Goal: Task Accomplishment & Management: Use online tool/utility

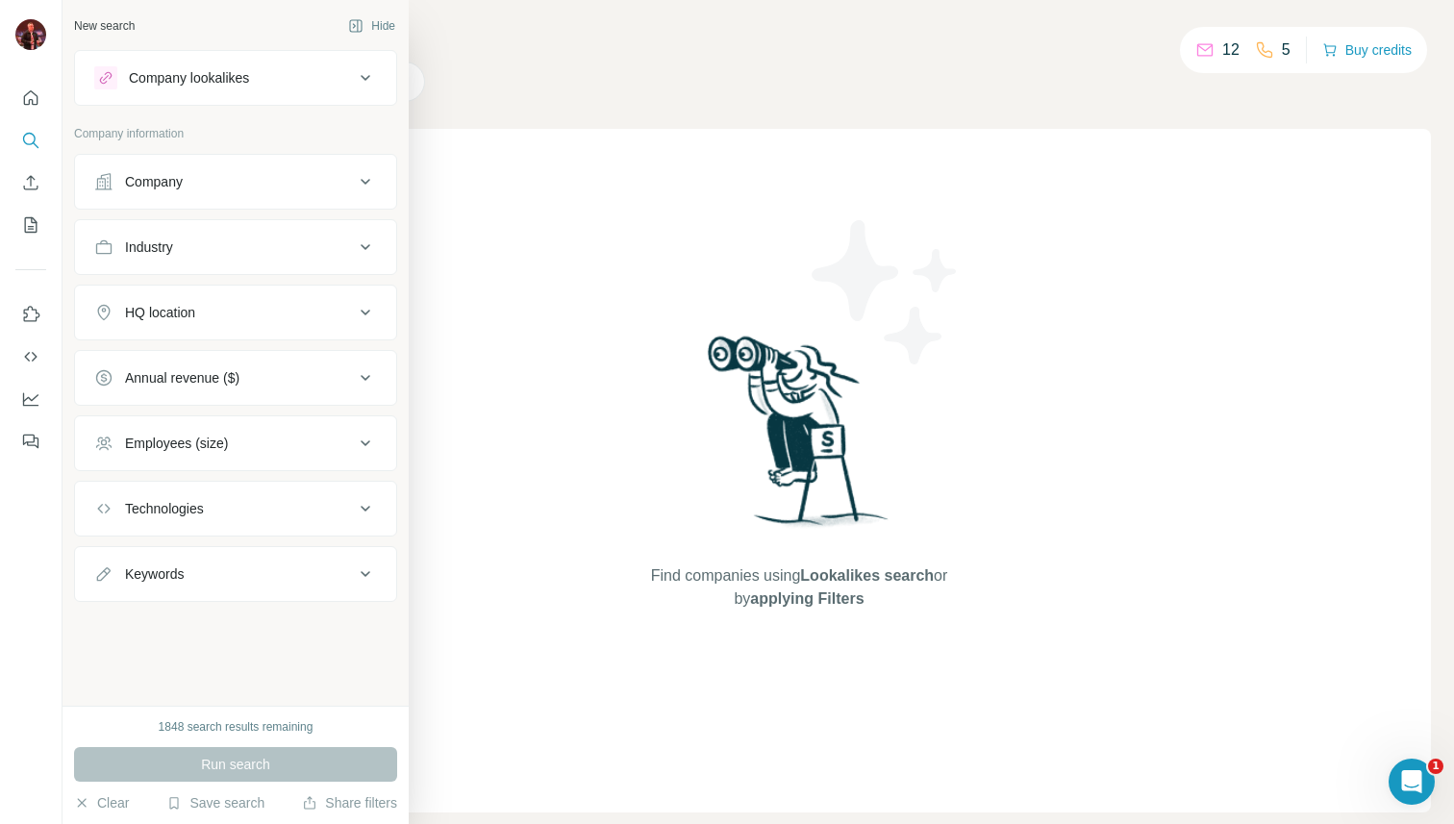
click at [195, 81] on div "Company lookalikes" at bounding box center [189, 77] width 120 height 19
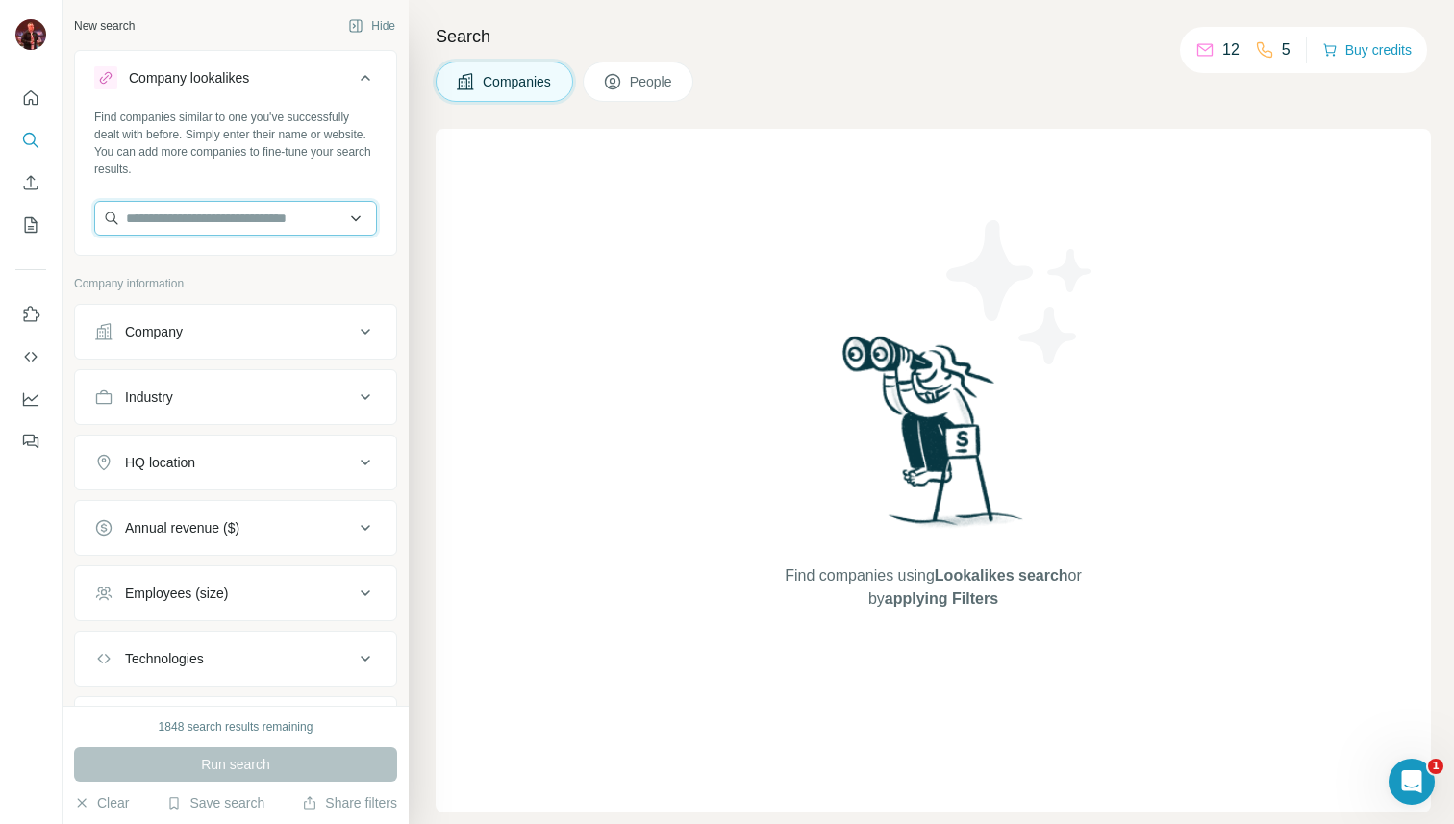
click at [217, 207] on input "text" at bounding box center [235, 218] width 283 height 35
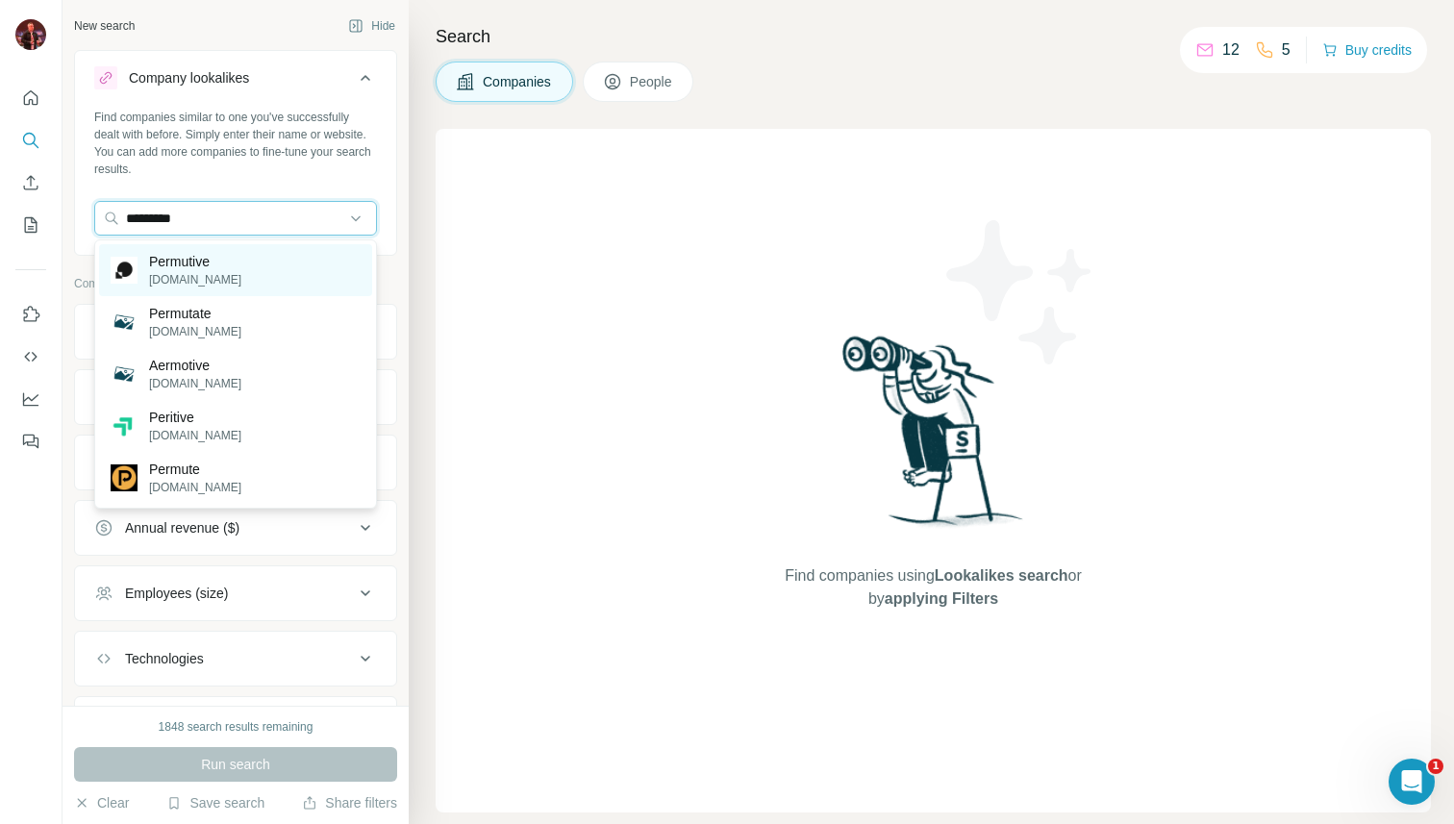
type input "*********"
click at [207, 254] on p "Permutive" at bounding box center [195, 261] width 92 height 19
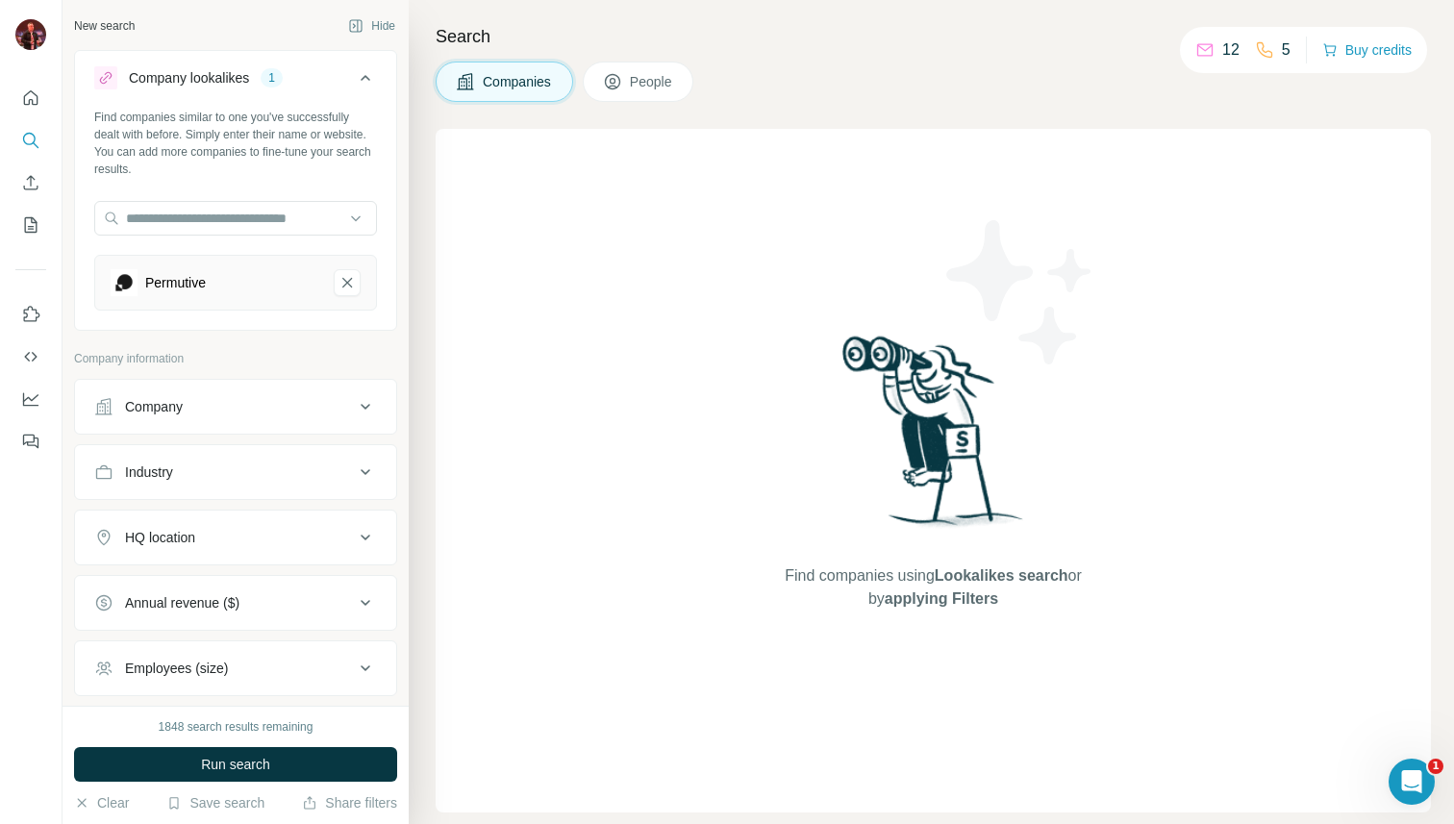
click at [240, 404] on div "Company" at bounding box center [224, 406] width 260 height 19
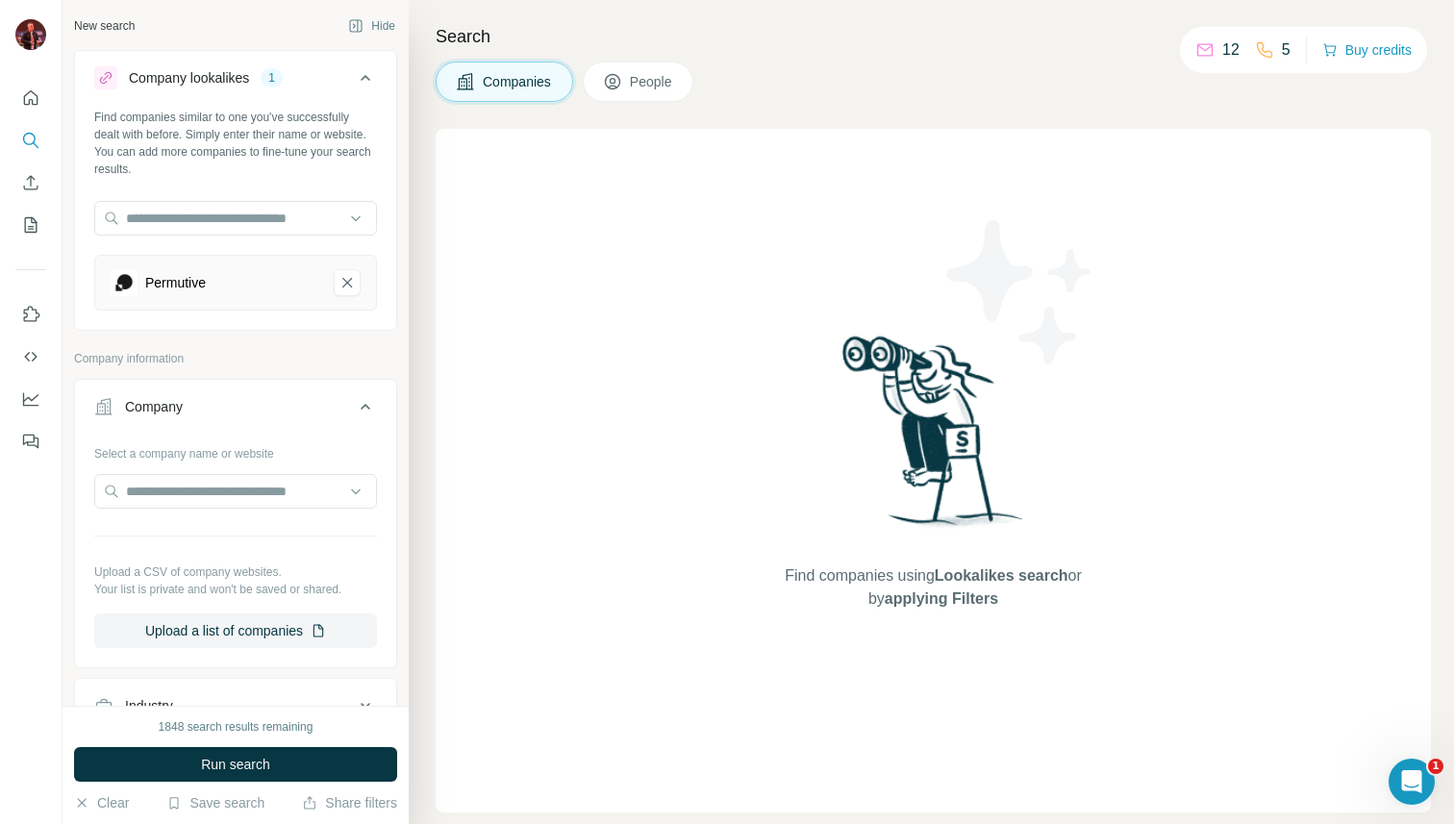
click at [265, 396] on button "Company" at bounding box center [235, 411] width 321 height 54
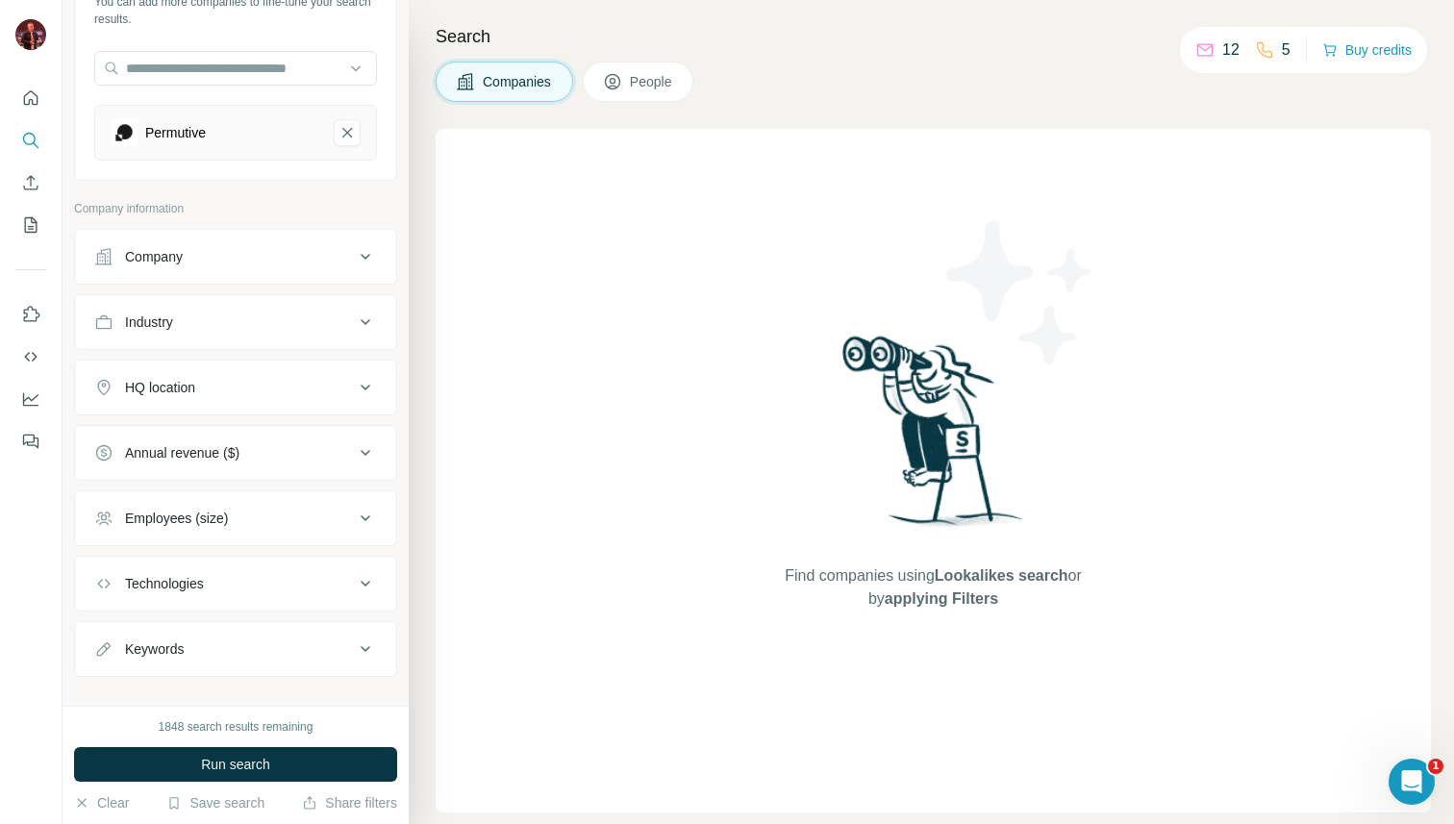
scroll to position [175, 0]
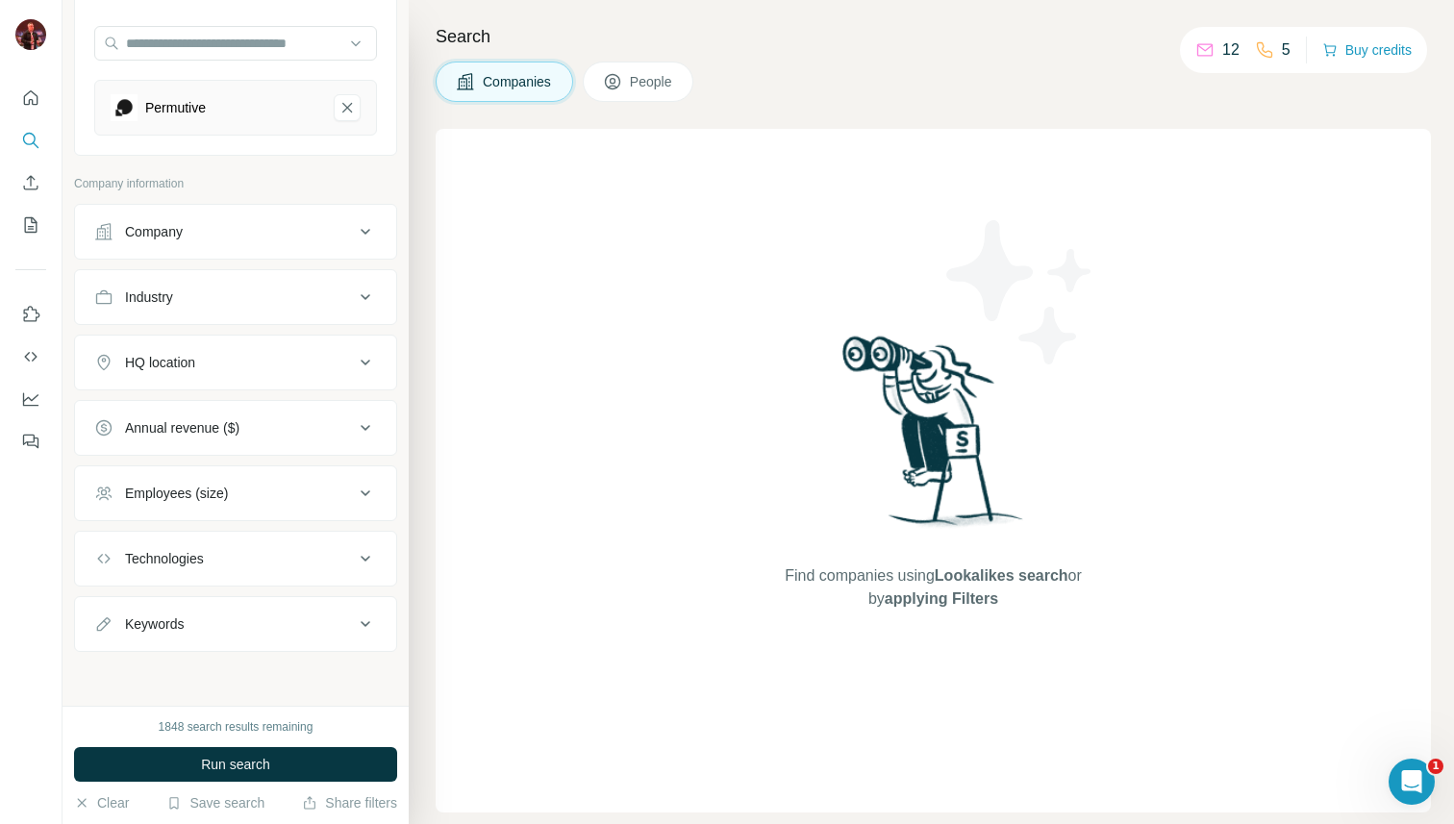
click at [283, 287] on button "Industry" at bounding box center [235, 297] width 321 height 46
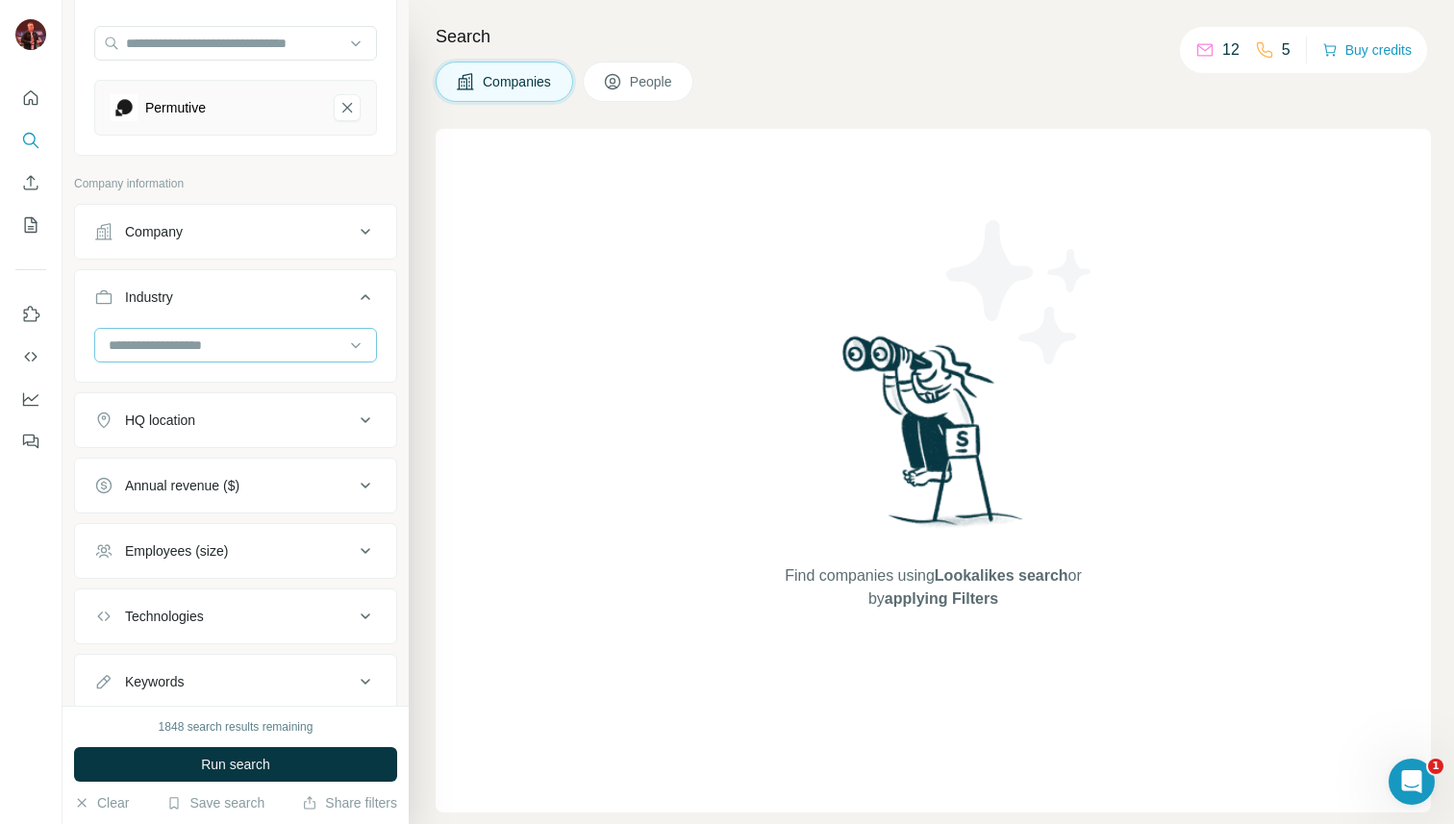
click at [274, 346] on input at bounding box center [226, 345] width 238 height 21
click at [423, 286] on div "Search Companies People Find companies using Lookalikes search or by applying F…" at bounding box center [931, 412] width 1045 height 824
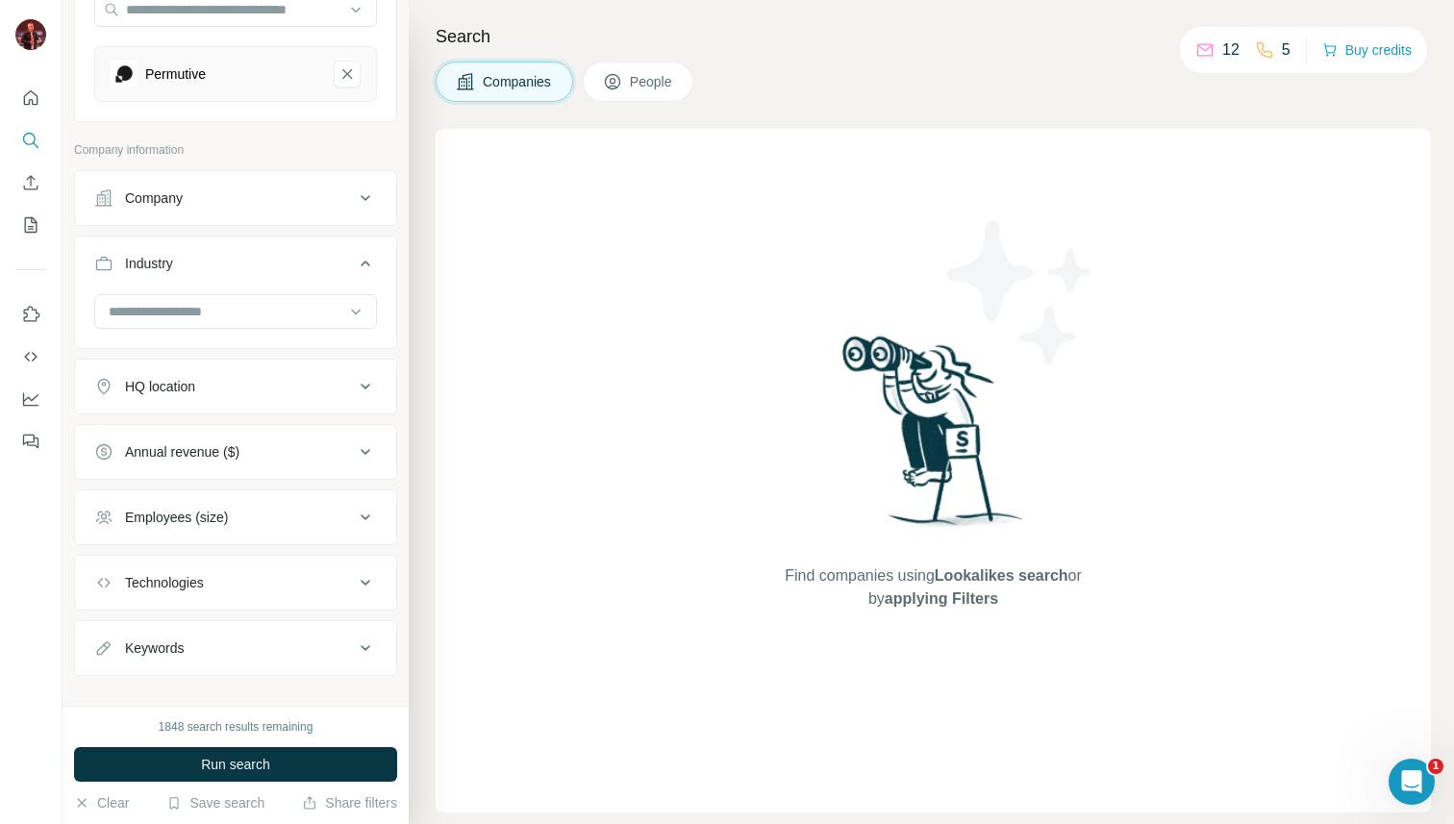
scroll to position [233, 0]
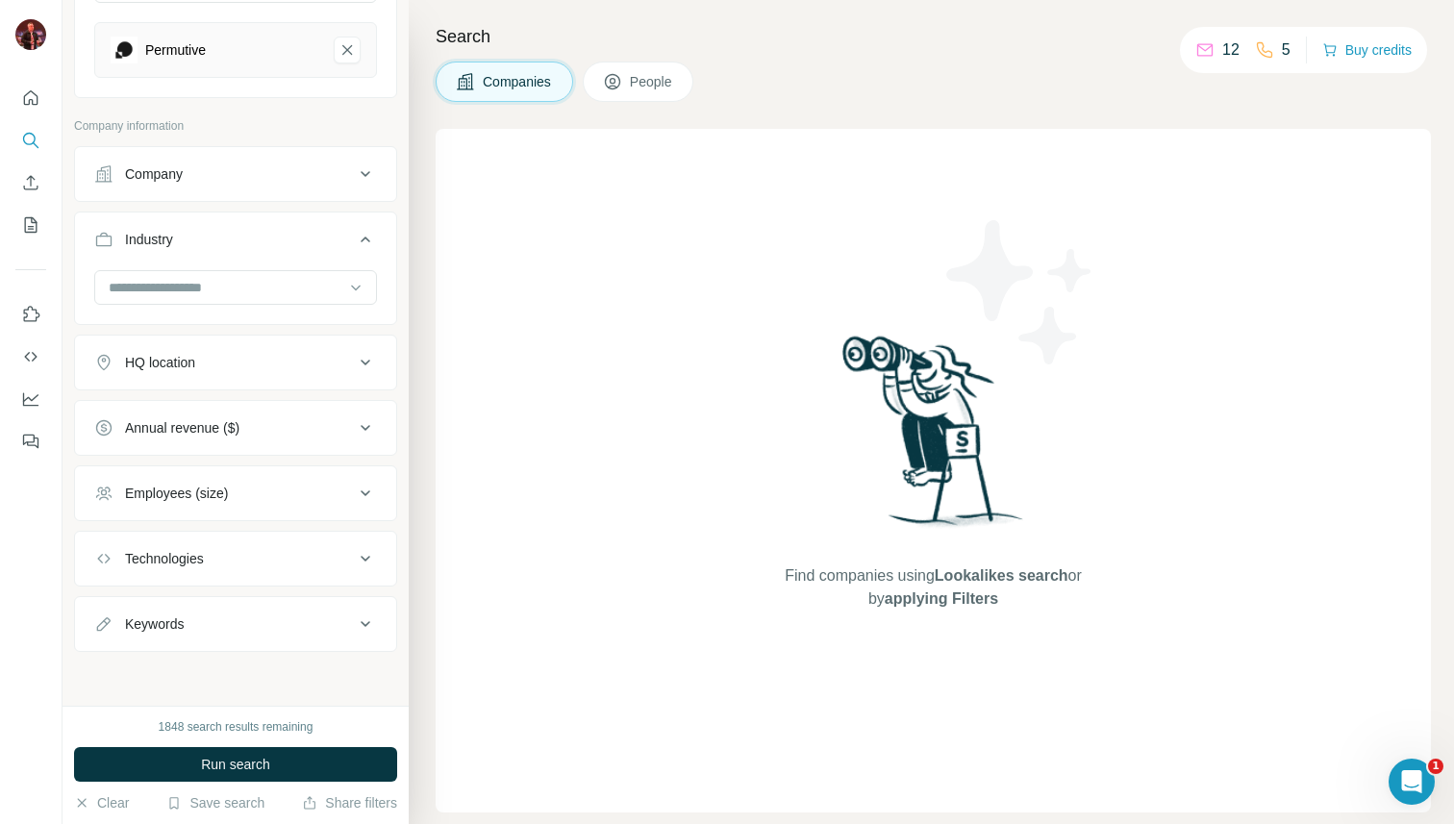
click at [633, 72] on button "People" at bounding box center [639, 82] width 112 height 40
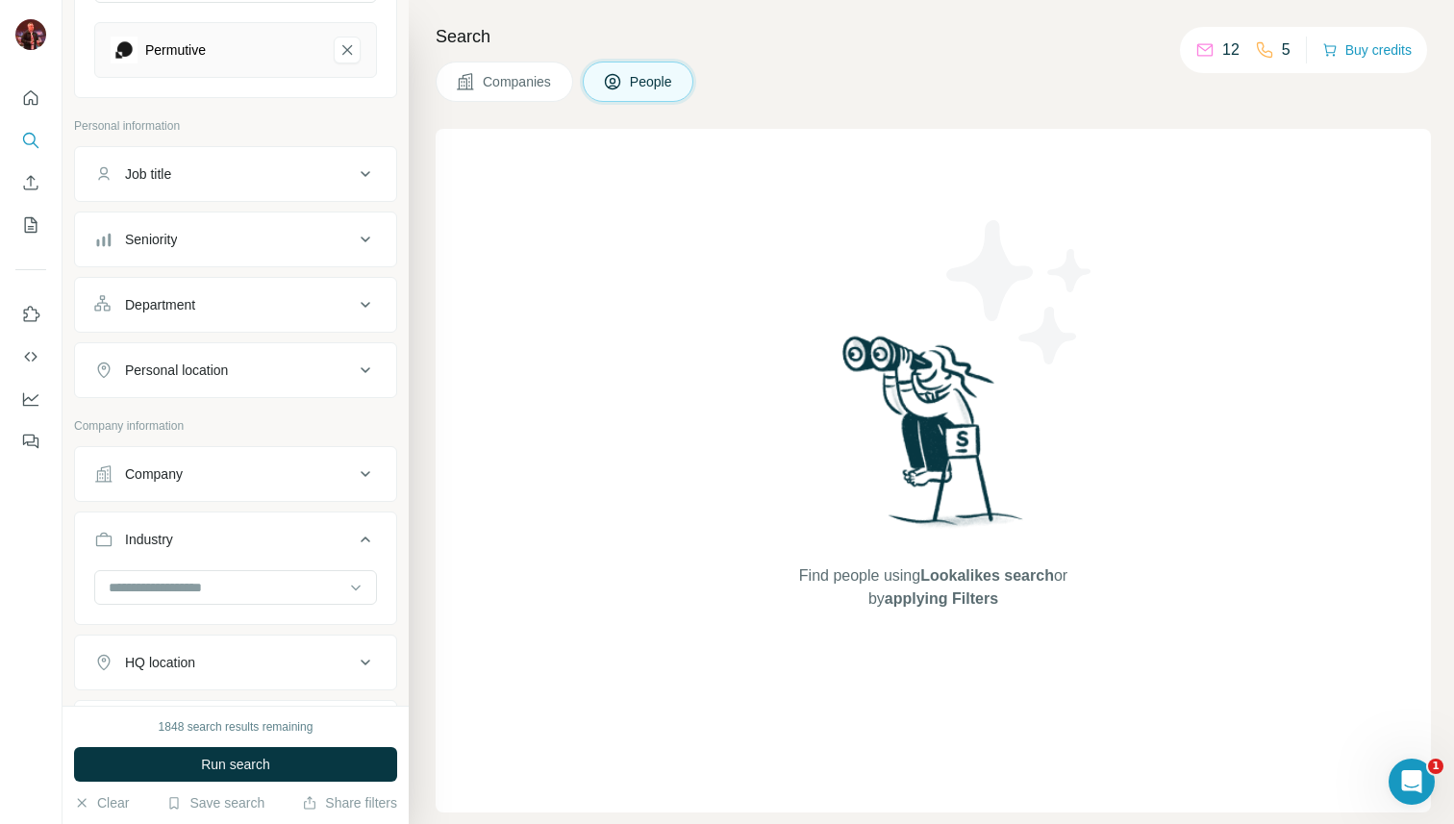
click at [307, 305] on div "Department" at bounding box center [224, 304] width 260 height 19
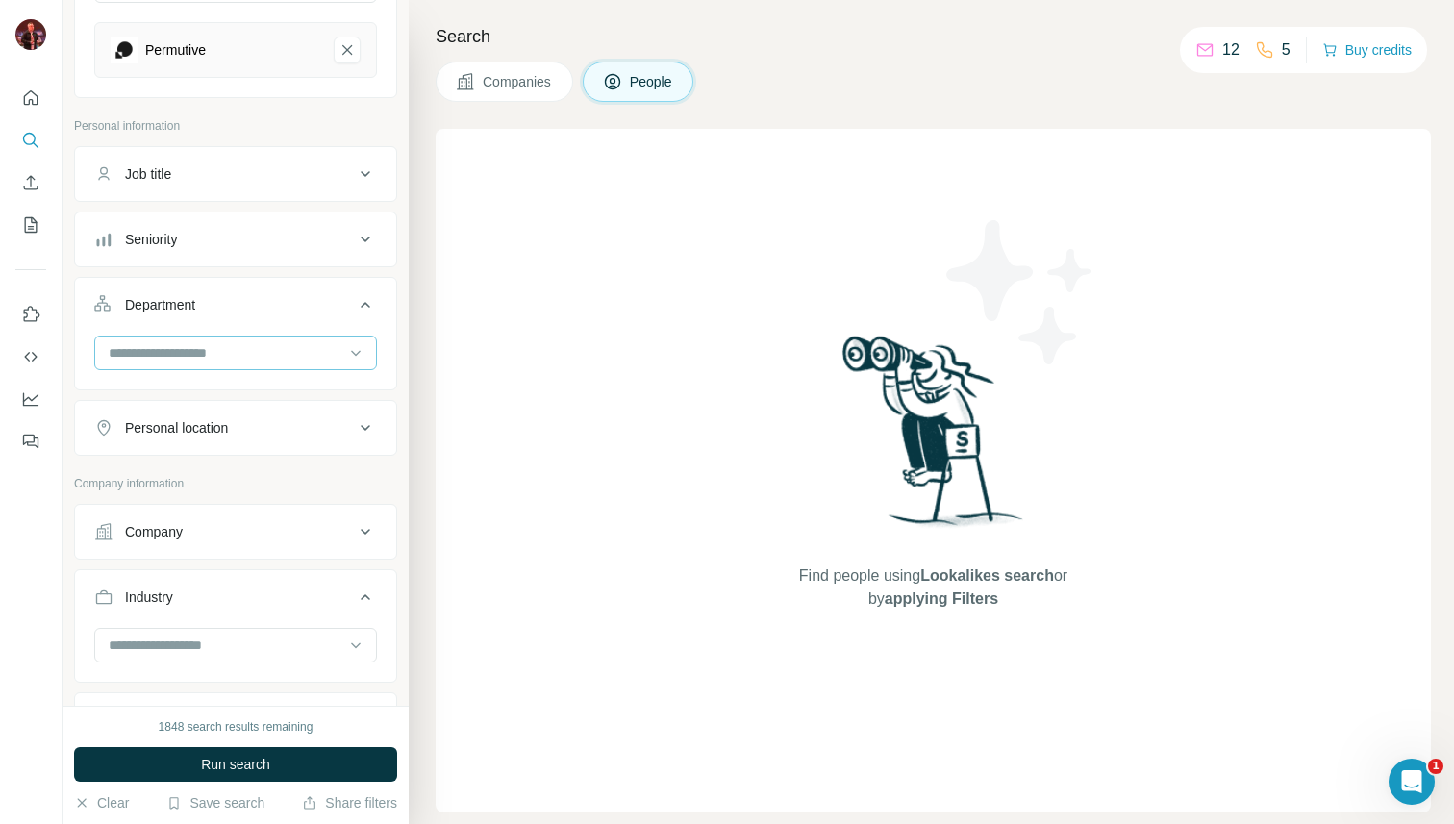
click at [294, 344] on input at bounding box center [226, 352] width 238 height 21
type input "*"
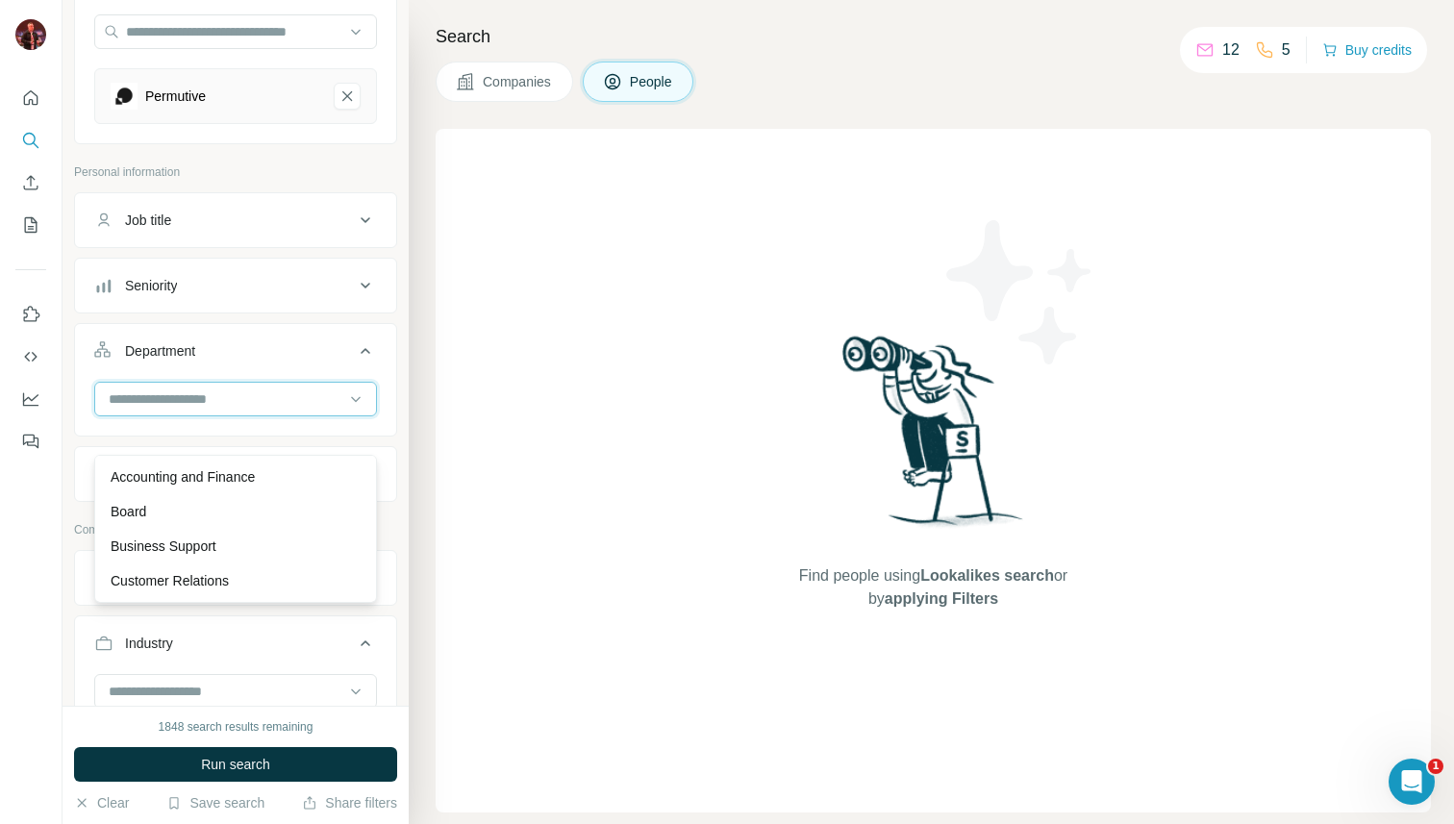
scroll to position [230, 0]
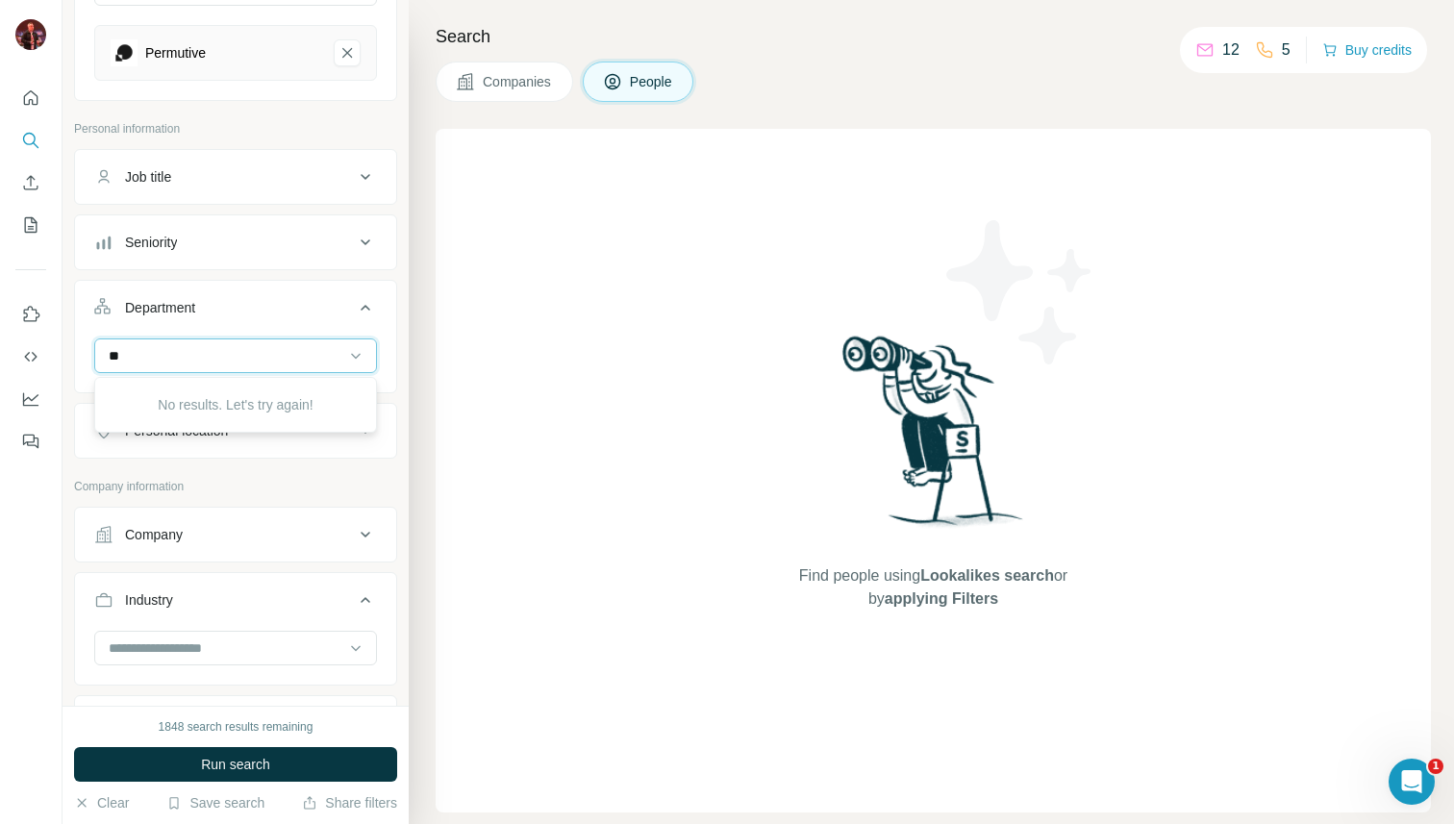
type input "*"
type input "**"
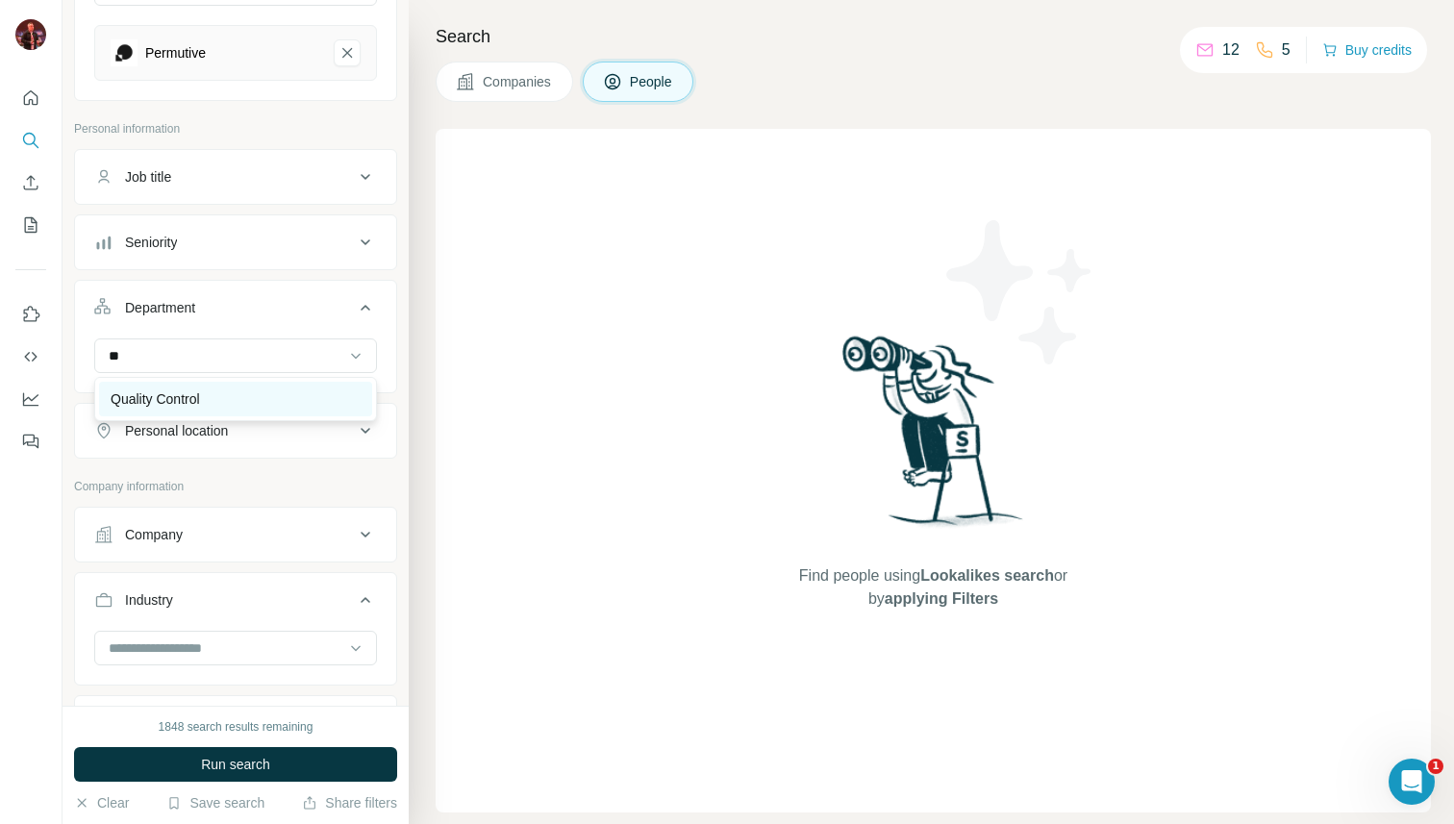
click at [291, 397] on div "Quality Control" at bounding box center [236, 399] width 250 height 19
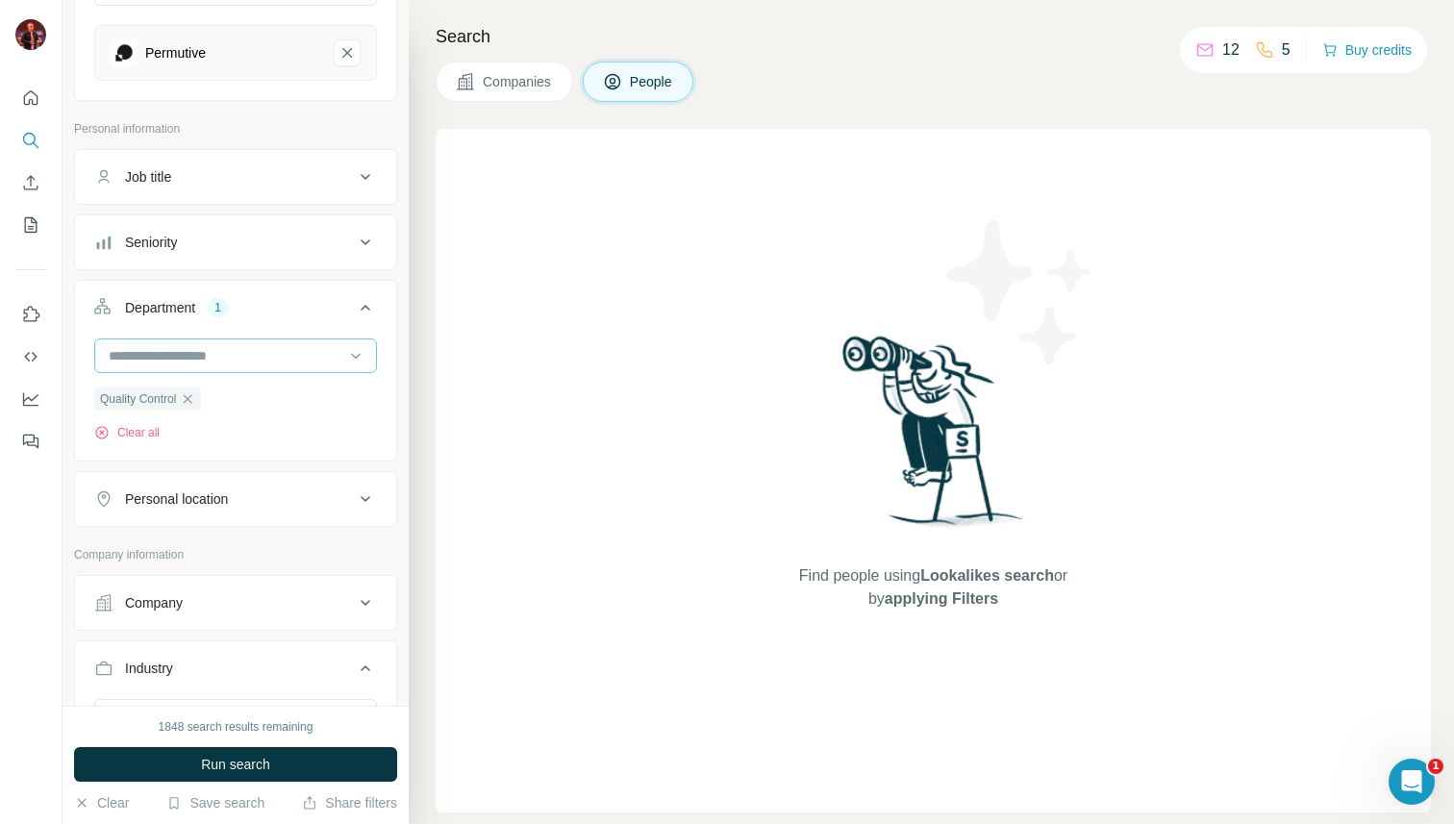
click at [309, 355] on input at bounding box center [226, 355] width 238 height 21
type input "******"
click at [283, 414] on div "Engineering" at bounding box center [235, 399] width 273 height 35
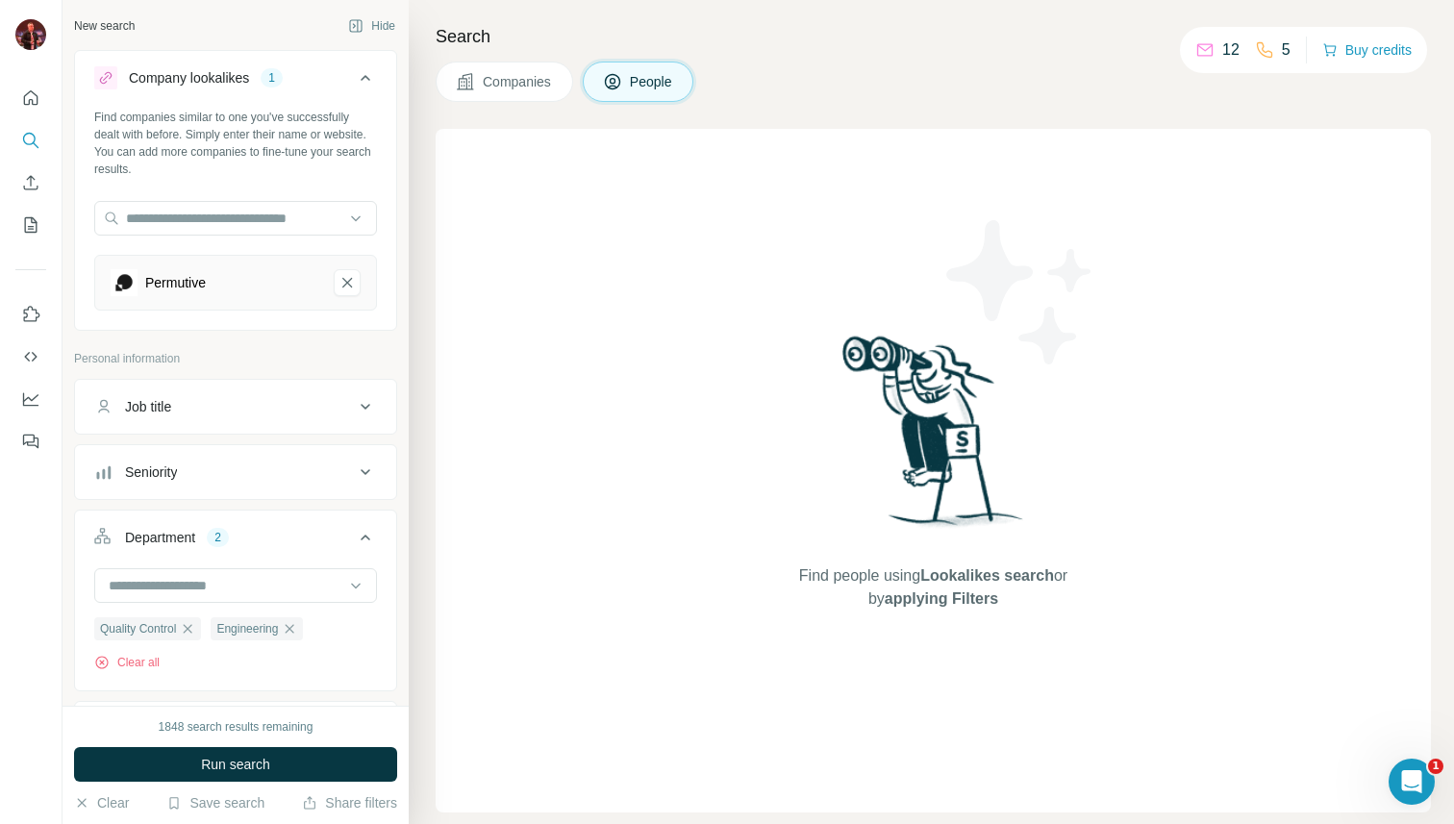
click at [311, 412] on div "Job title" at bounding box center [224, 406] width 260 height 19
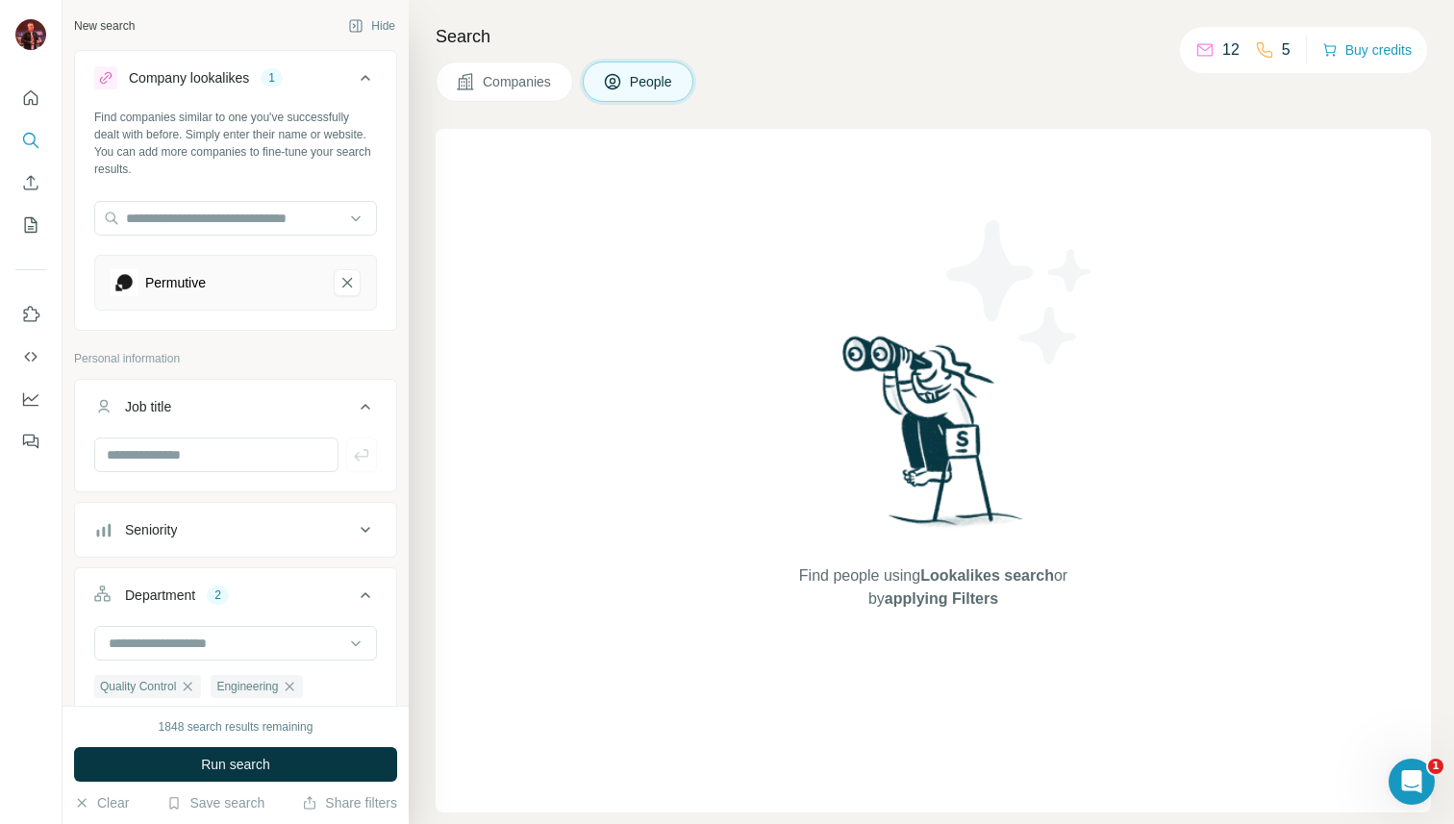
click at [311, 412] on div "Job title" at bounding box center [224, 406] width 260 height 19
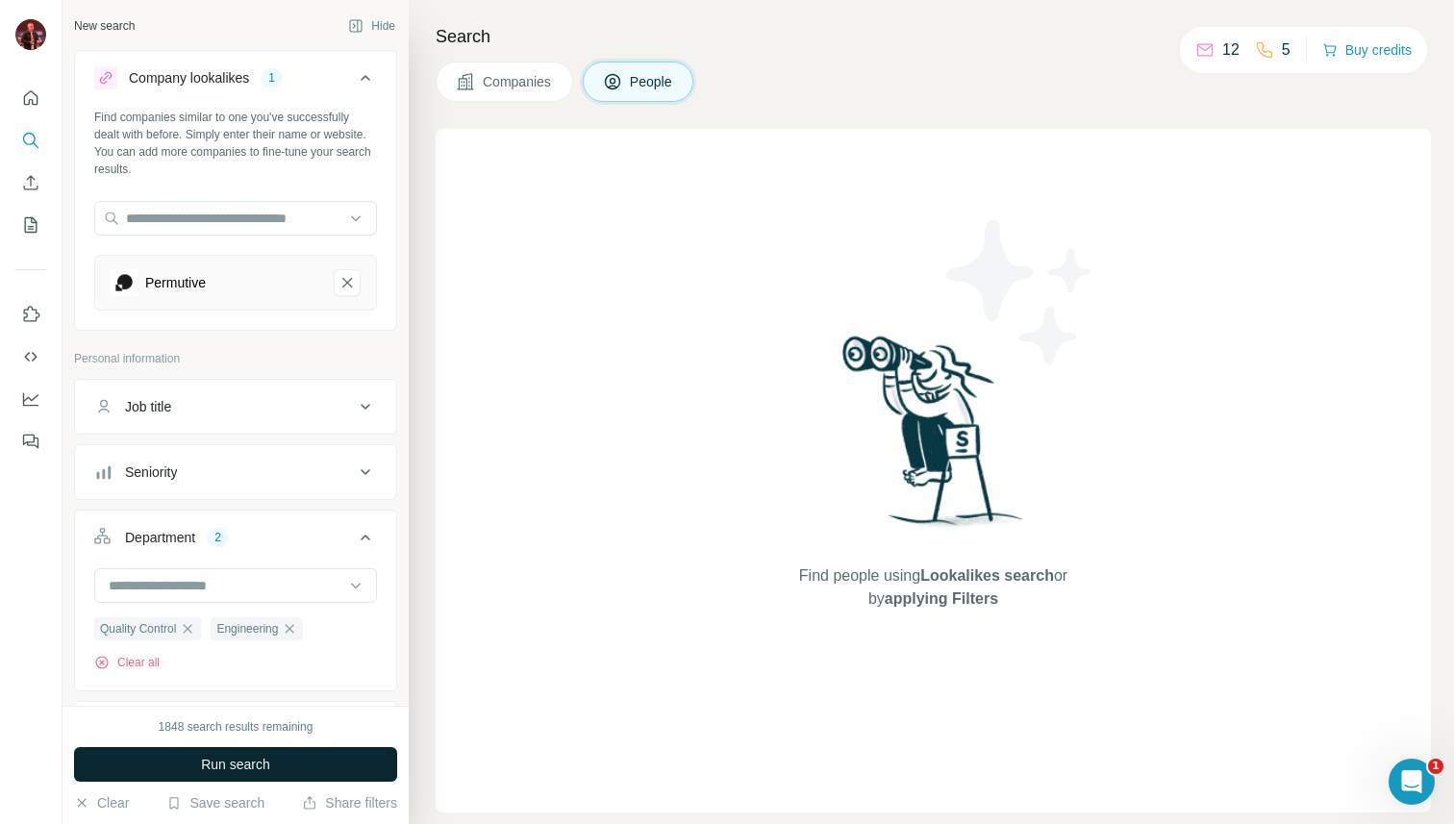
click at [259, 767] on span "Run search" at bounding box center [235, 764] width 69 height 19
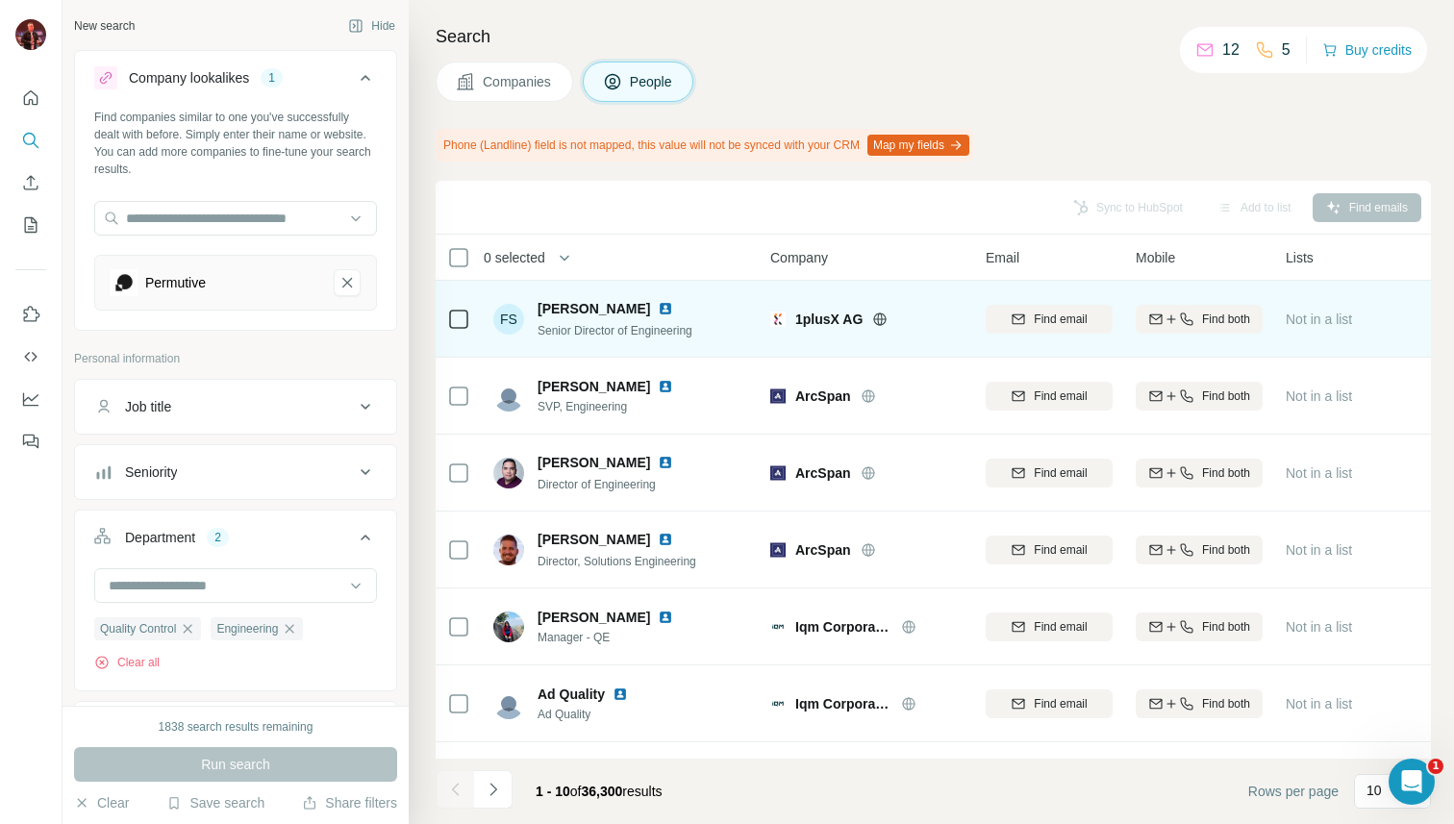
click at [877, 318] on icon at bounding box center [880, 318] width 13 height 1
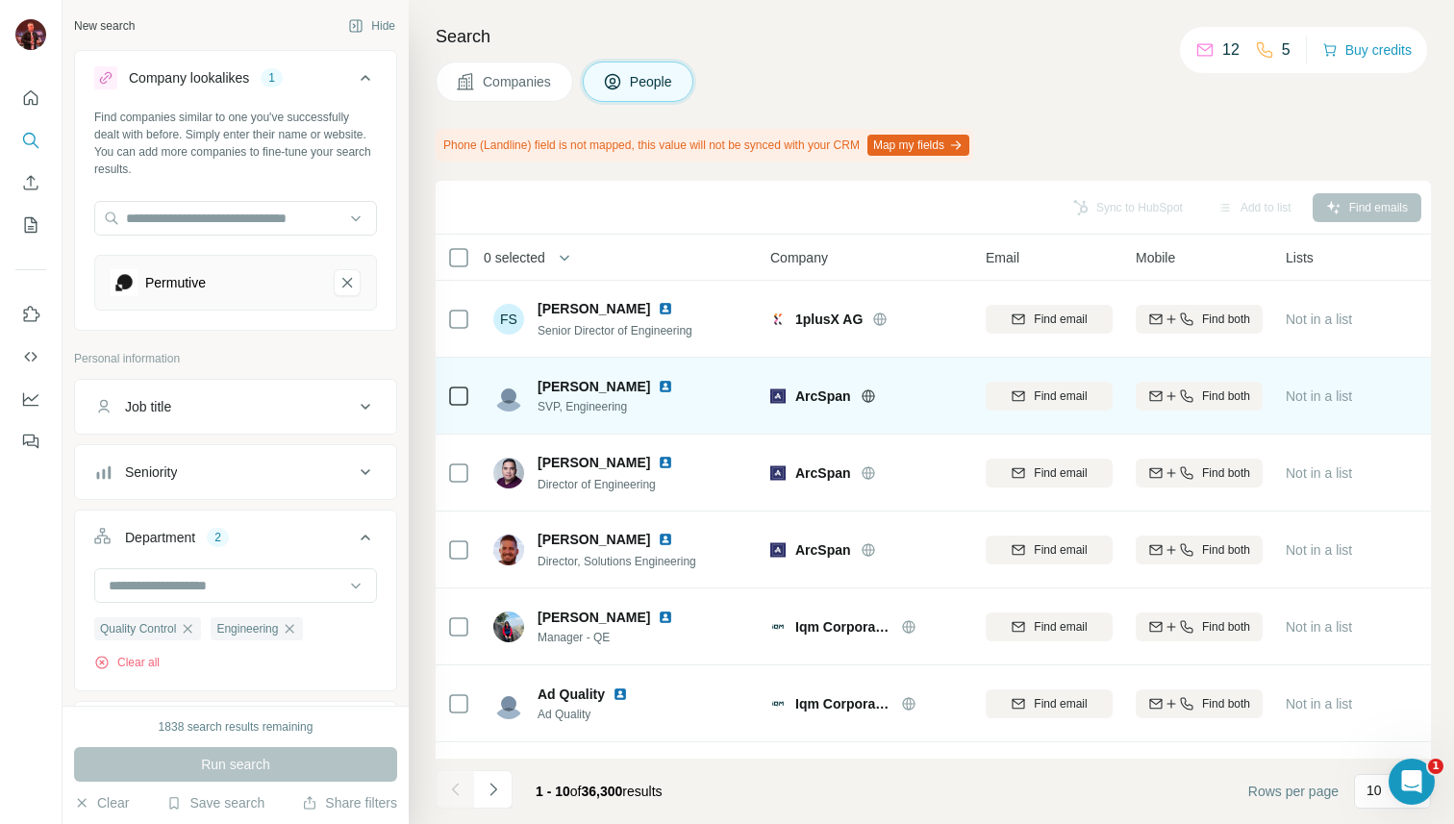
click at [870, 391] on icon at bounding box center [868, 396] width 15 height 15
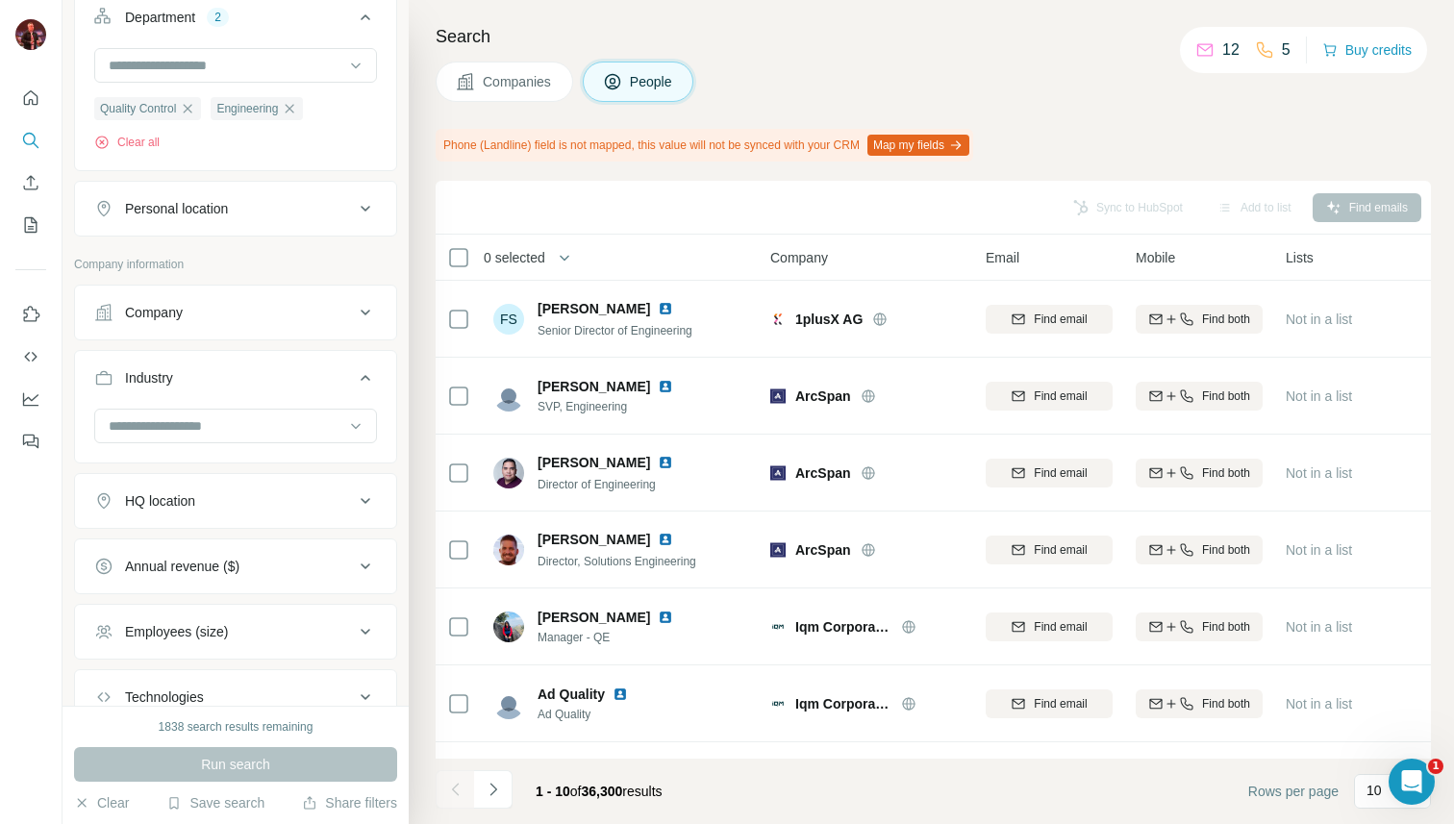
scroll to position [577, 0]
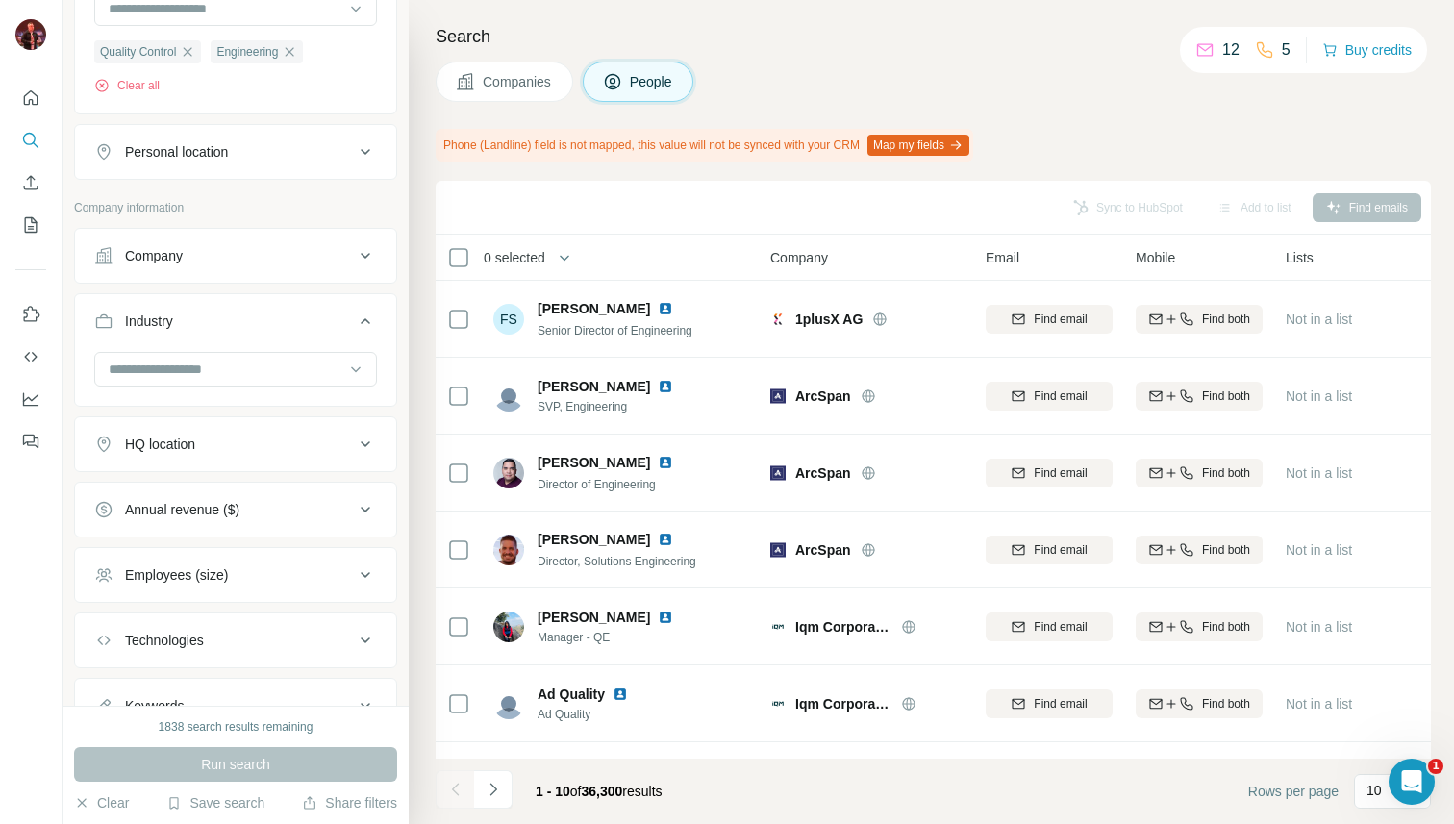
click at [307, 502] on div "Annual revenue ($)" at bounding box center [224, 509] width 260 height 19
click at [103, 585] on icon at bounding box center [105, 587] width 23 height 23
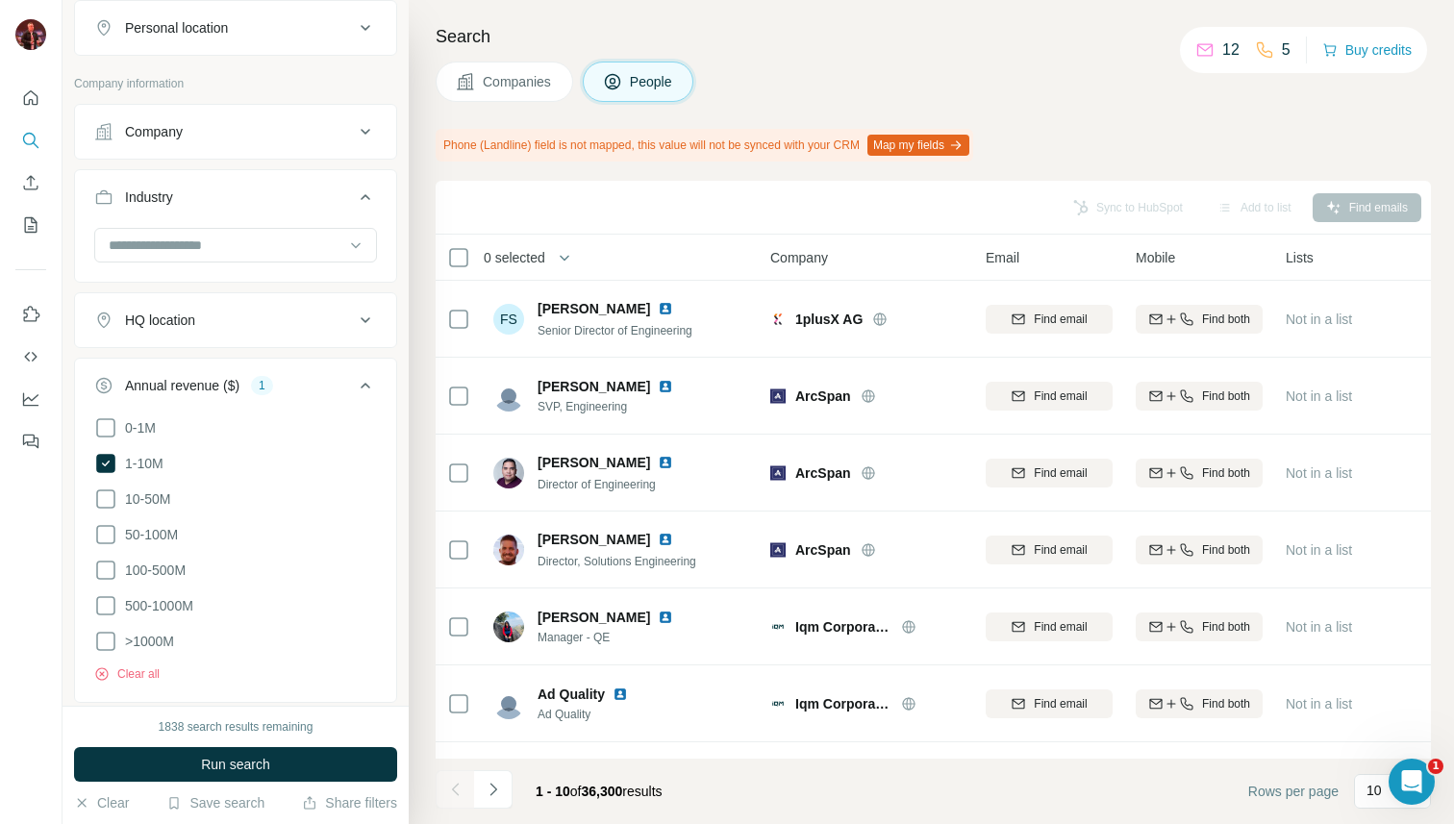
scroll to position [717, 0]
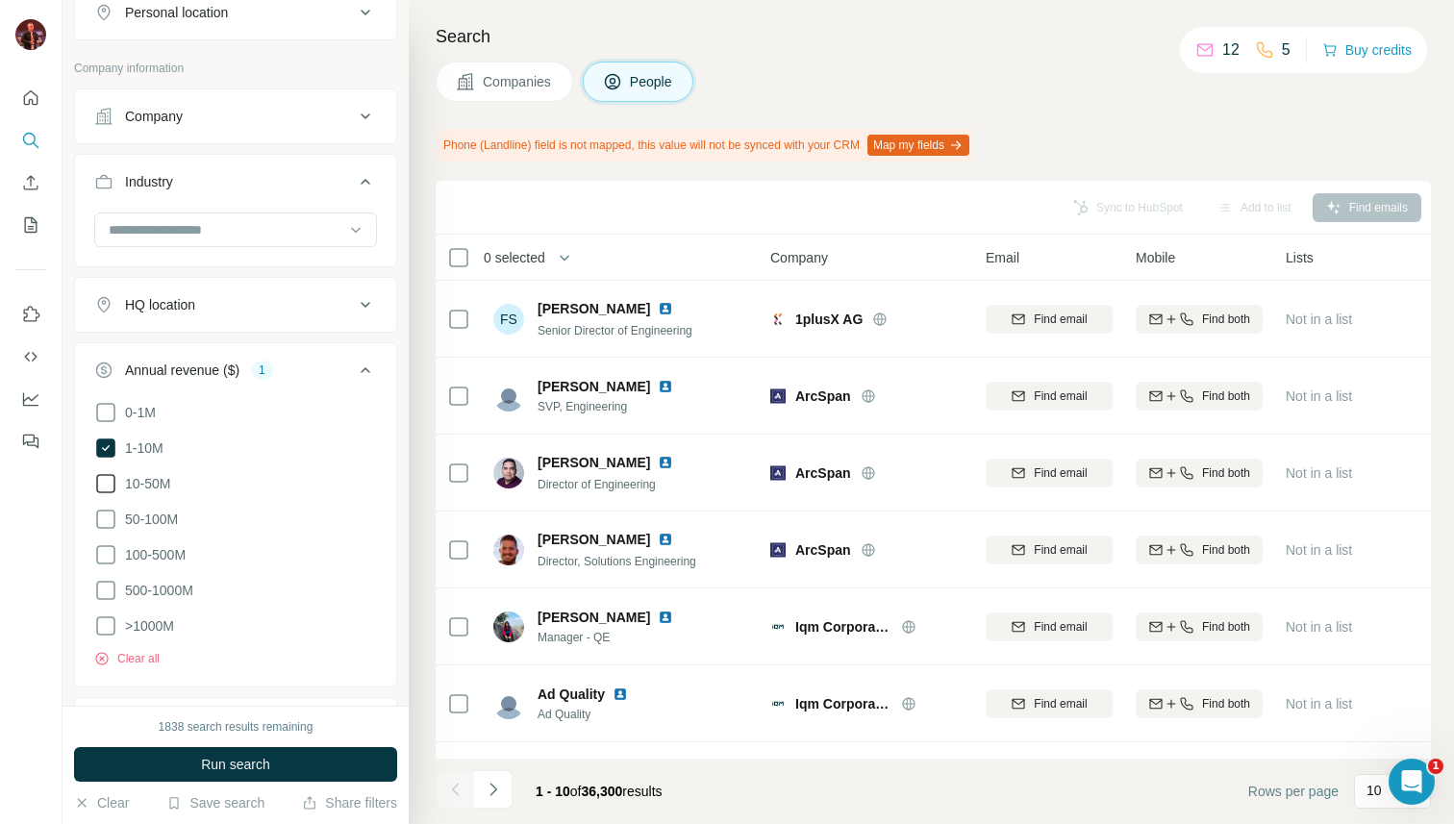
click at [101, 481] on icon at bounding box center [105, 483] width 23 height 23
click at [105, 510] on icon at bounding box center [105, 519] width 23 height 23
click at [108, 551] on icon at bounding box center [105, 554] width 23 height 23
click at [107, 581] on icon at bounding box center [105, 590] width 23 height 23
click at [107, 628] on icon at bounding box center [105, 626] width 23 height 23
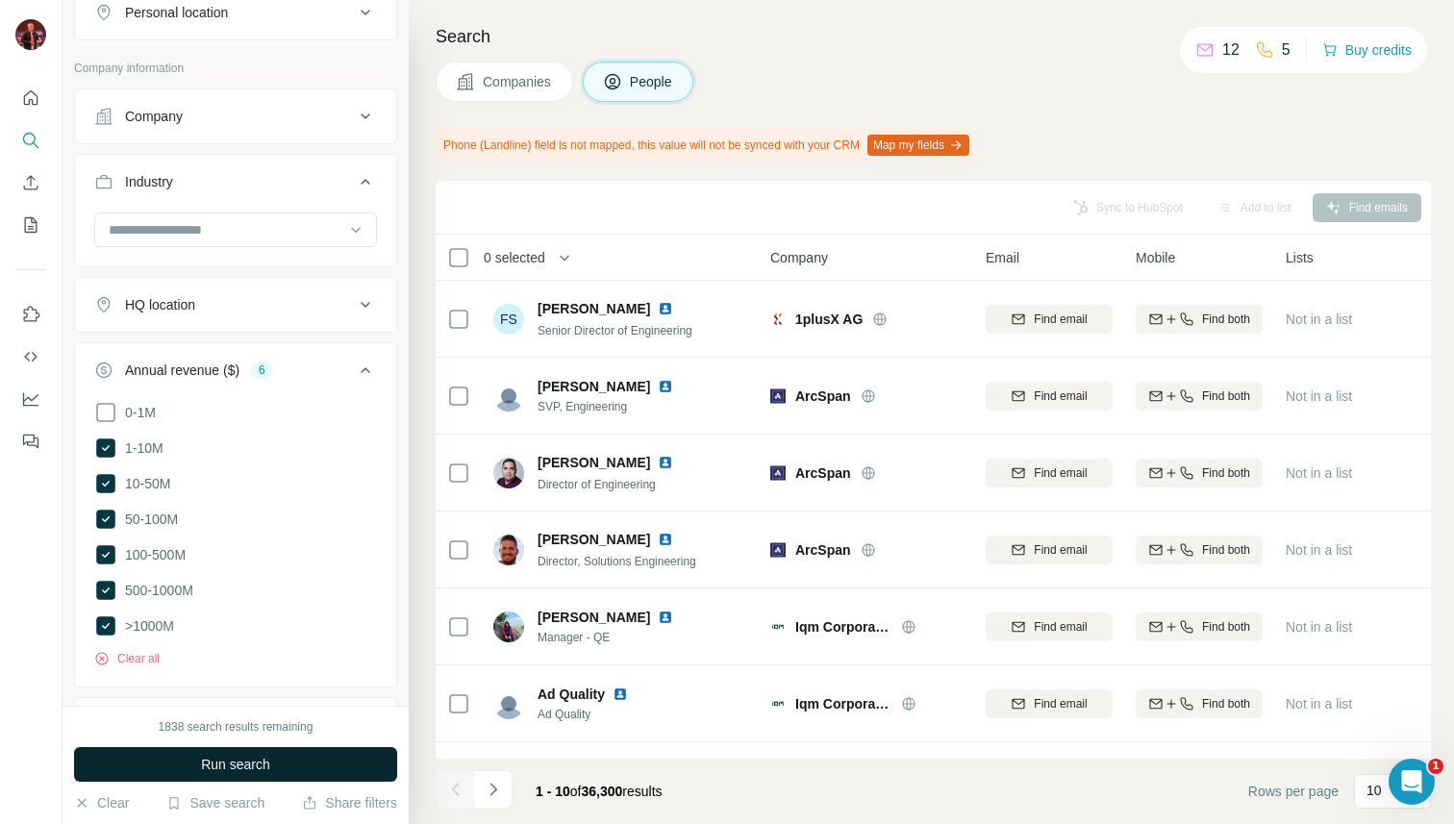
click at [202, 758] on span "Run search" at bounding box center [235, 764] width 69 height 19
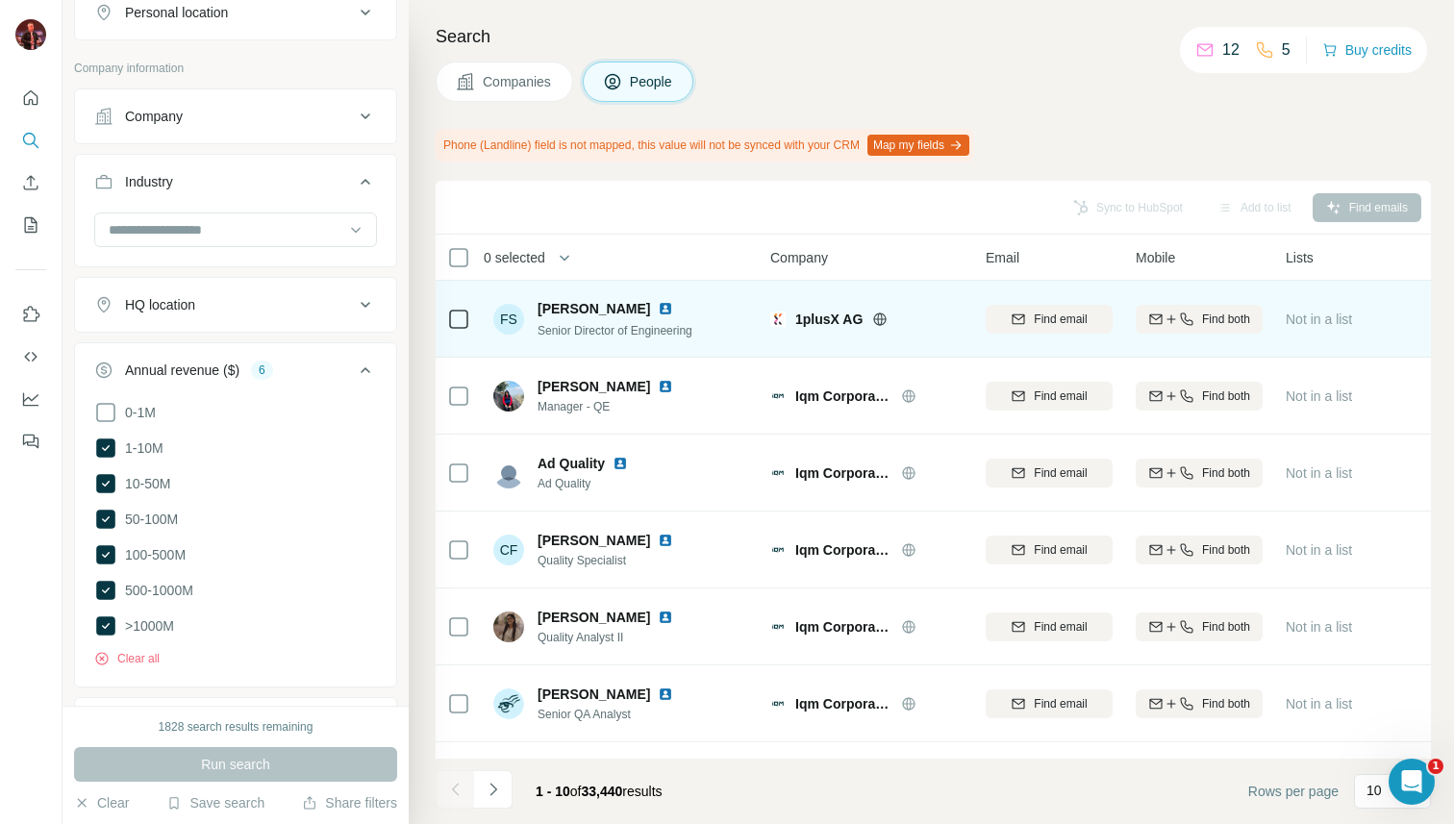
click at [880, 322] on icon at bounding box center [880, 319] width 5 height 13
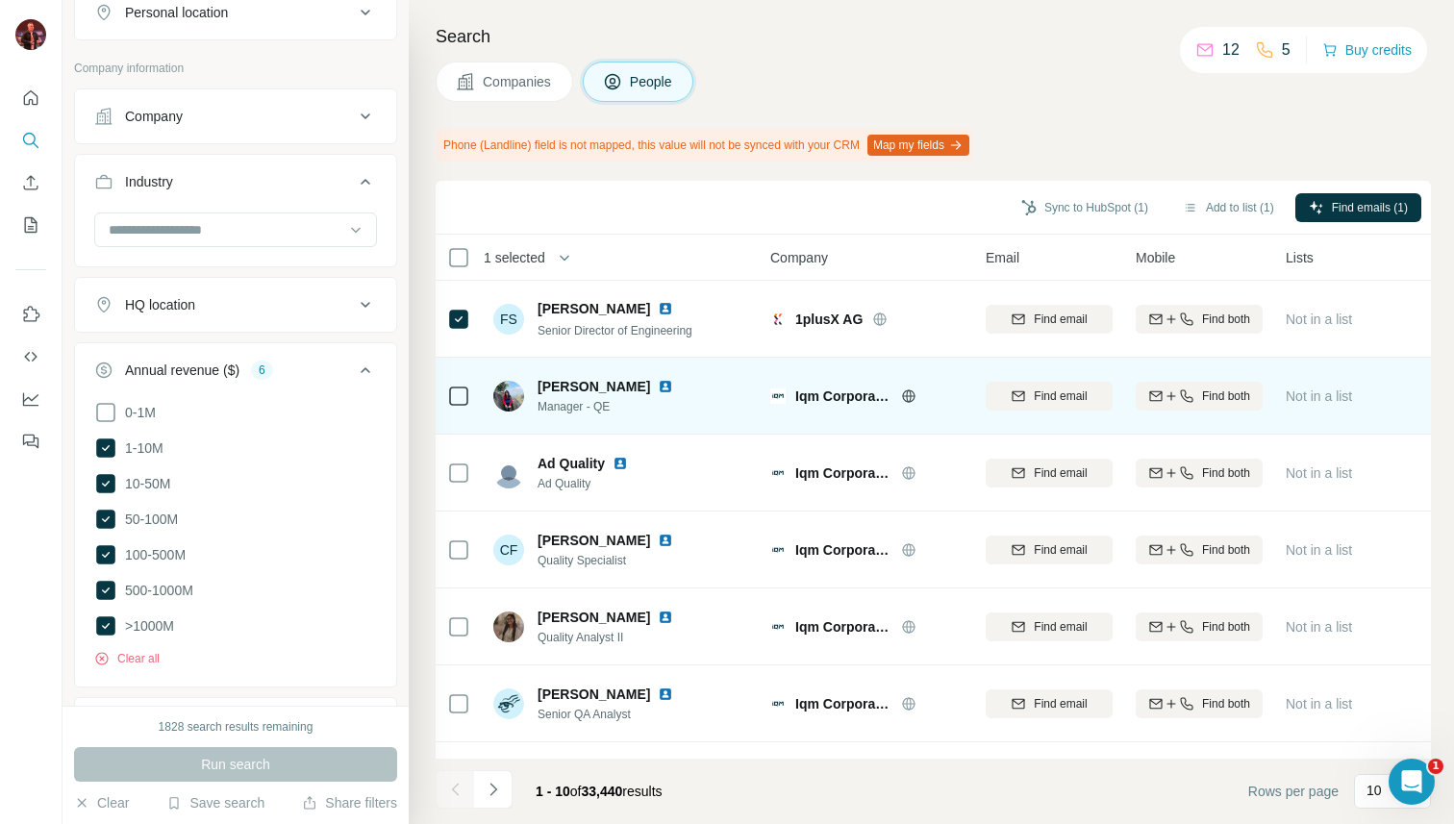
click at [908, 399] on icon at bounding box center [908, 396] width 15 height 15
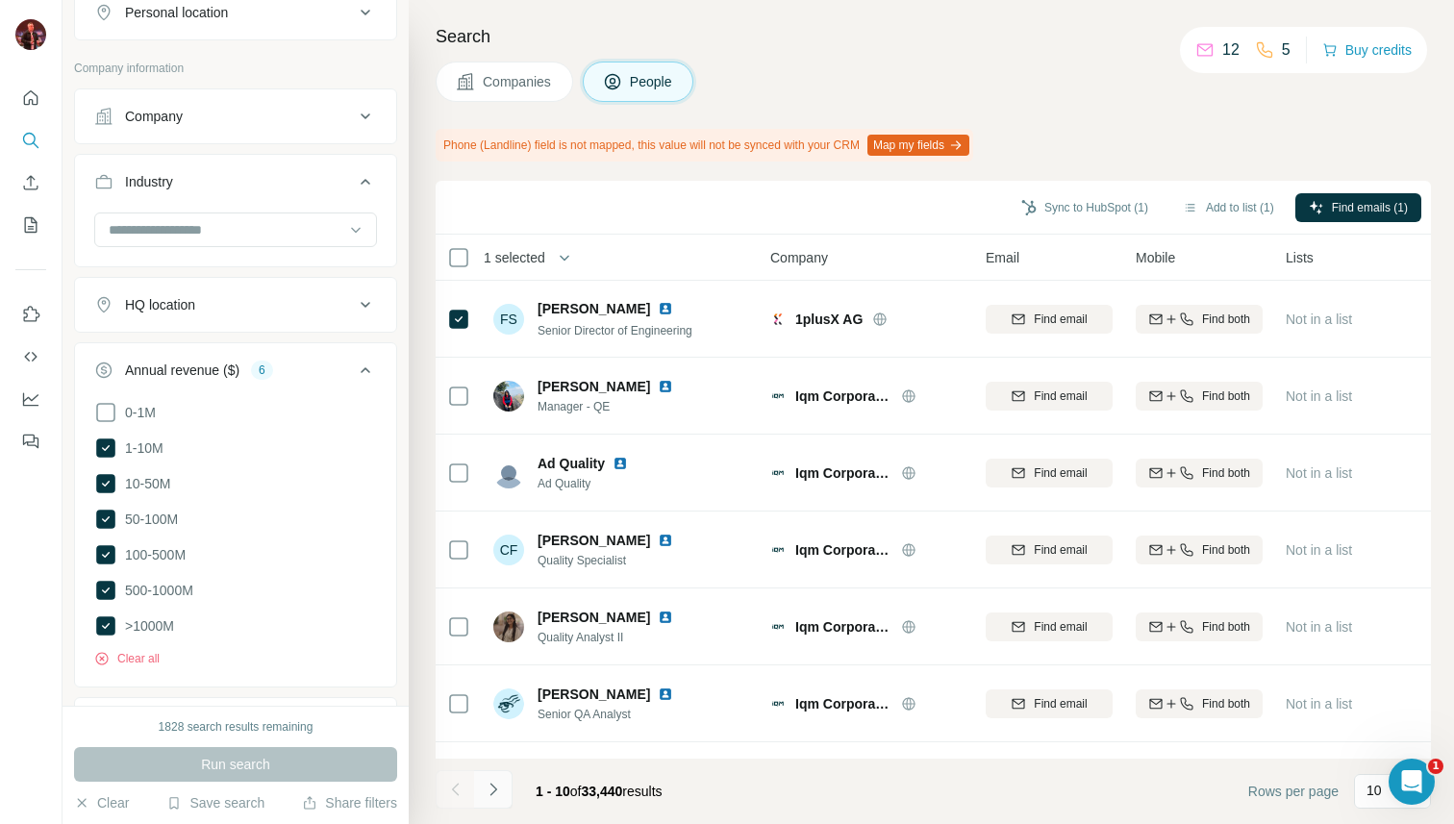
click at [489, 784] on icon "Navigate to next page" at bounding box center [493, 789] width 19 height 19
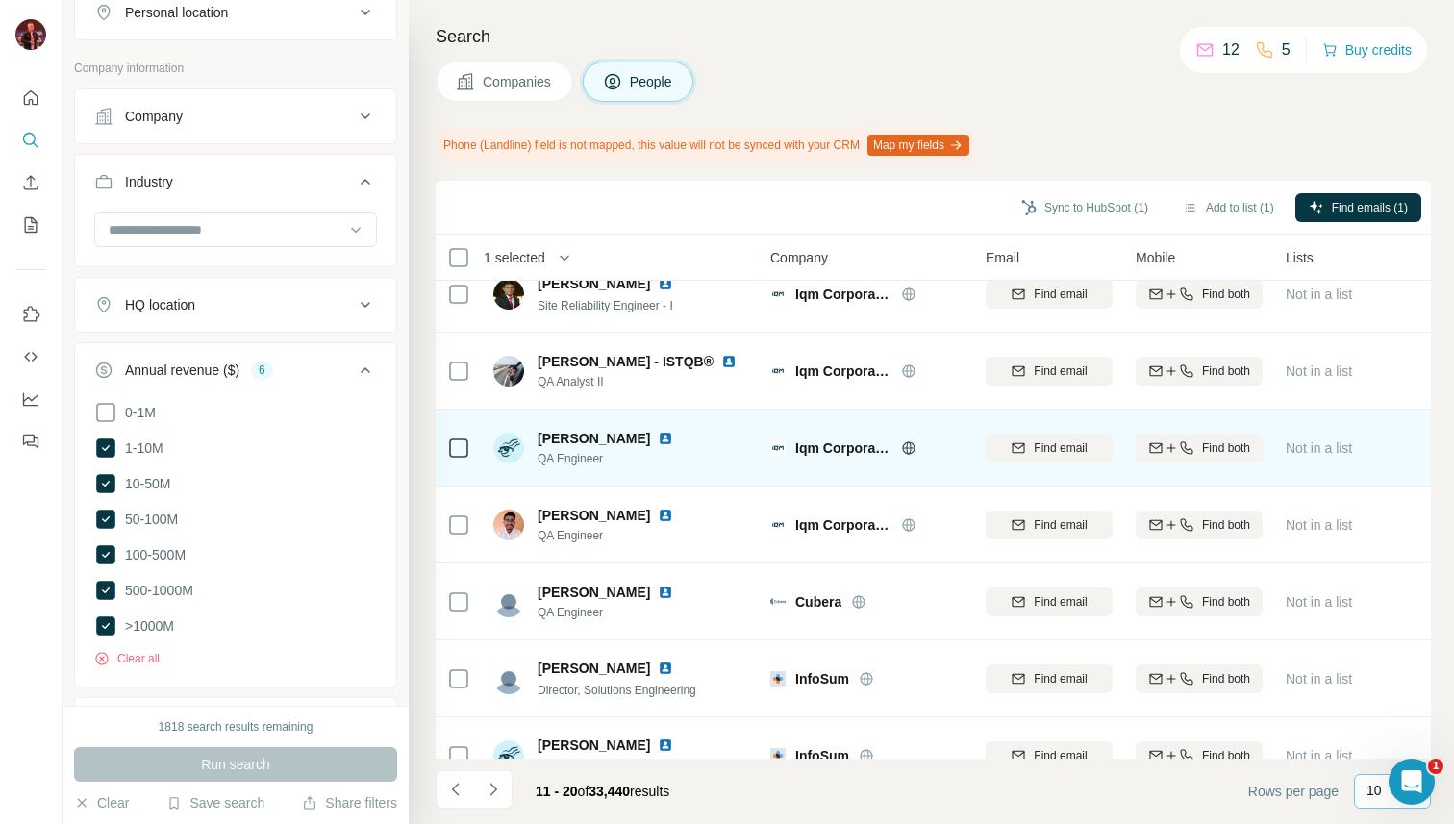
scroll to position [291, 0]
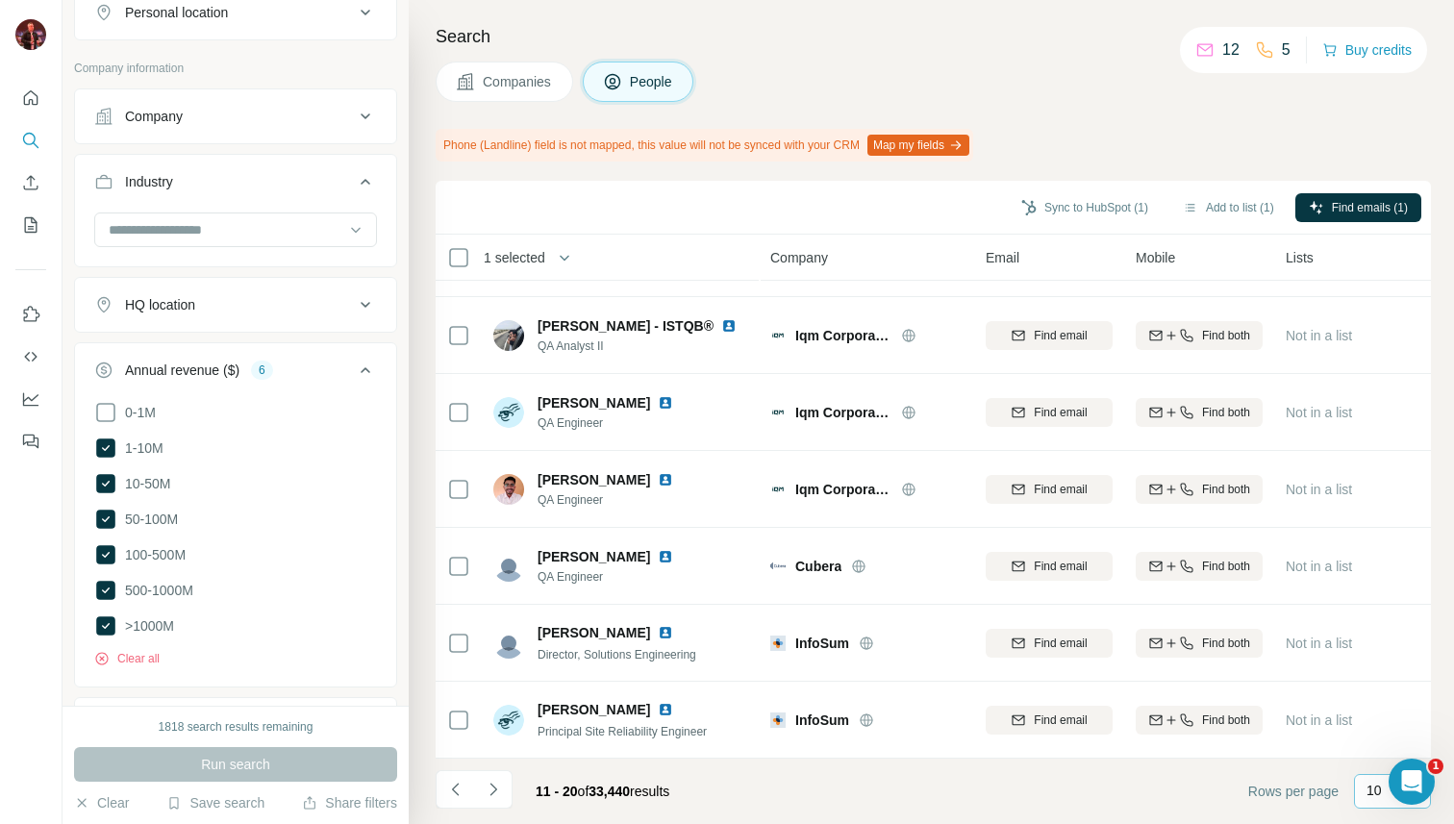
click at [1381, 790] on div "10" at bounding box center [1391, 790] width 48 height 19
click at [1392, 638] on div "60" at bounding box center [1393, 644] width 44 height 19
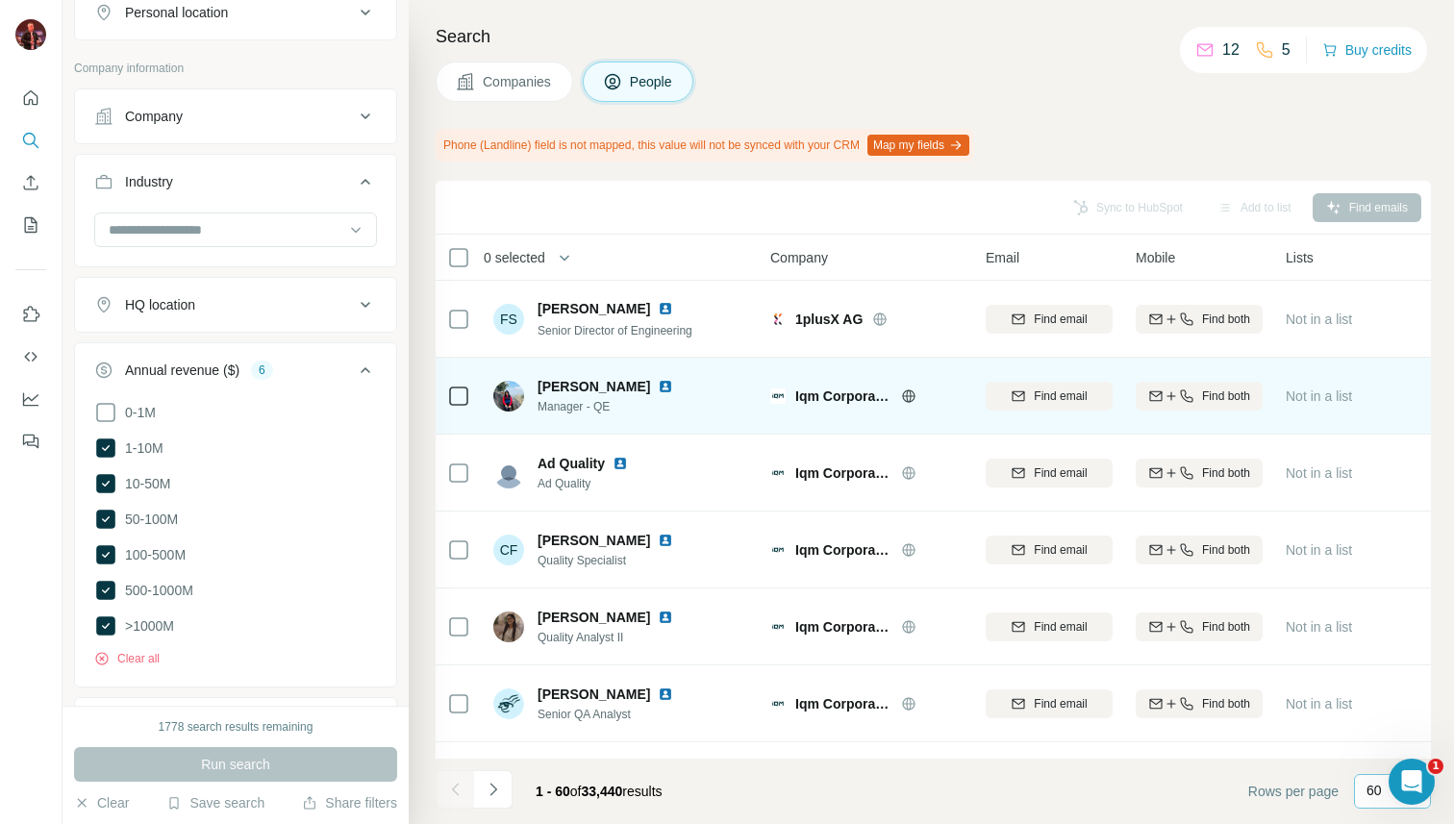
click at [911, 396] on icon at bounding box center [908, 396] width 5 height 13
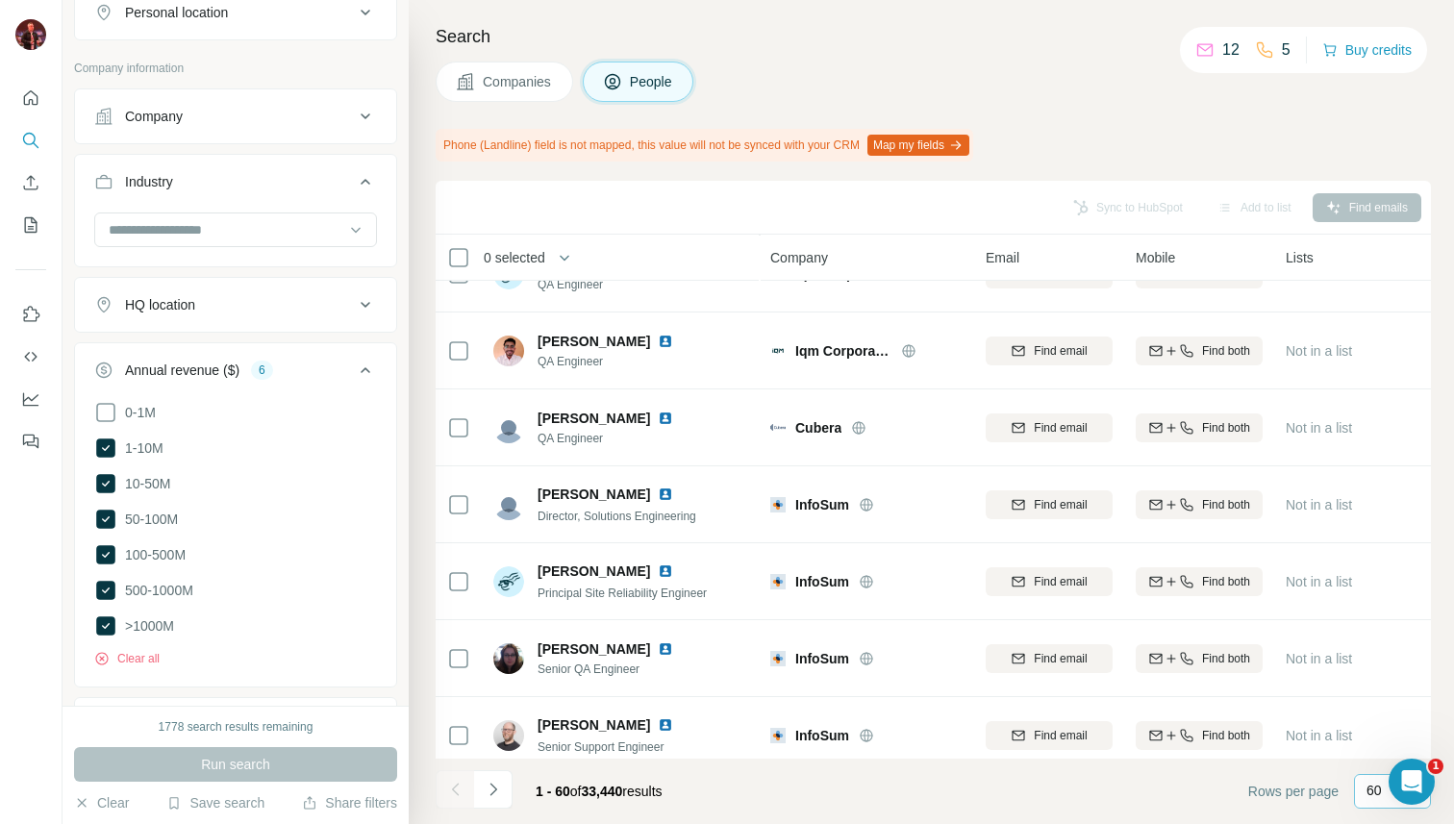
scroll to position [1188, 0]
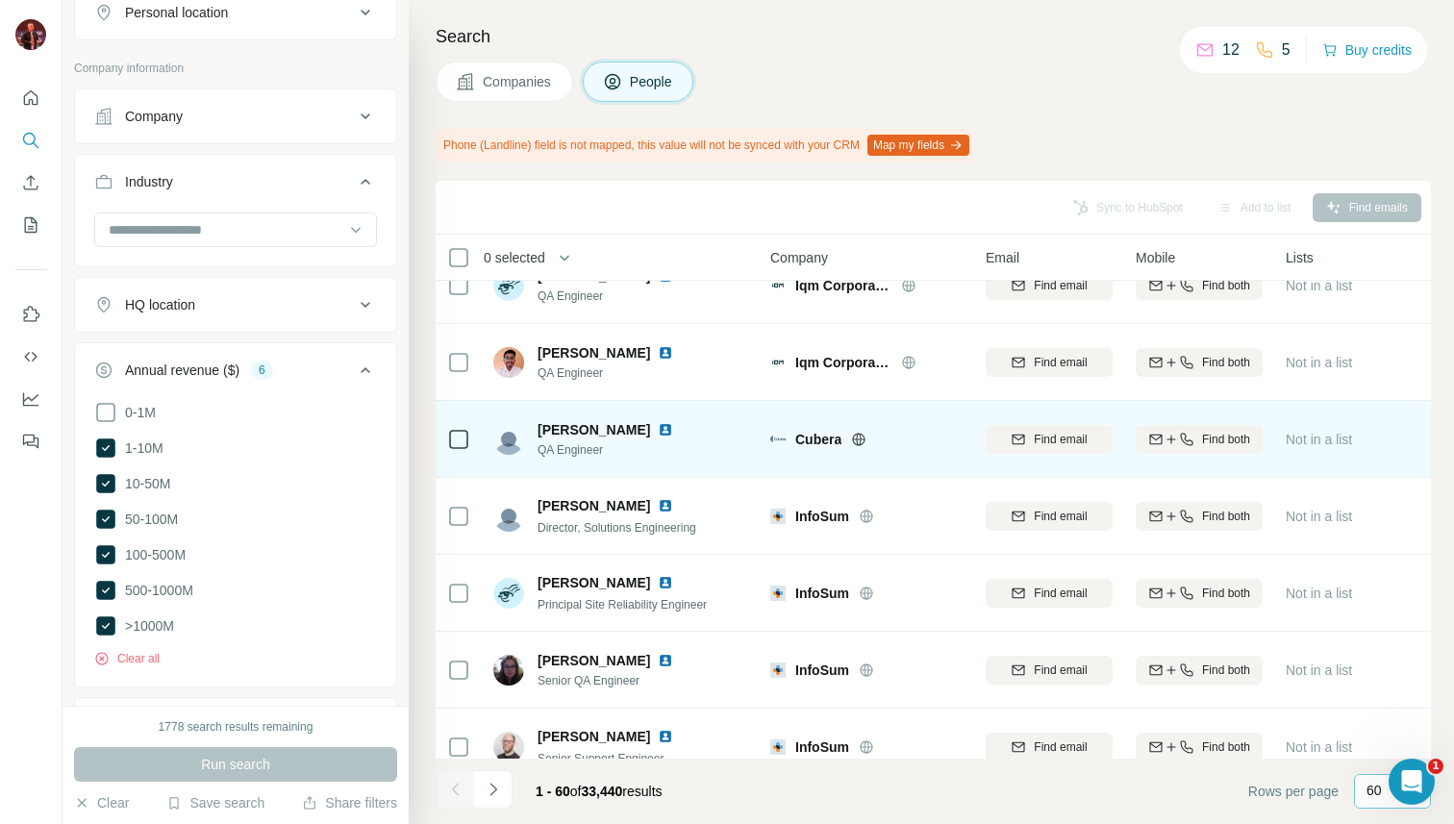
click at [859, 439] on icon at bounding box center [859, 439] width 13 height 1
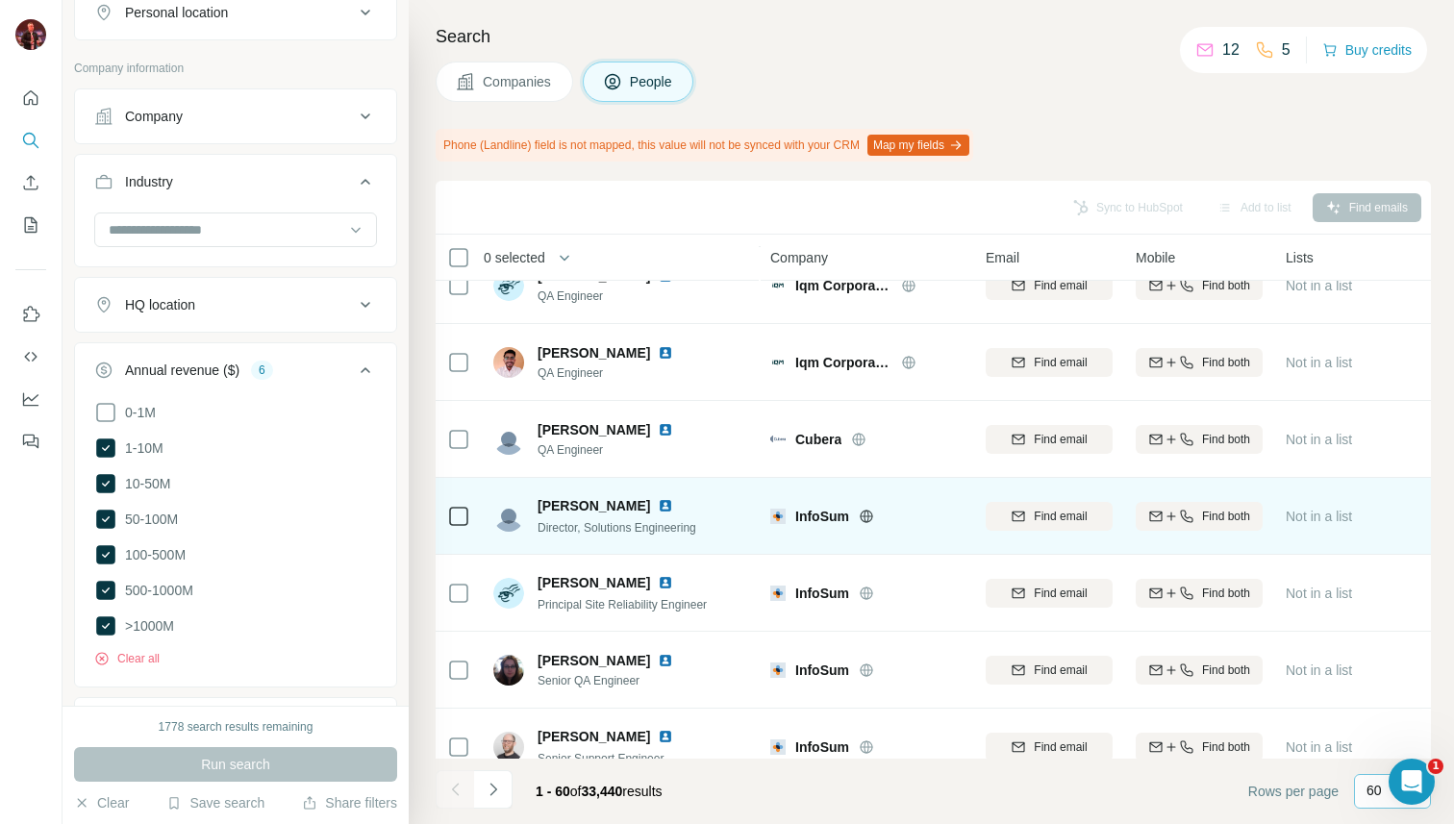
click at [870, 519] on icon at bounding box center [866, 516] width 13 height 13
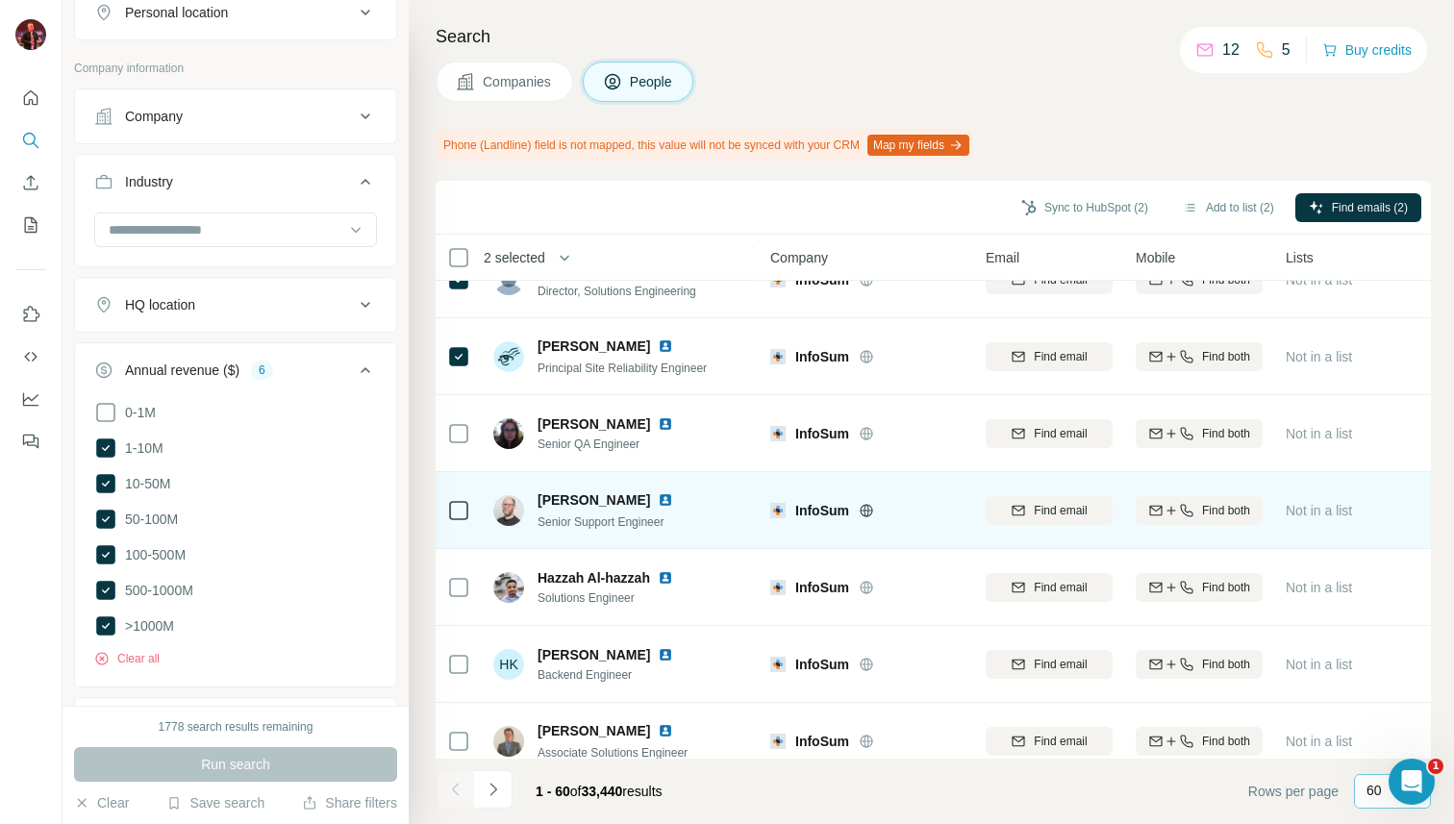
scroll to position [1440, 0]
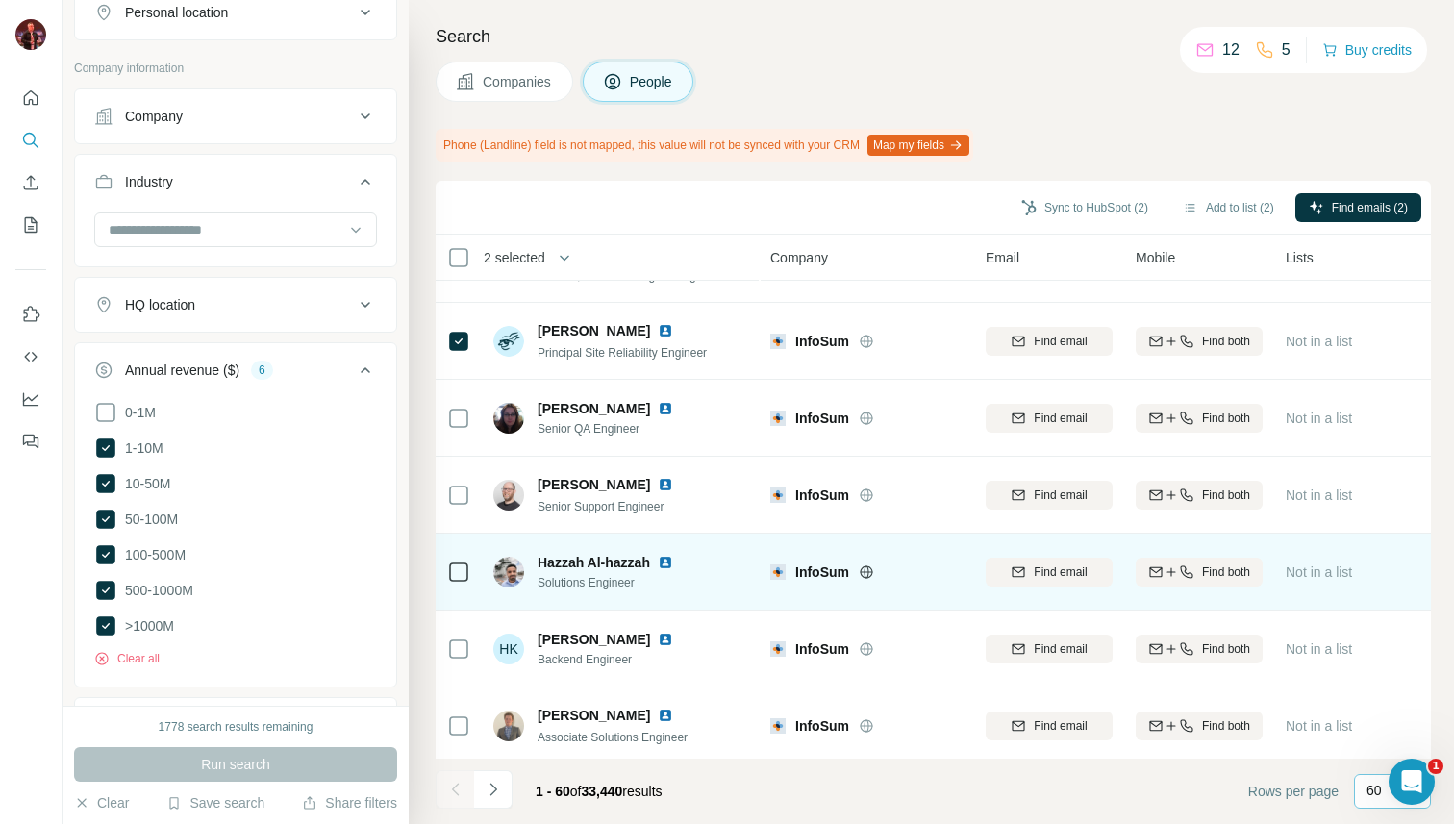
click at [463, 588] on div at bounding box center [458, 571] width 23 height 53
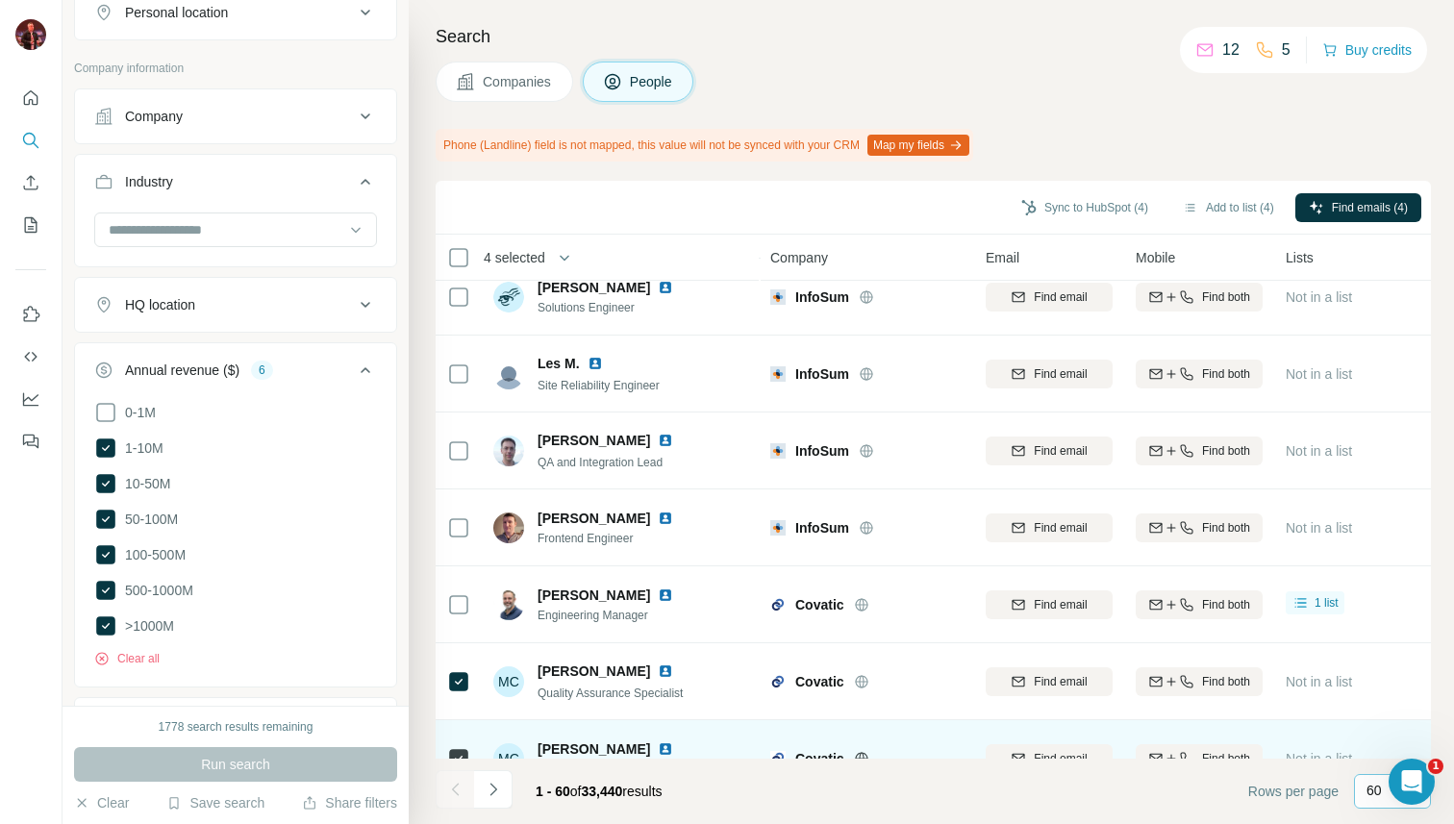
scroll to position [1958, 0]
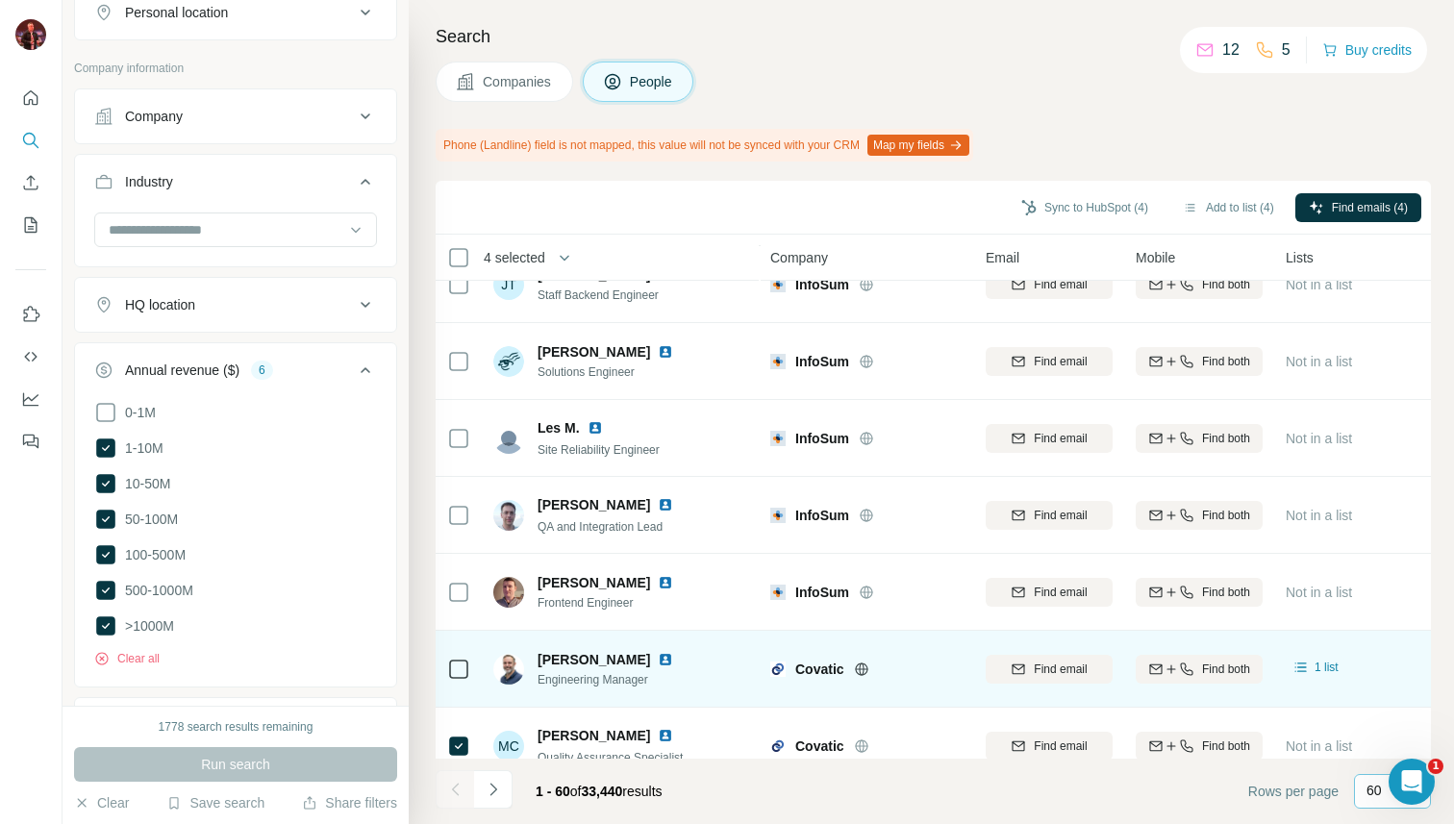
click at [868, 669] on icon at bounding box center [861, 669] width 15 height 15
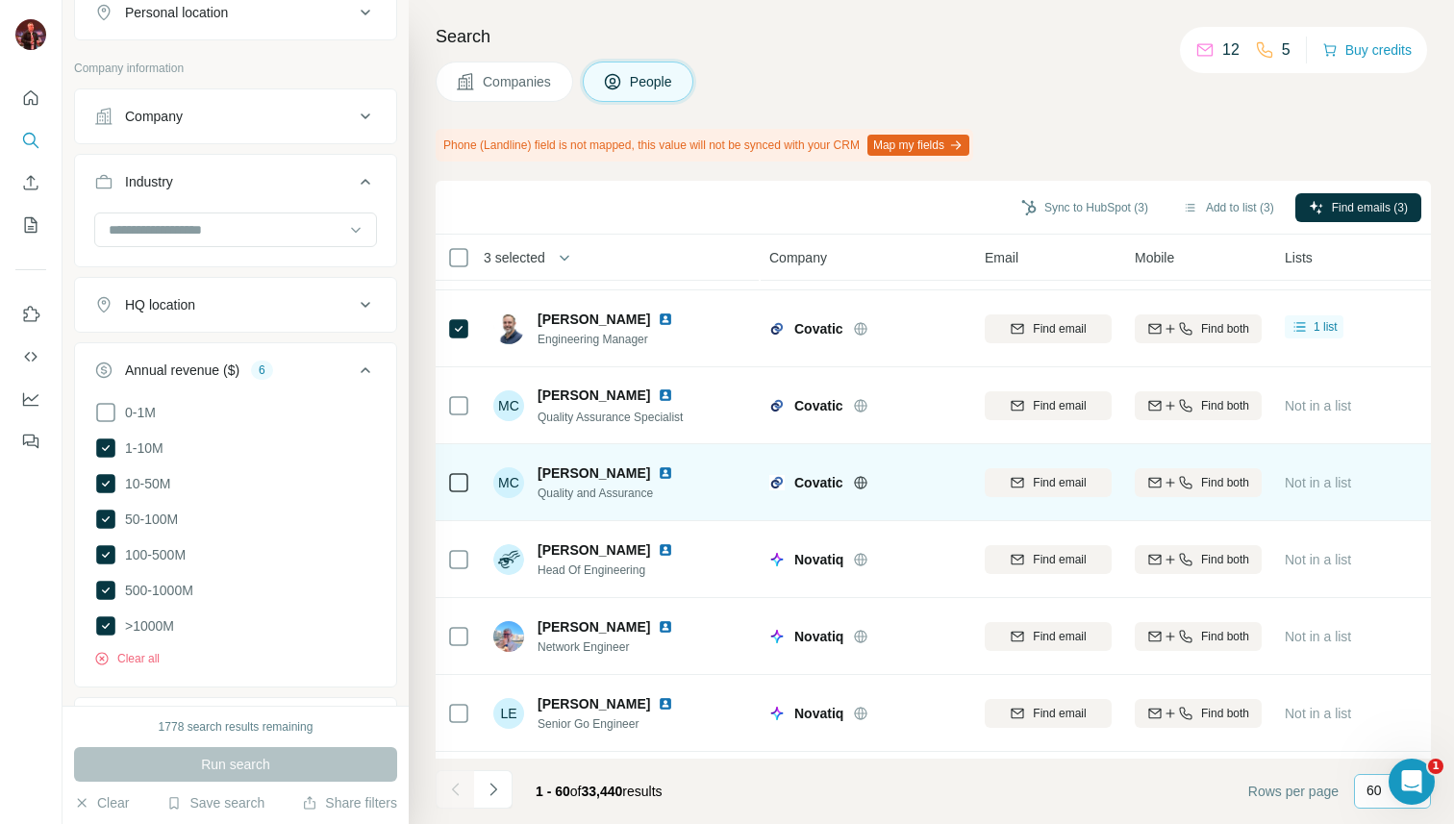
scroll to position [2316, 1]
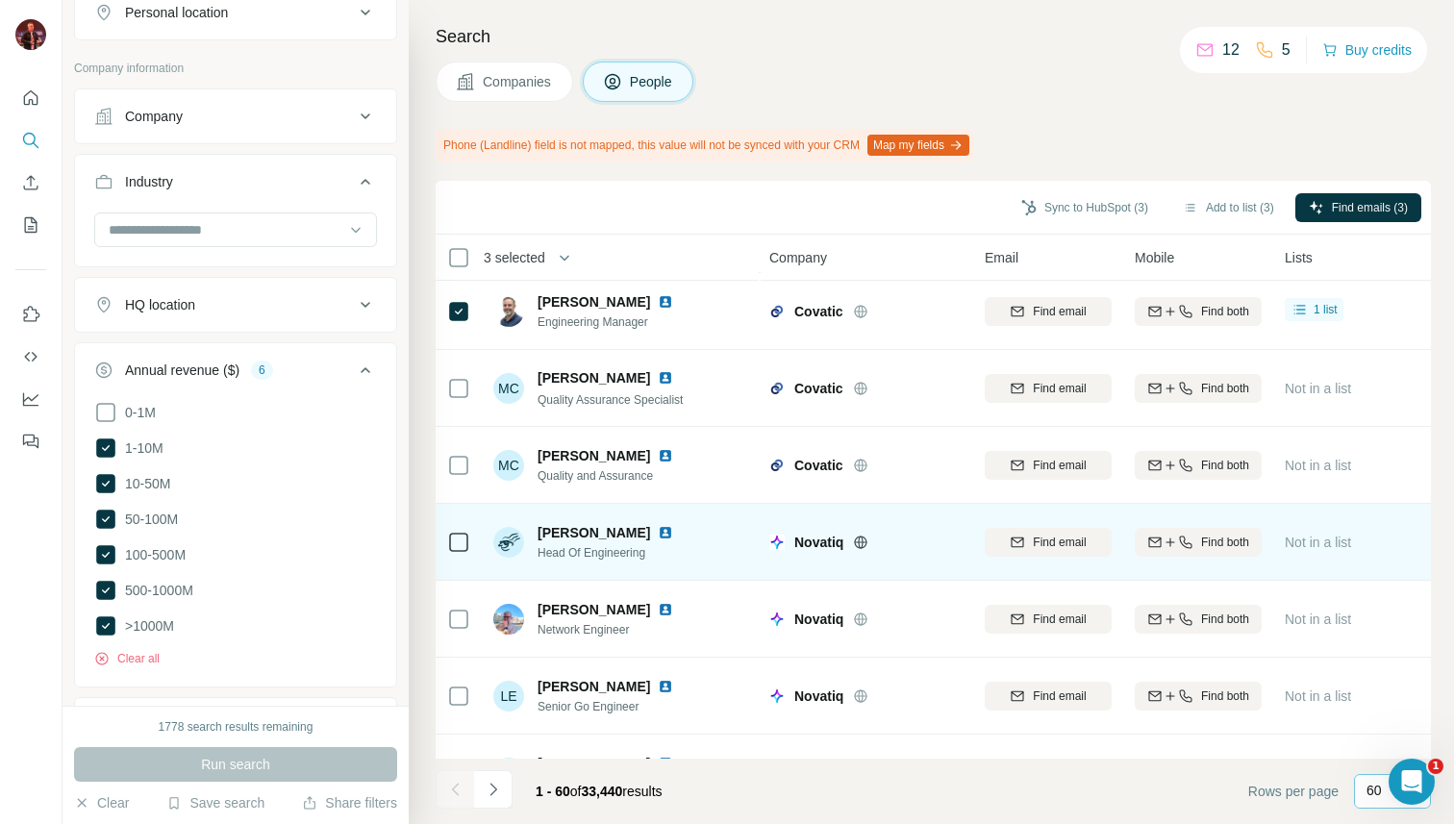
click at [870, 535] on div at bounding box center [884, 542] width 62 height 15
click at [865, 538] on icon at bounding box center [861, 542] width 13 height 13
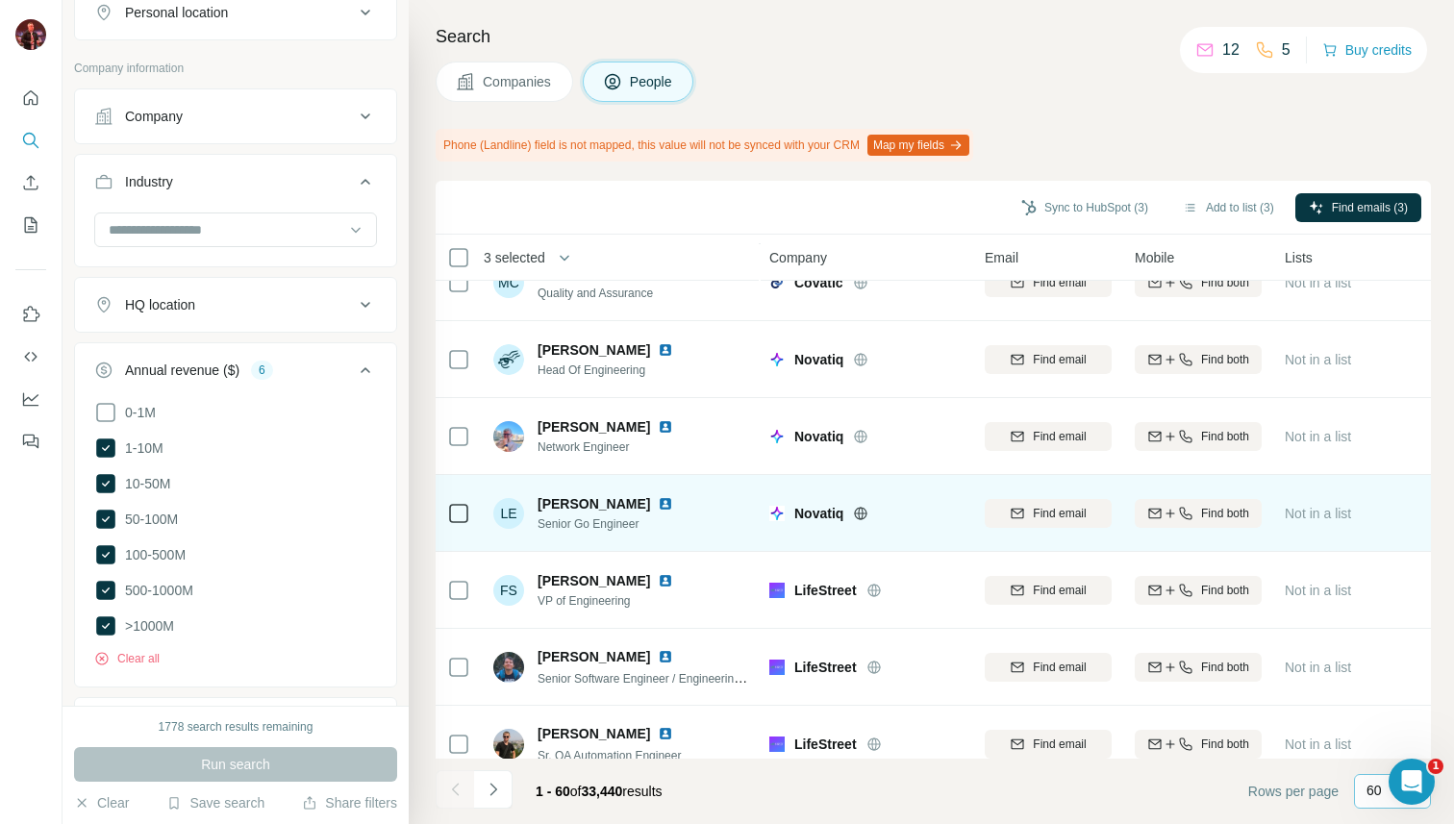
scroll to position [2561, 1]
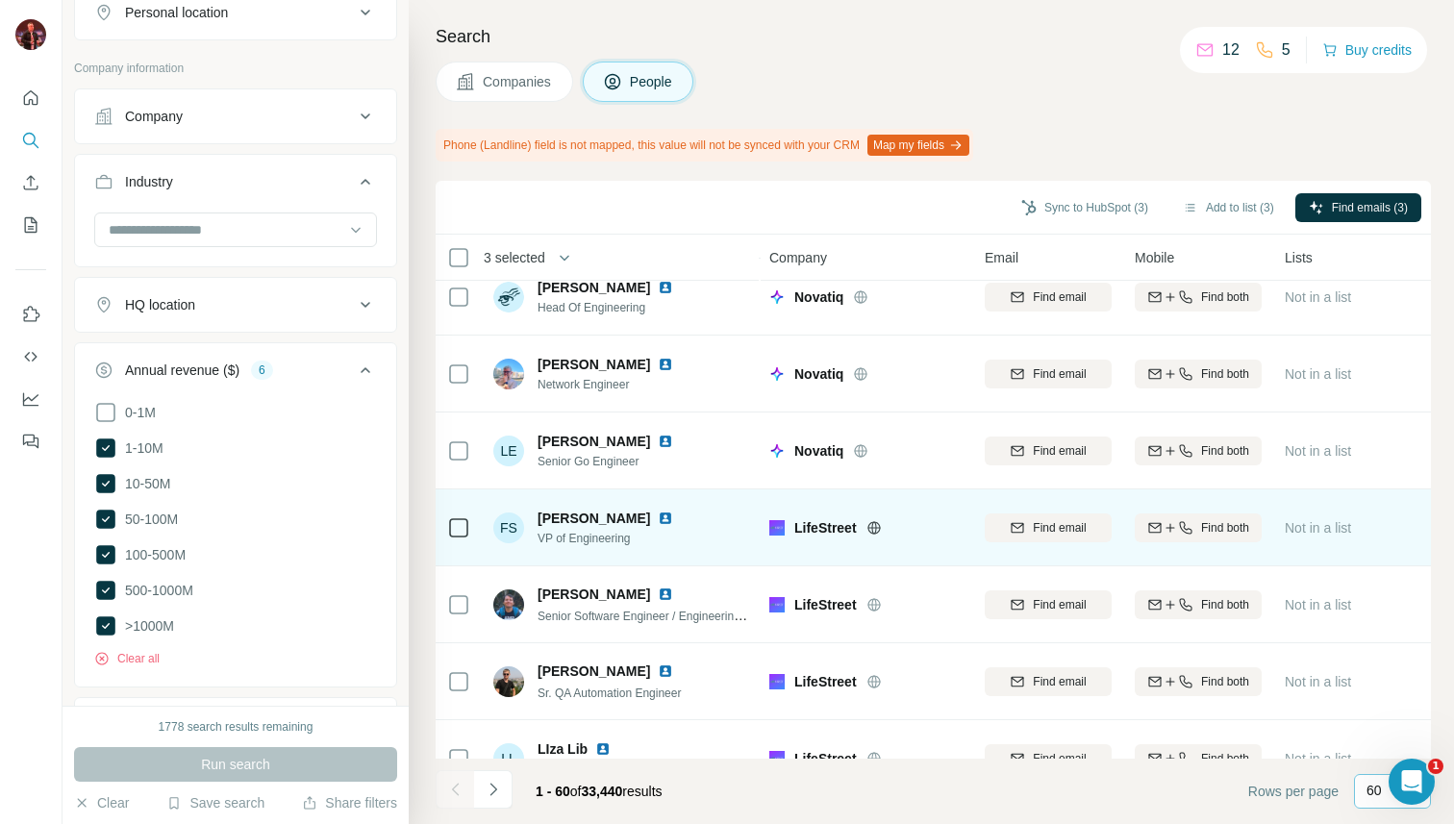
click at [877, 538] on div "LifeStreet" at bounding box center [865, 527] width 192 height 53
click at [876, 526] on icon at bounding box center [873, 527] width 5 height 13
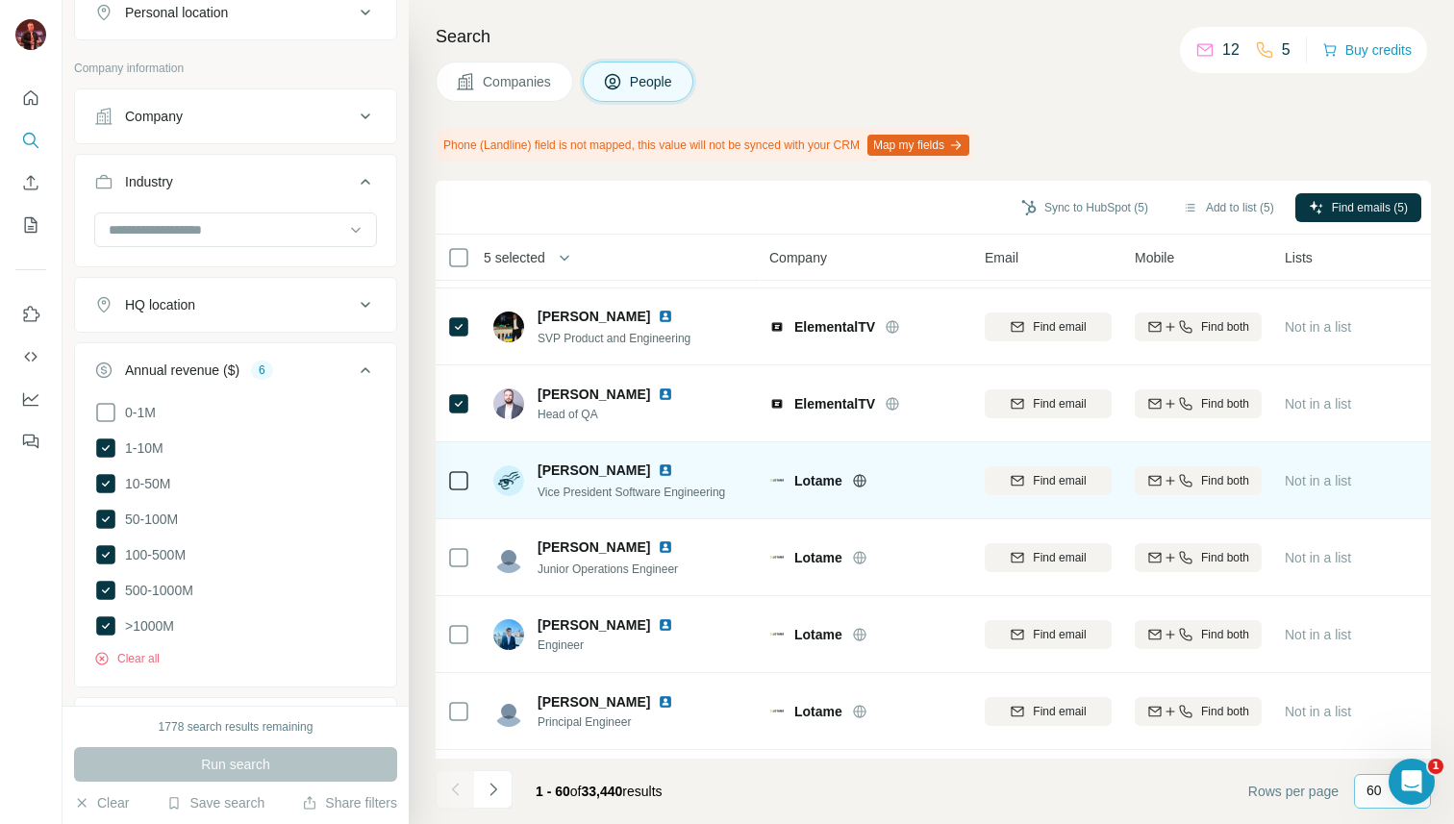
scroll to position [3497, 1]
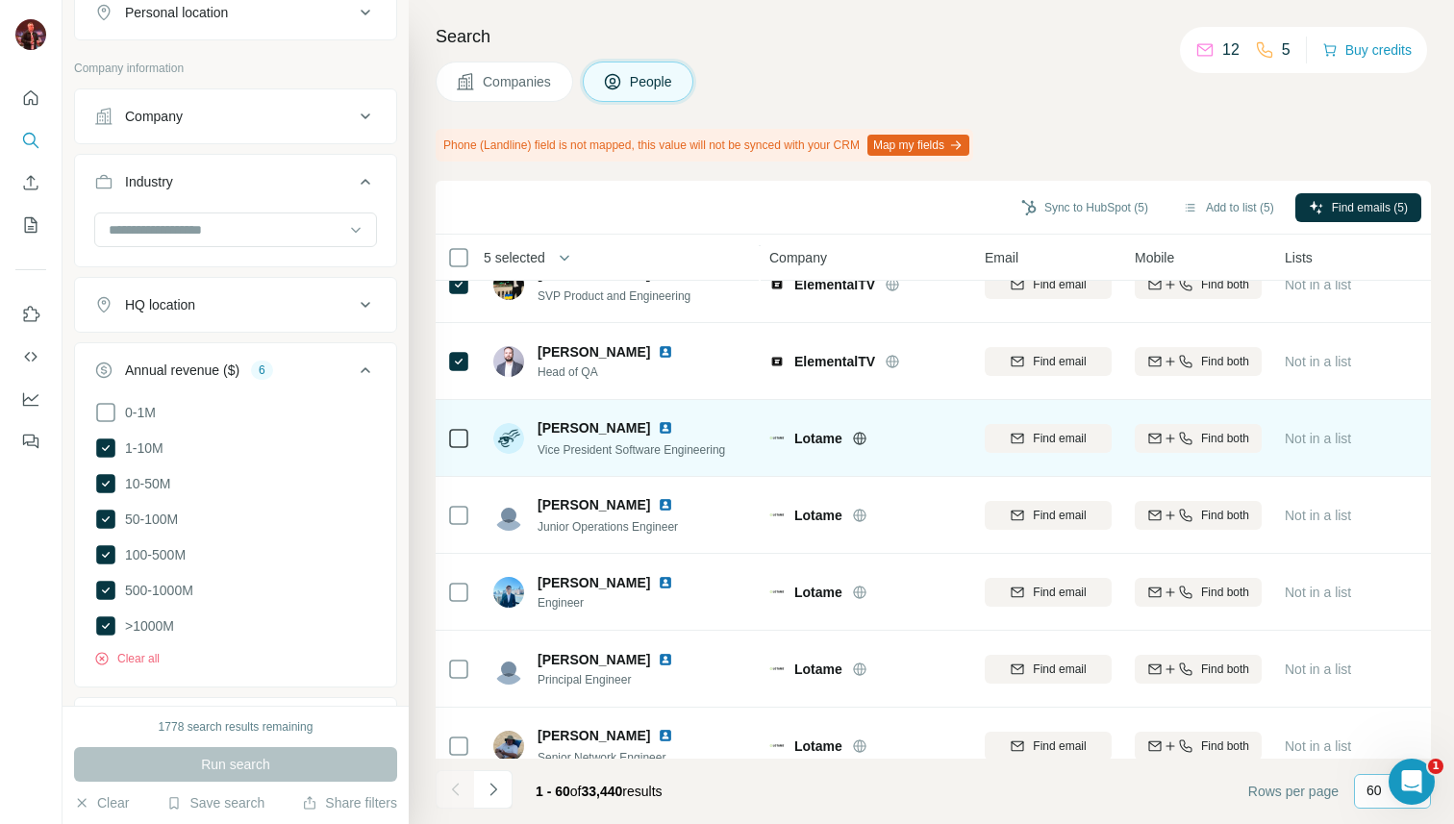
click at [866, 439] on icon at bounding box center [859, 438] width 13 height 13
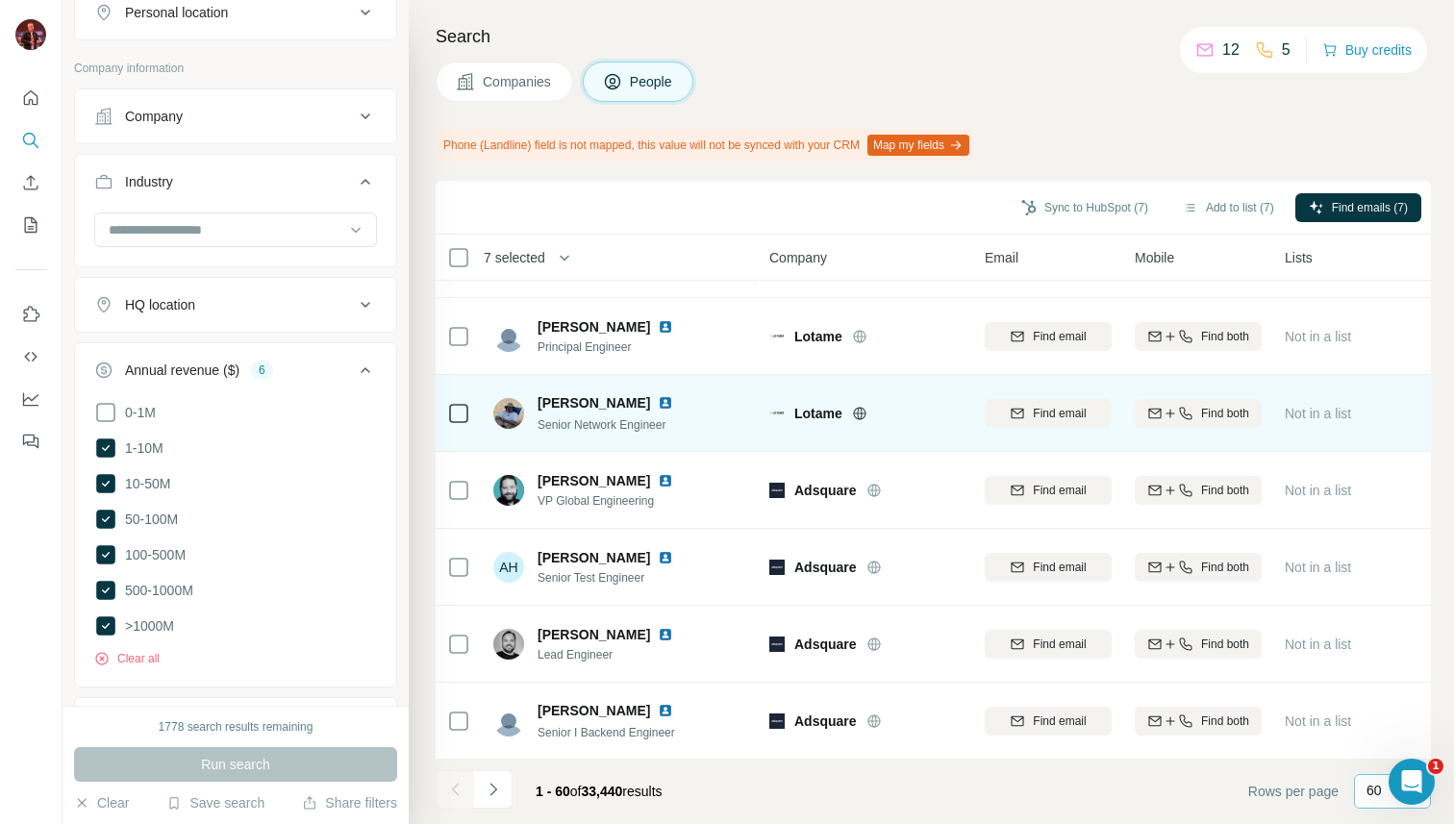
scroll to position [3844, 1]
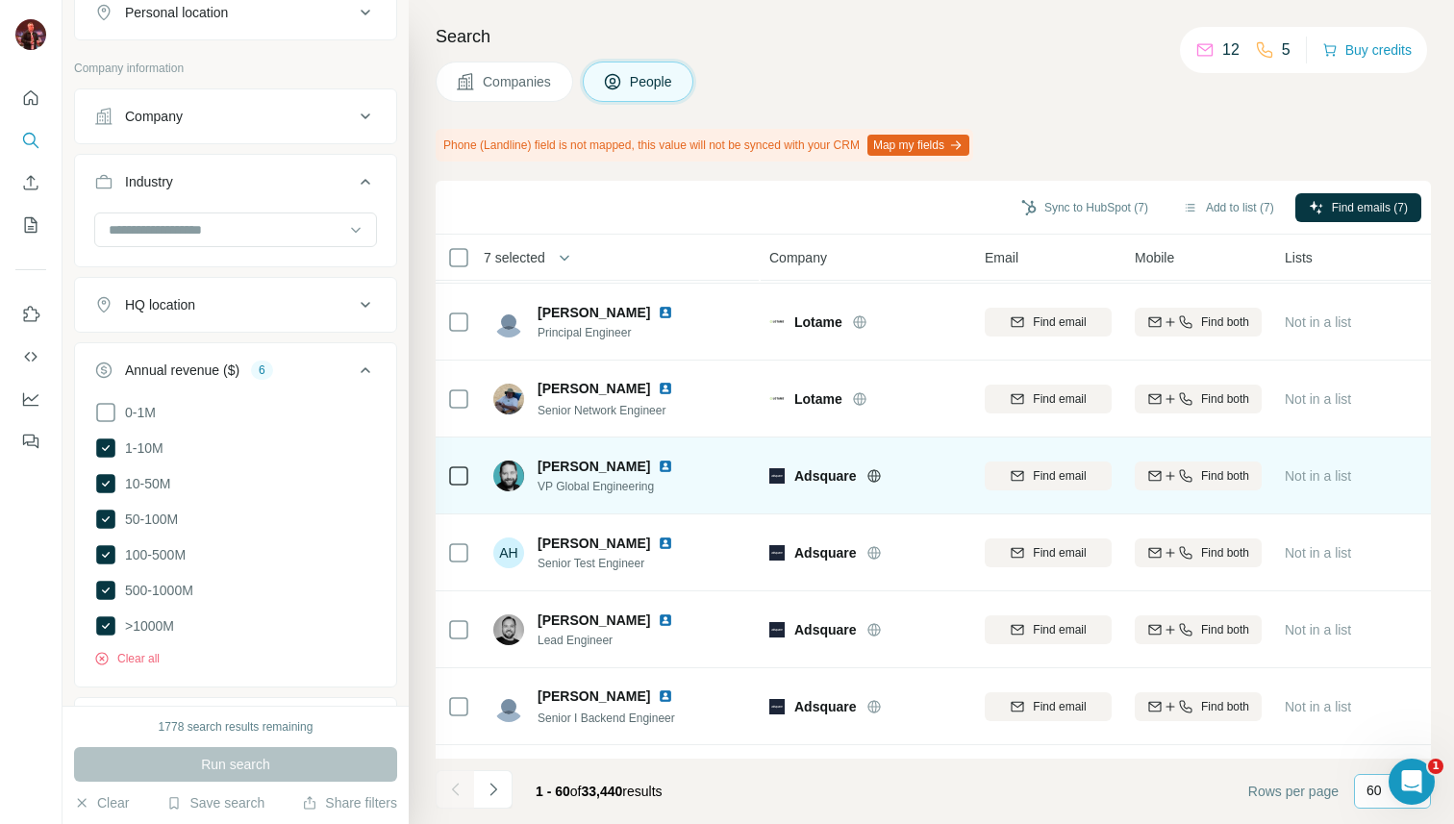
click at [876, 477] on icon at bounding box center [873, 475] width 5 height 13
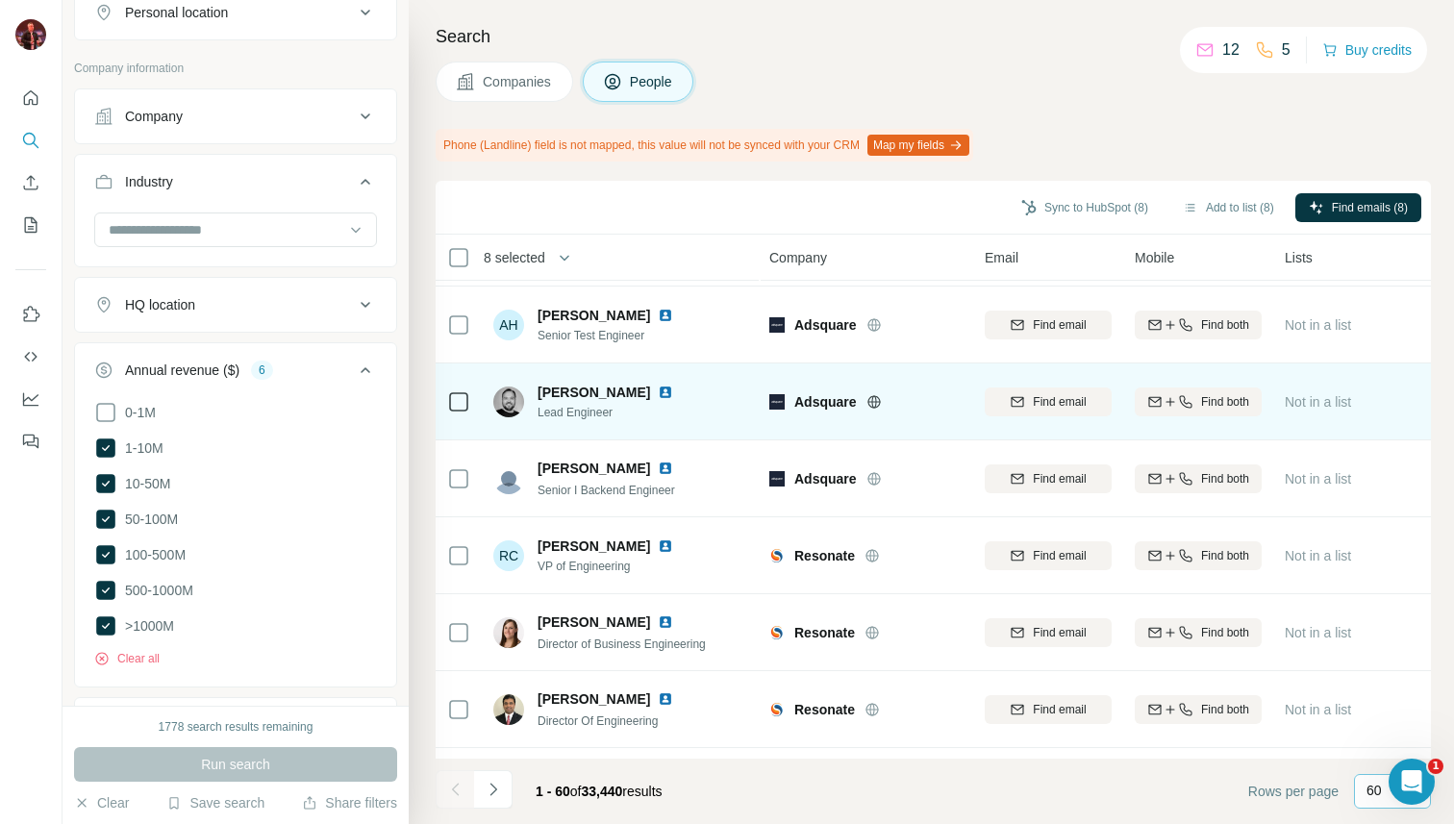
scroll to position [4076, 1]
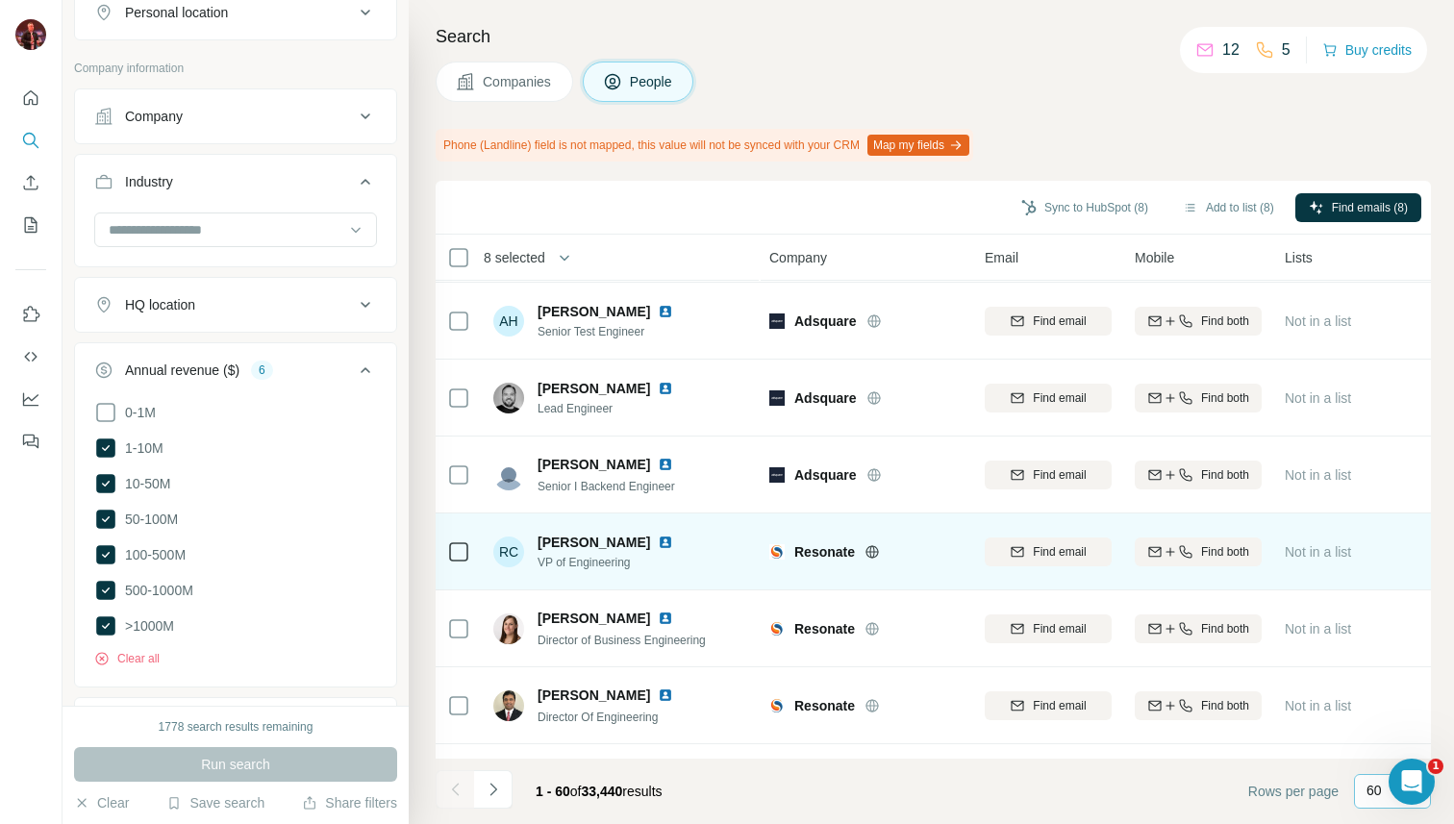
click at [866, 552] on icon at bounding box center [872, 551] width 15 height 15
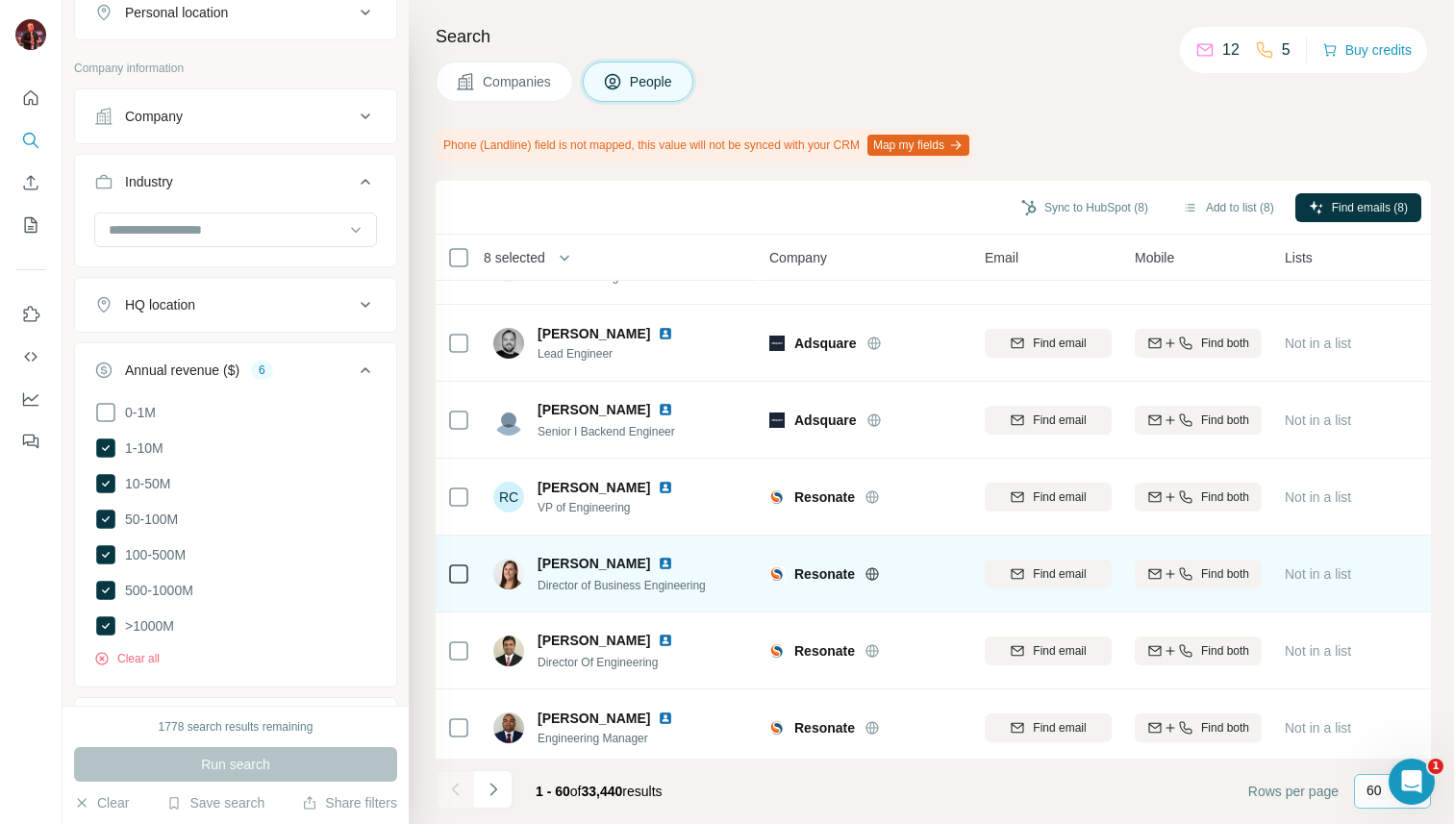
scroll to position [4139, 1]
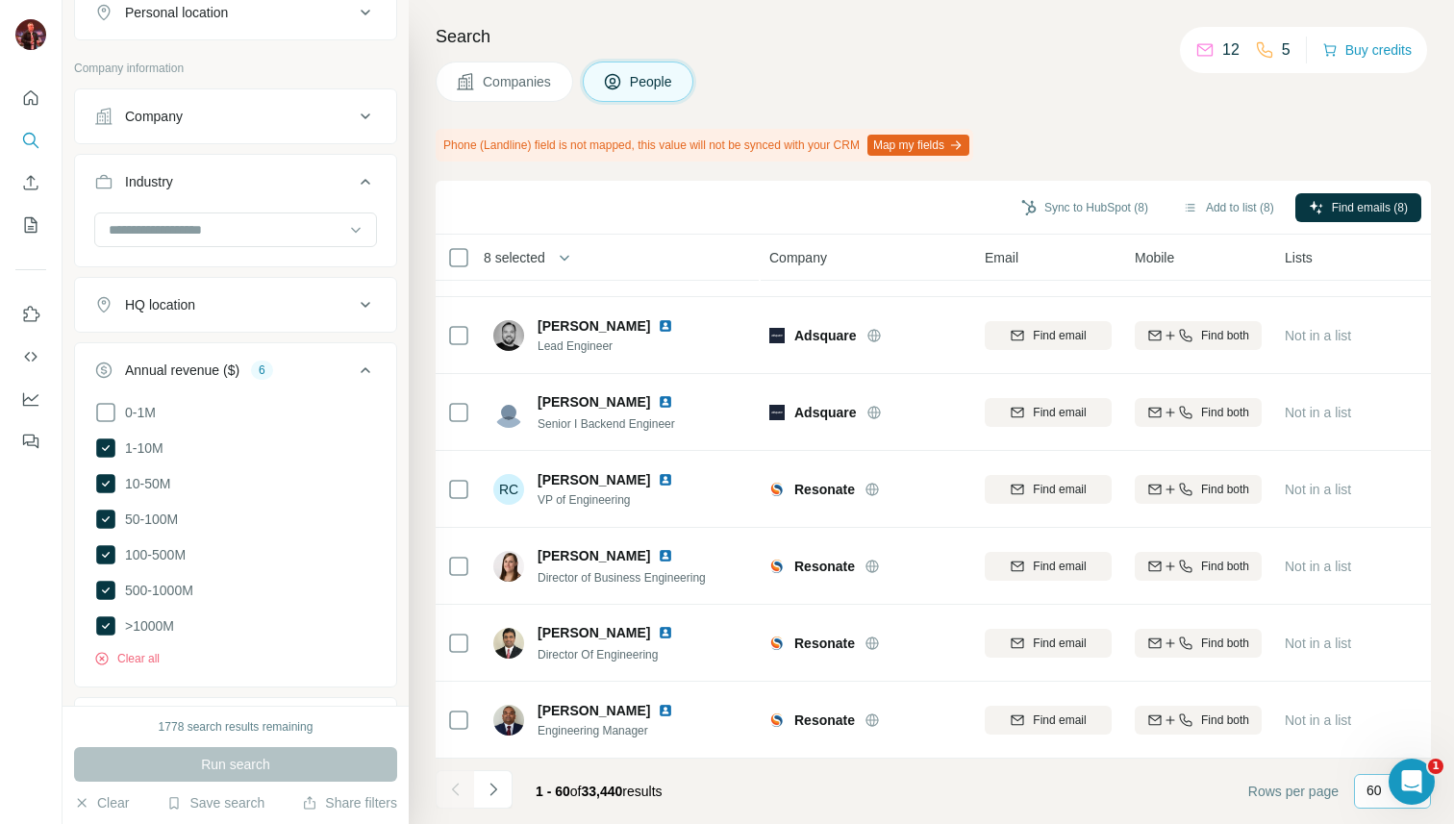
click at [494, 787] on icon "Navigate to next page" at bounding box center [493, 789] width 7 height 13
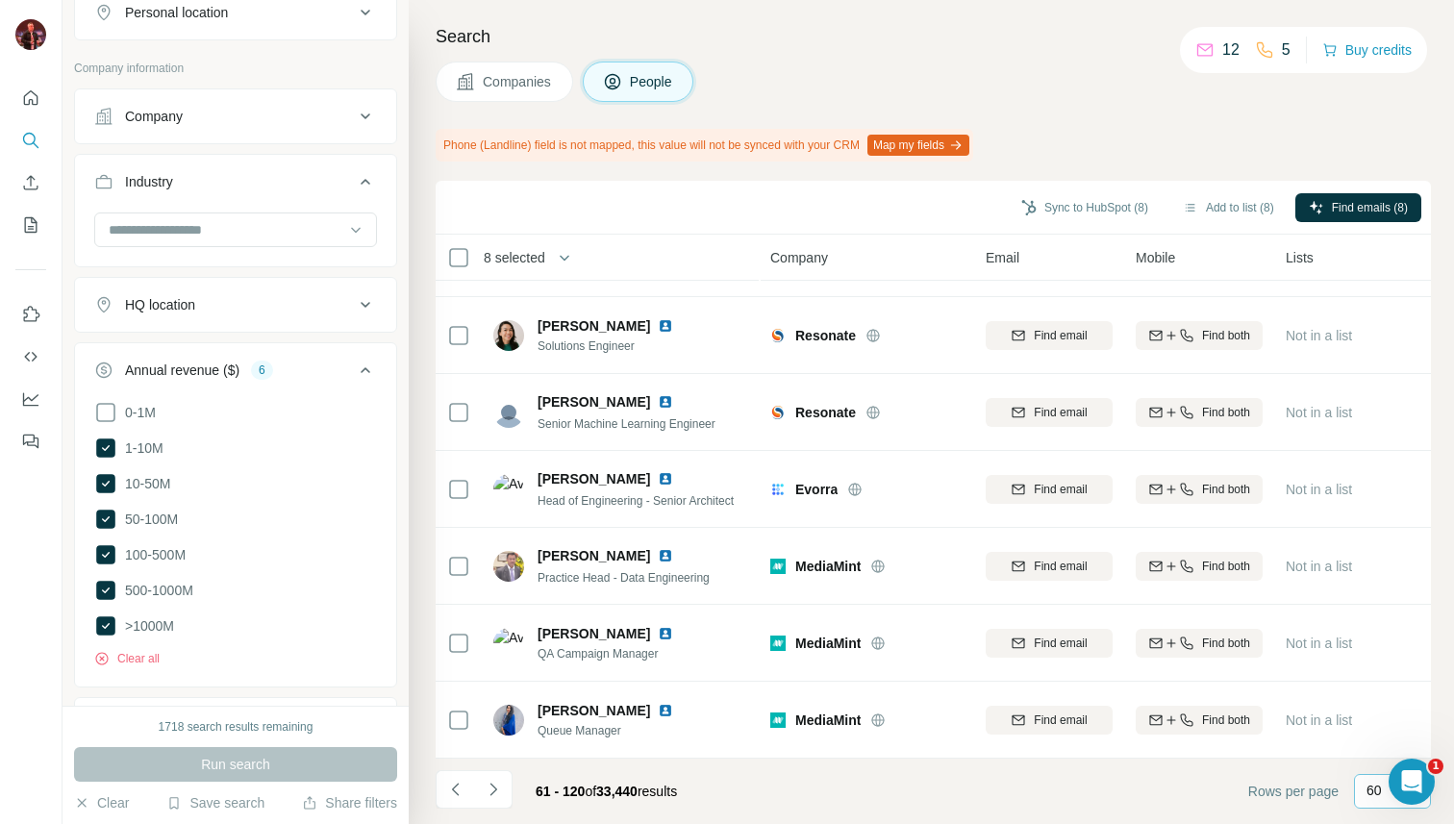
scroll to position [4139, 0]
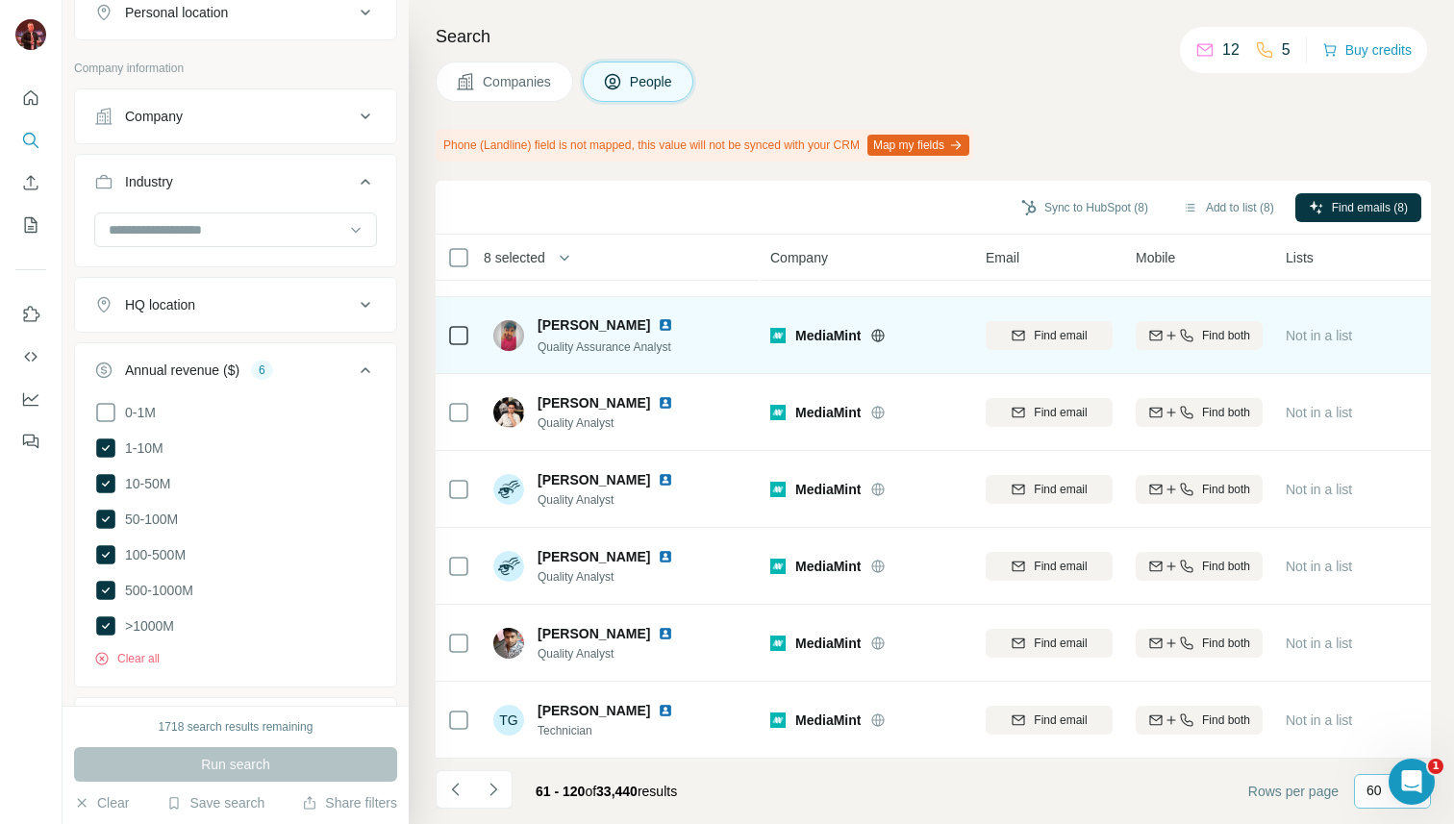
click at [885, 334] on icon at bounding box center [877, 335] width 15 height 15
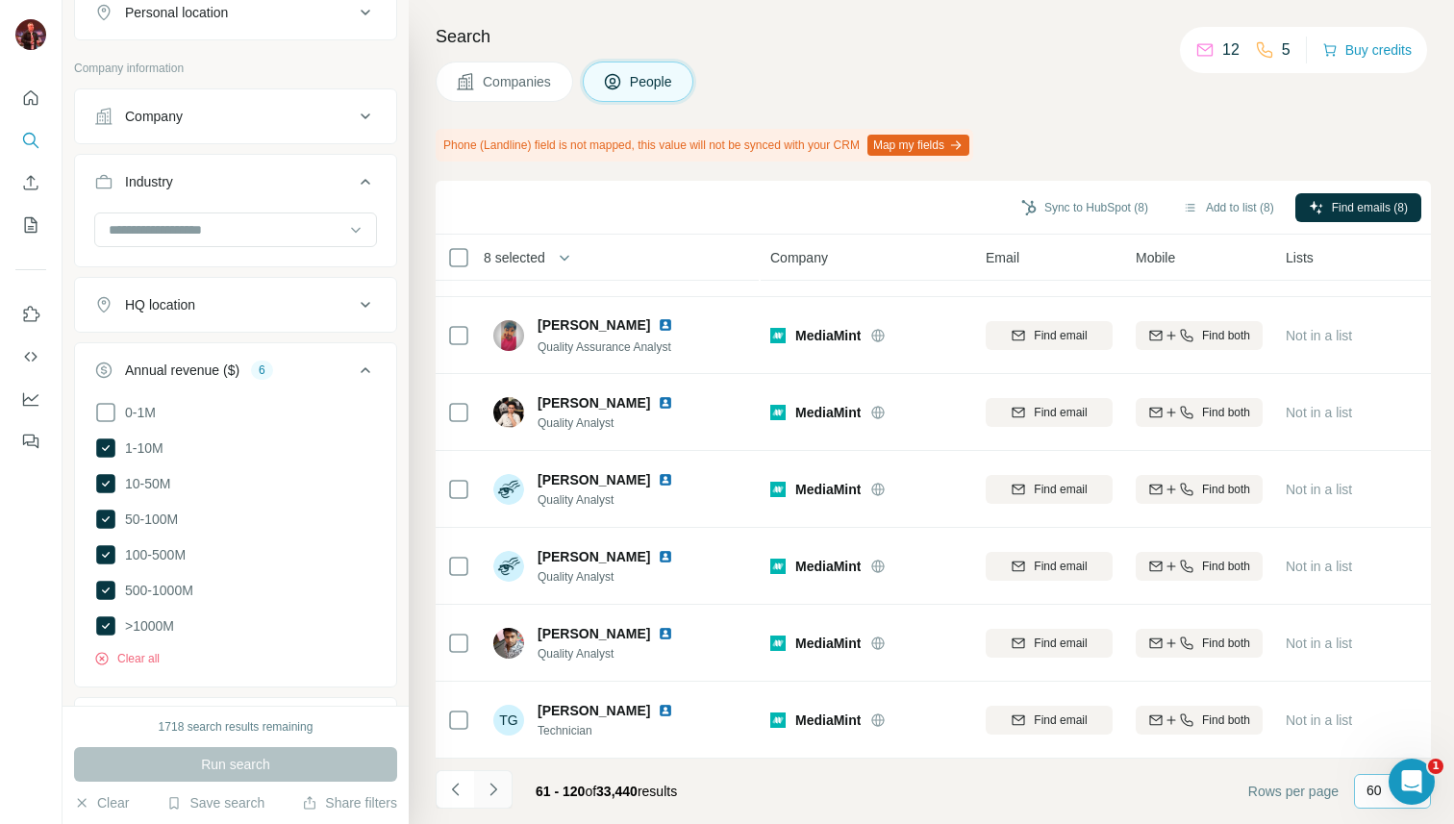
click at [488, 789] on icon "Navigate to next page" at bounding box center [493, 789] width 19 height 19
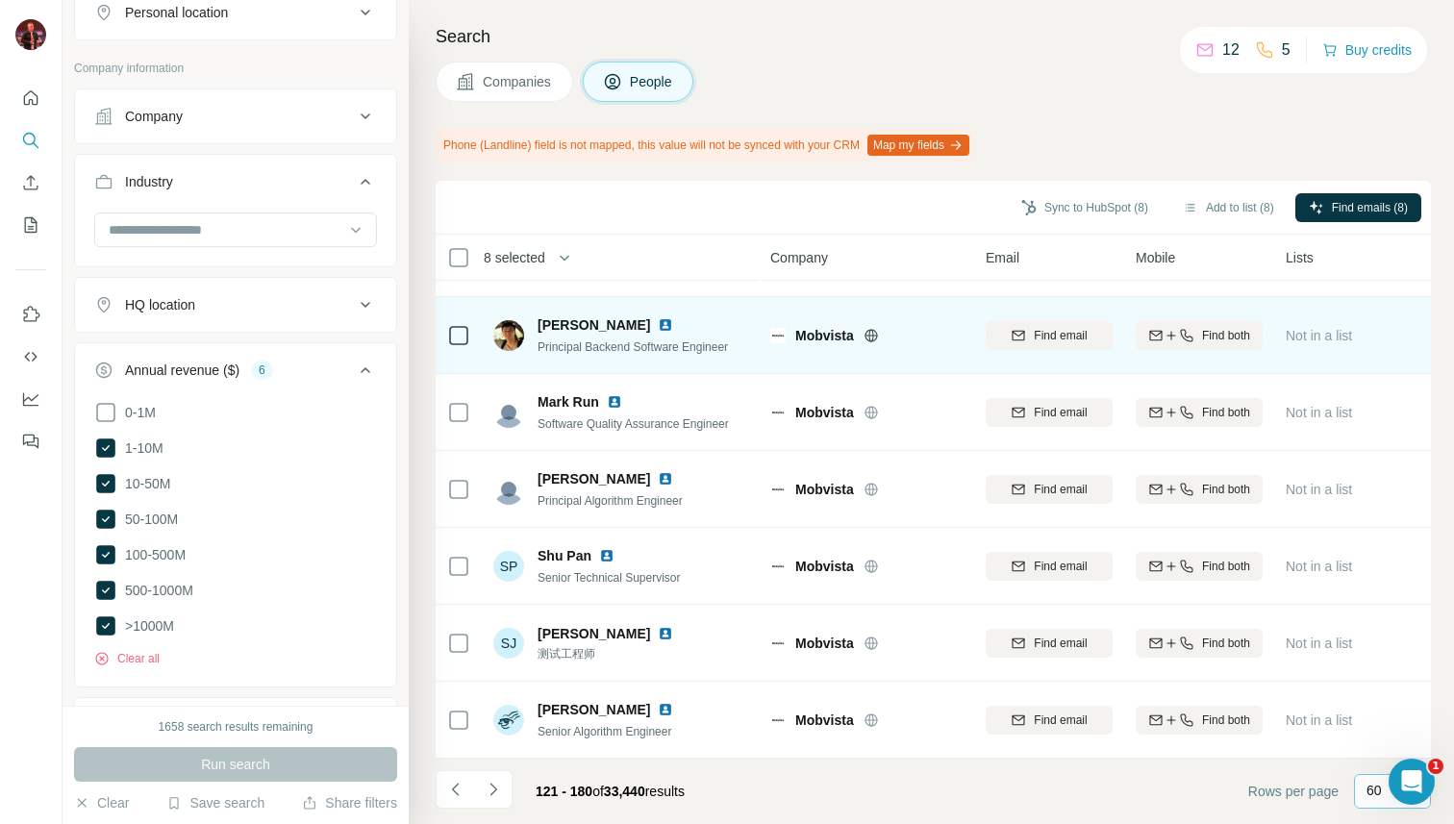
click at [872, 332] on icon at bounding box center [871, 335] width 15 height 15
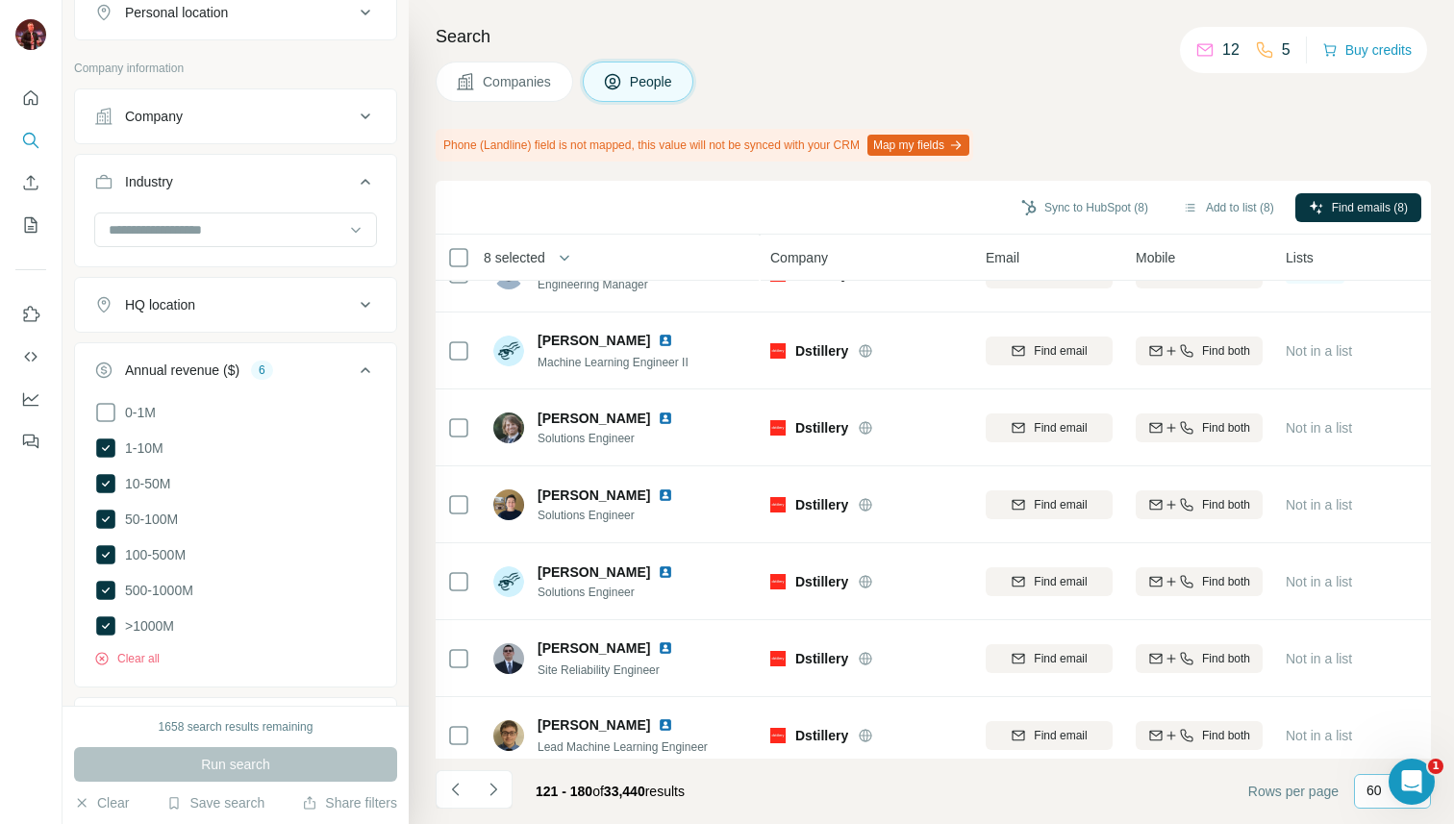
scroll to position [0, 0]
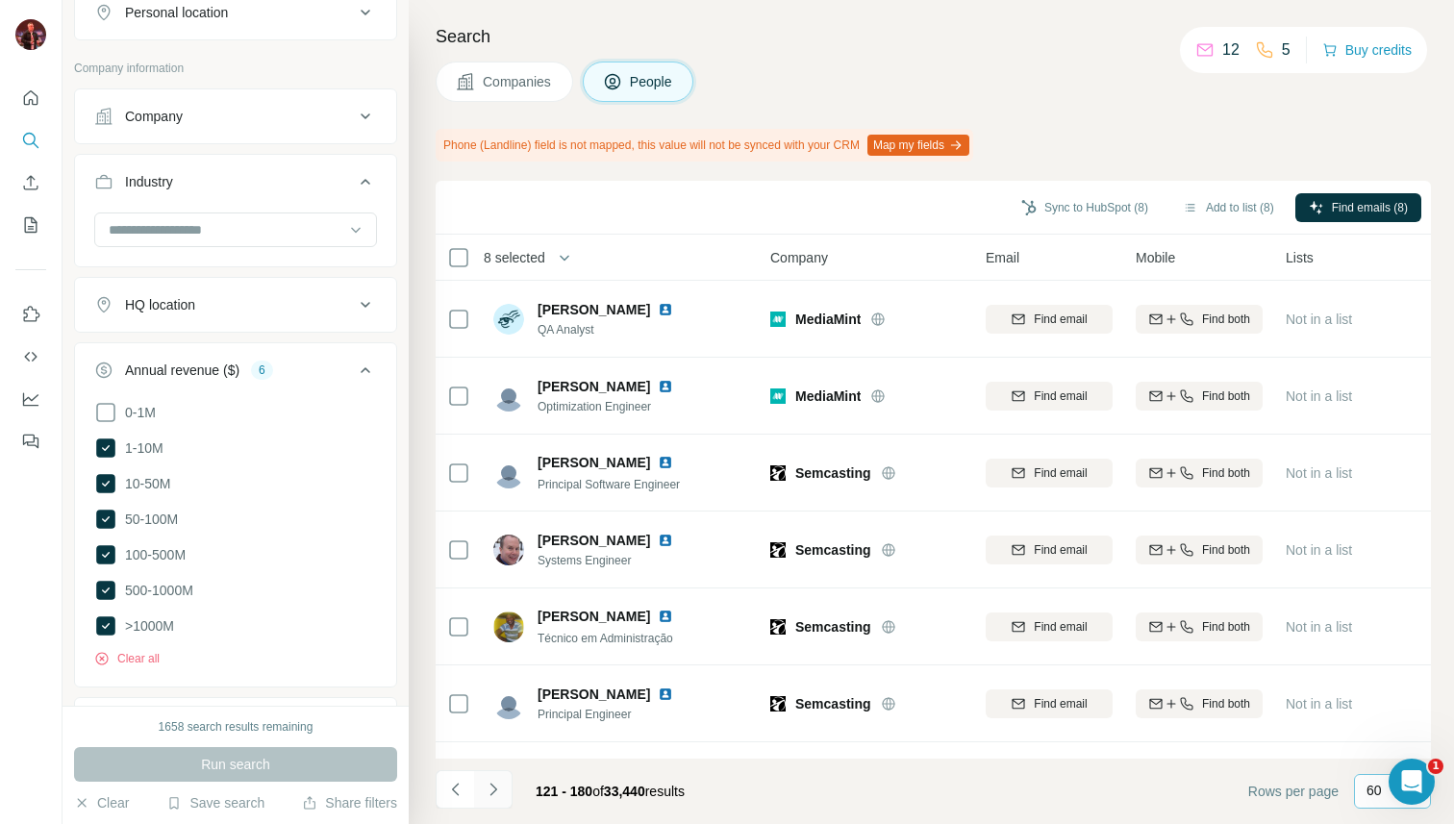
click at [494, 787] on icon "Navigate to next page" at bounding box center [493, 789] width 19 height 19
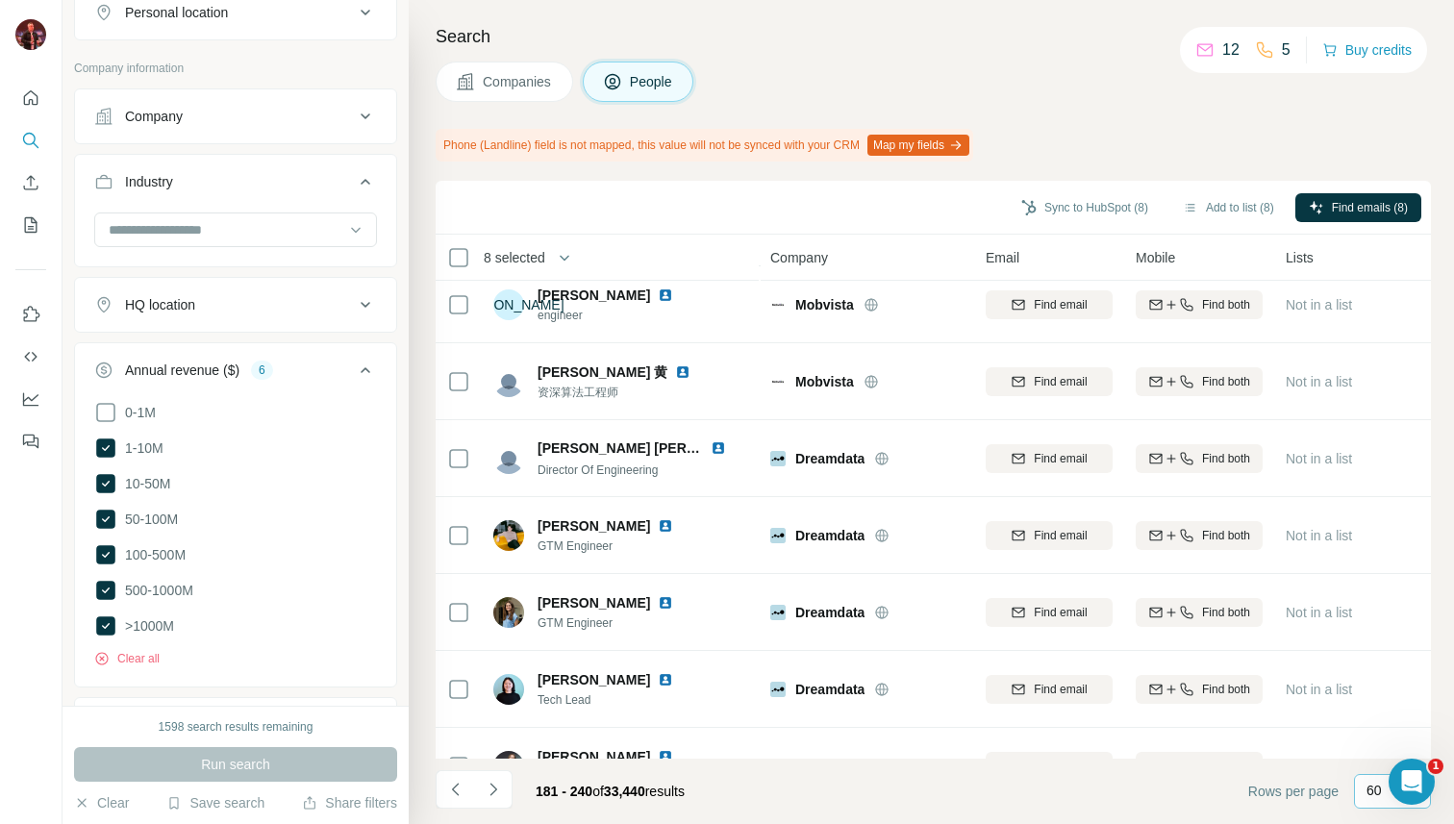
scroll to position [761, 0]
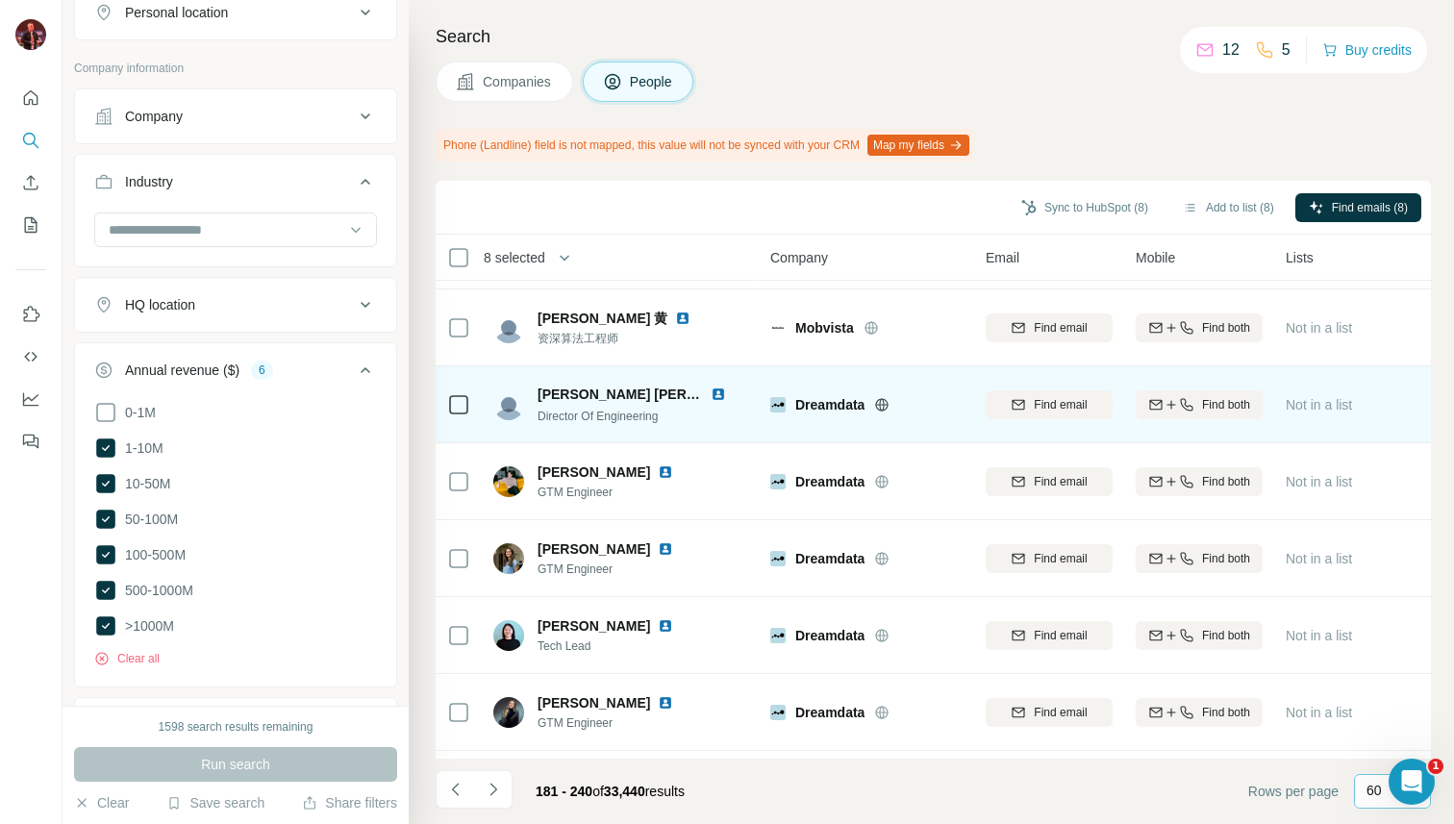
click at [889, 405] on icon at bounding box center [882, 404] width 13 height 1
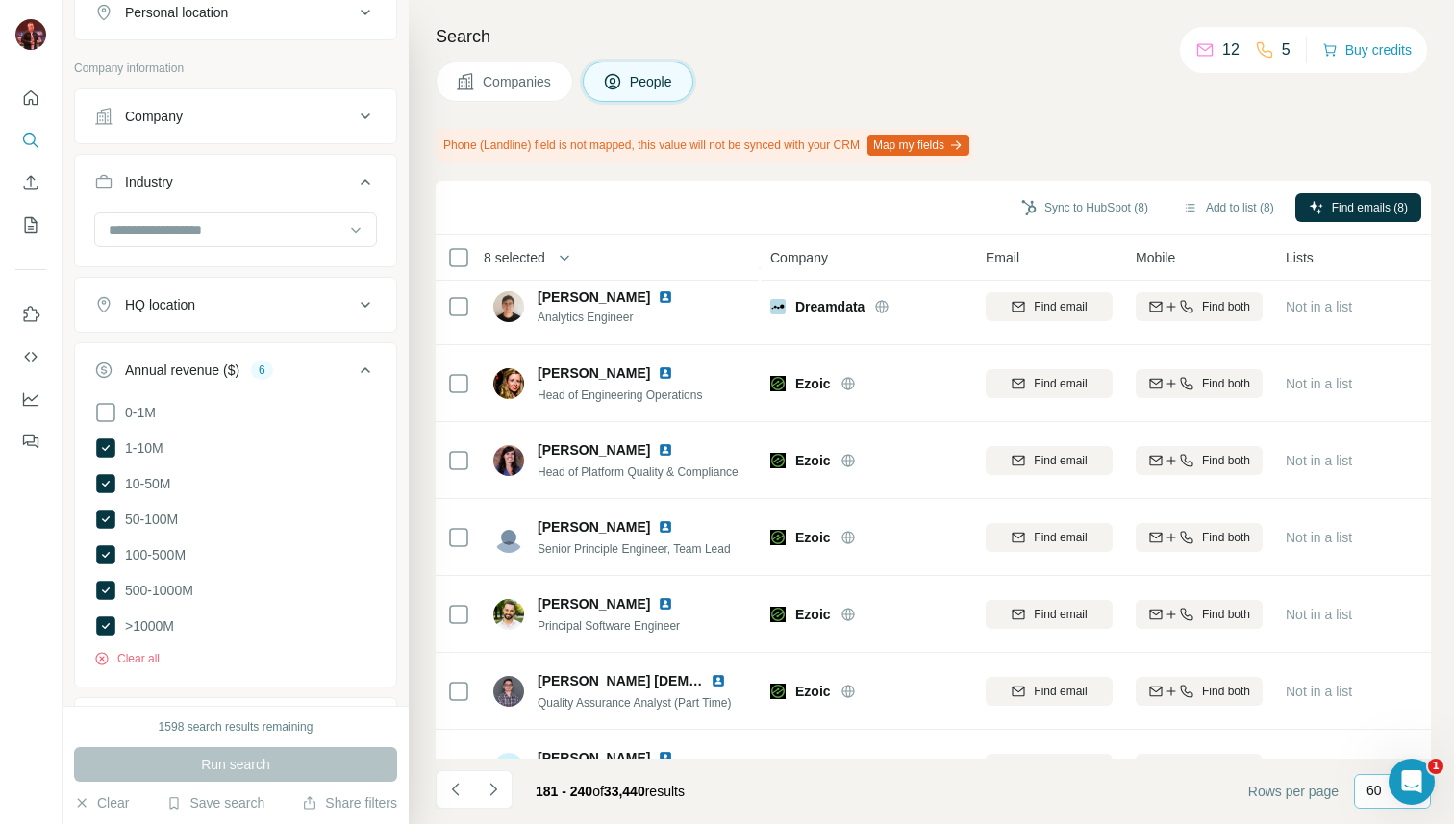
scroll to position [1337, 0]
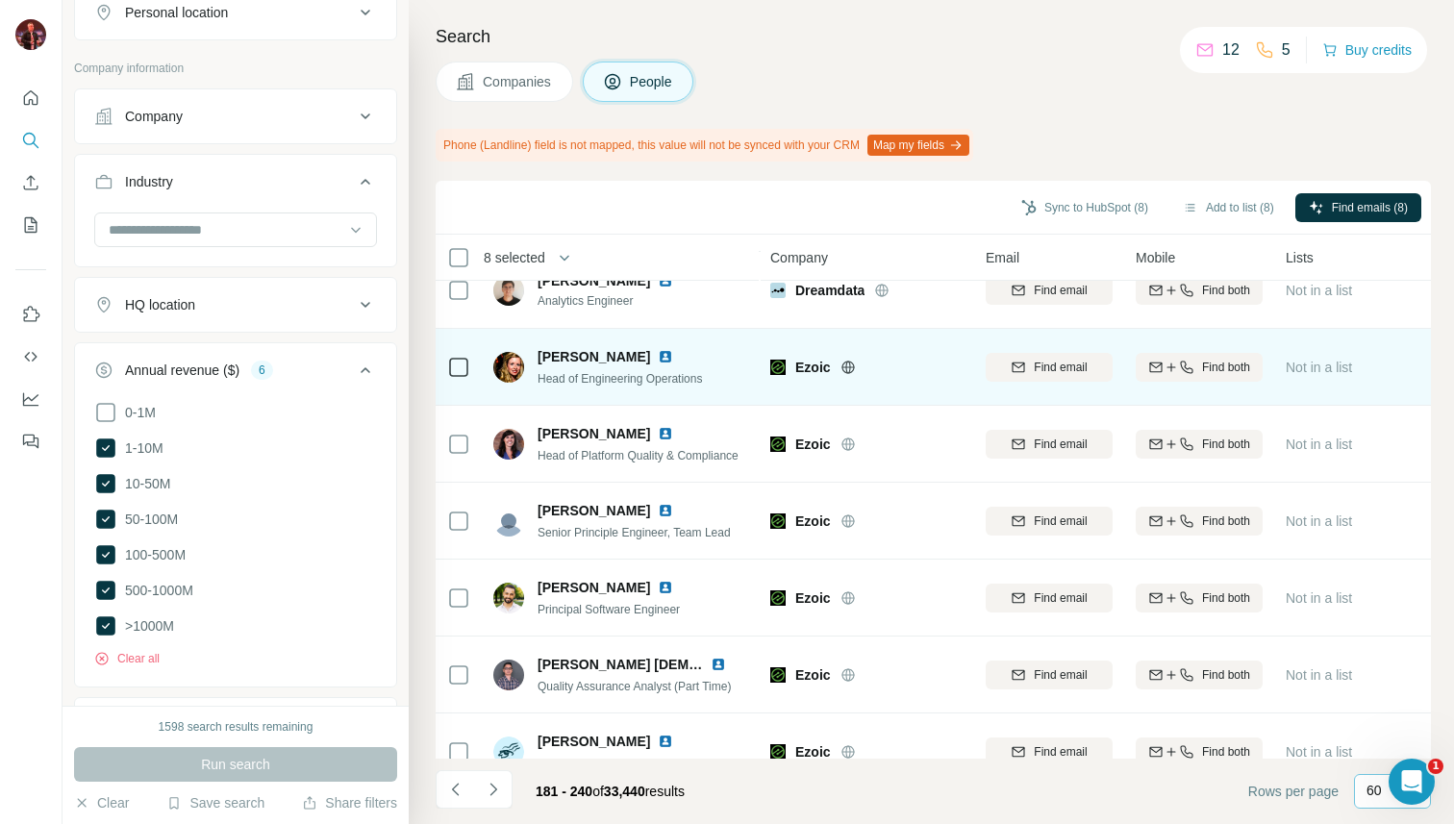
click at [848, 373] on icon at bounding box center [848, 367] width 15 height 15
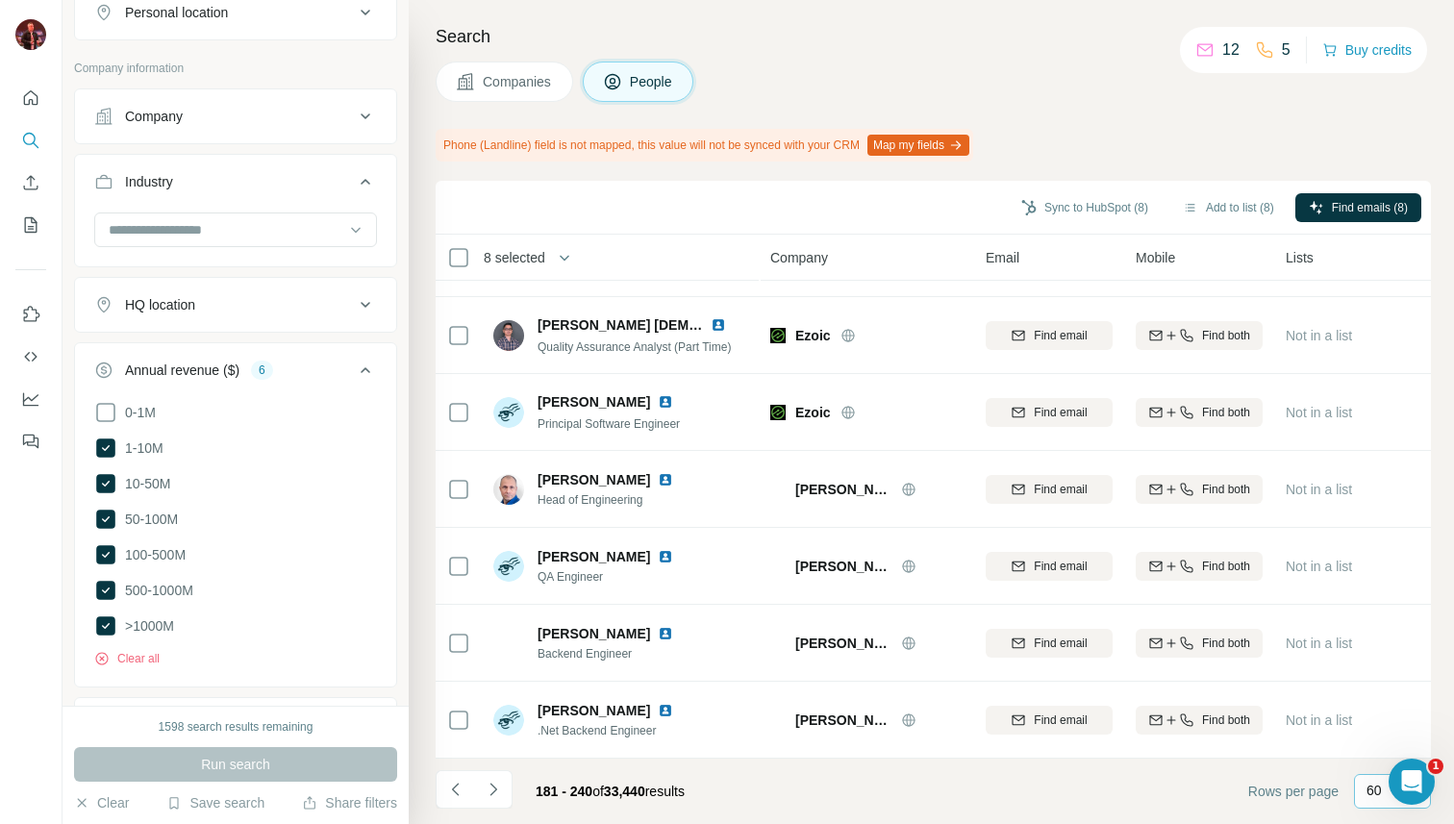
scroll to position [1712, 0]
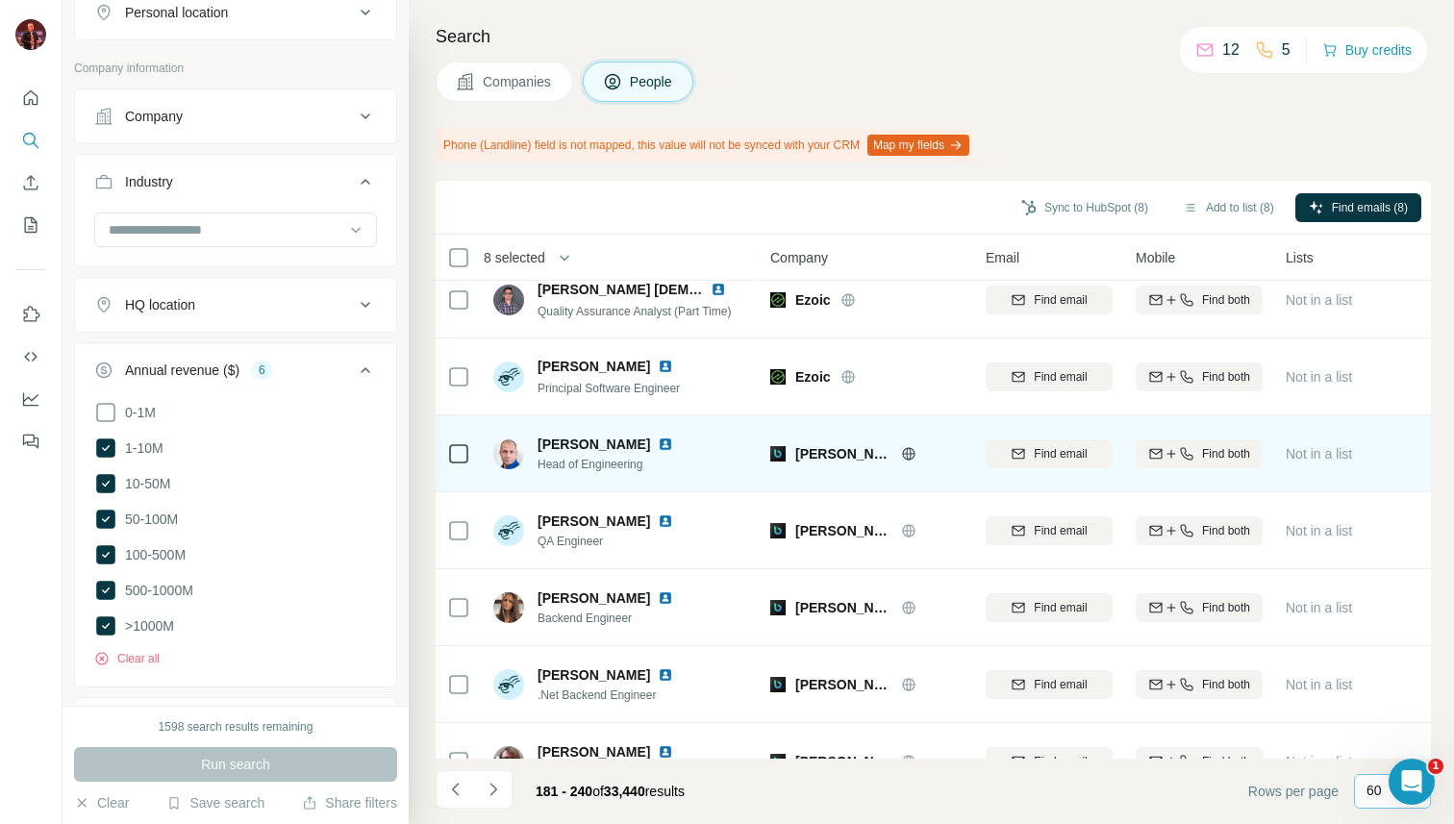
click at [901, 456] on icon at bounding box center [908, 453] width 15 height 15
click at [906, 447] on icon at bounding box center [908, 453] width 5 height 13
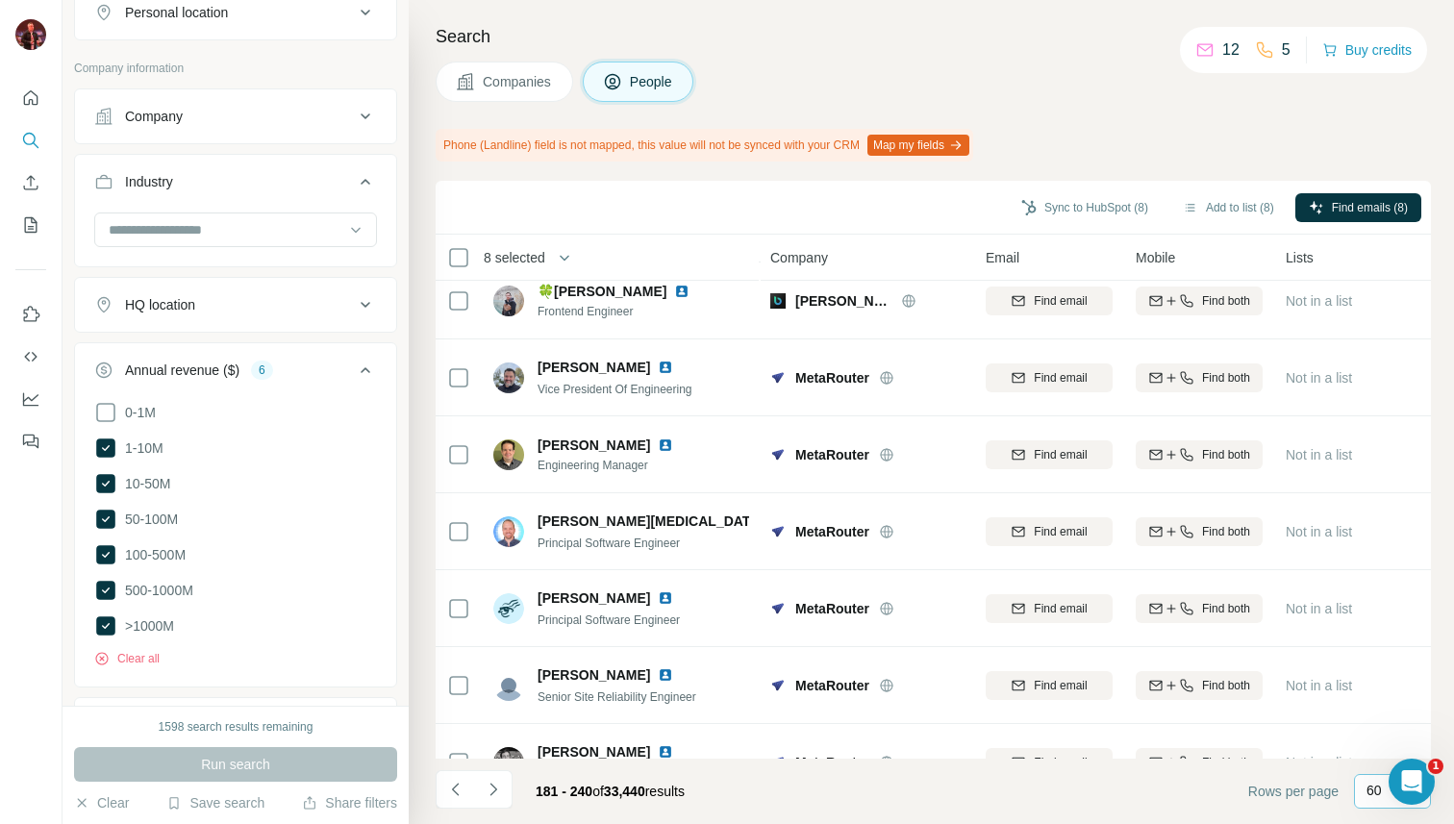
scroll to position [3072, 0]
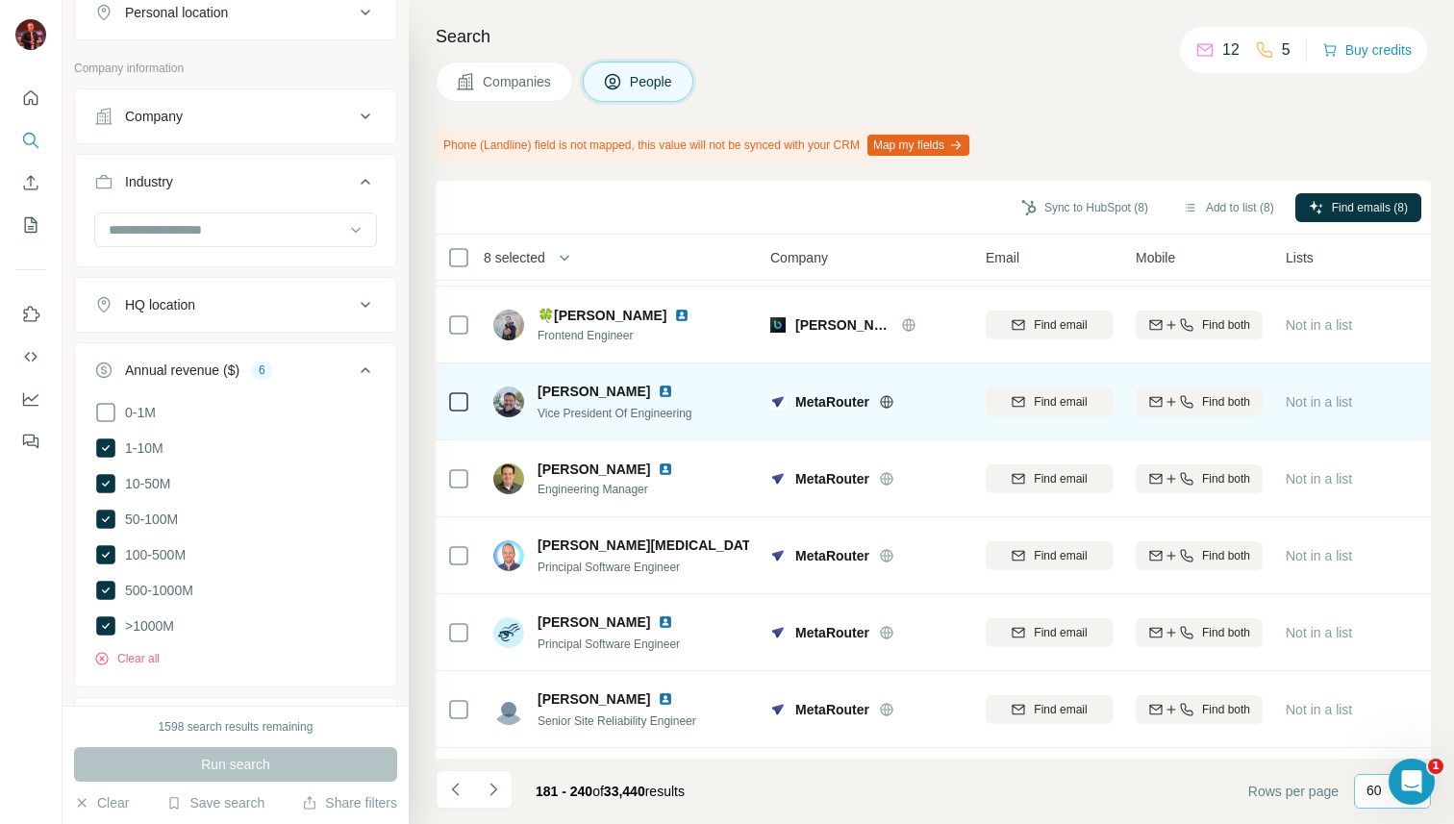
click at [887, 407] on icon at bounding box center [886, 401] width 15 height 15
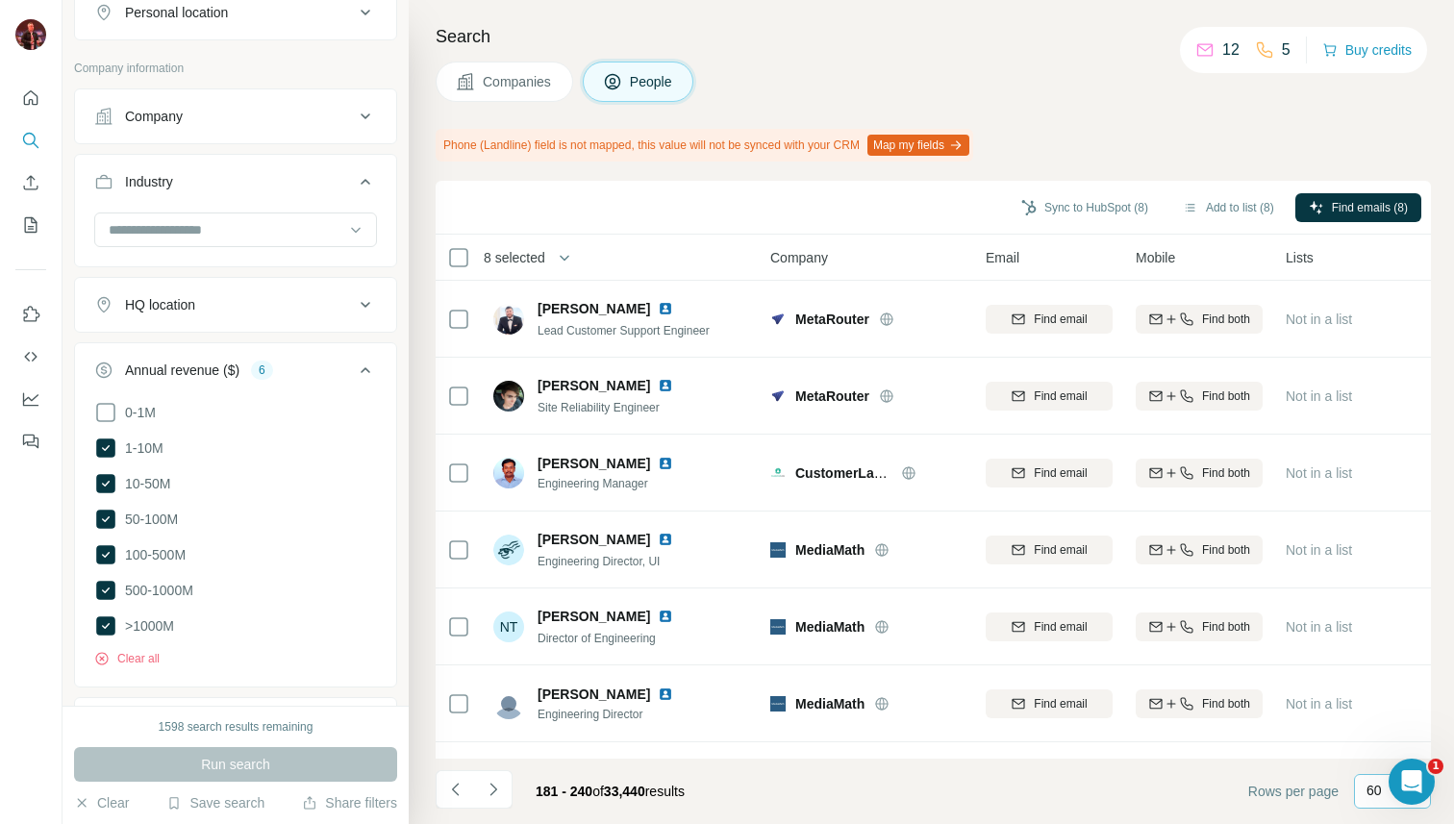
scroll to position [3617, 0]
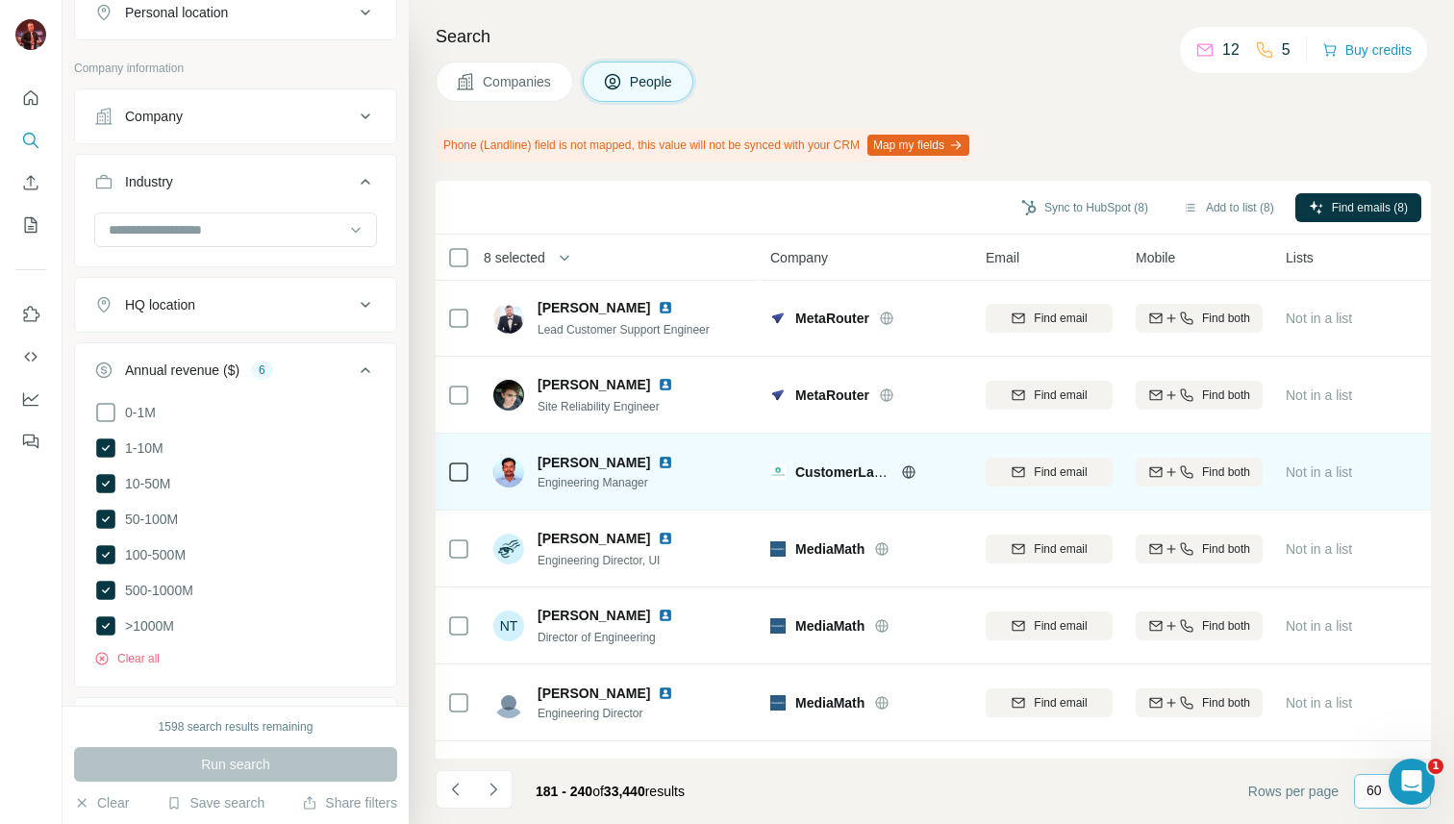
click at [911, 476] on icon at bounding box center [908, 472] width 13 height 13
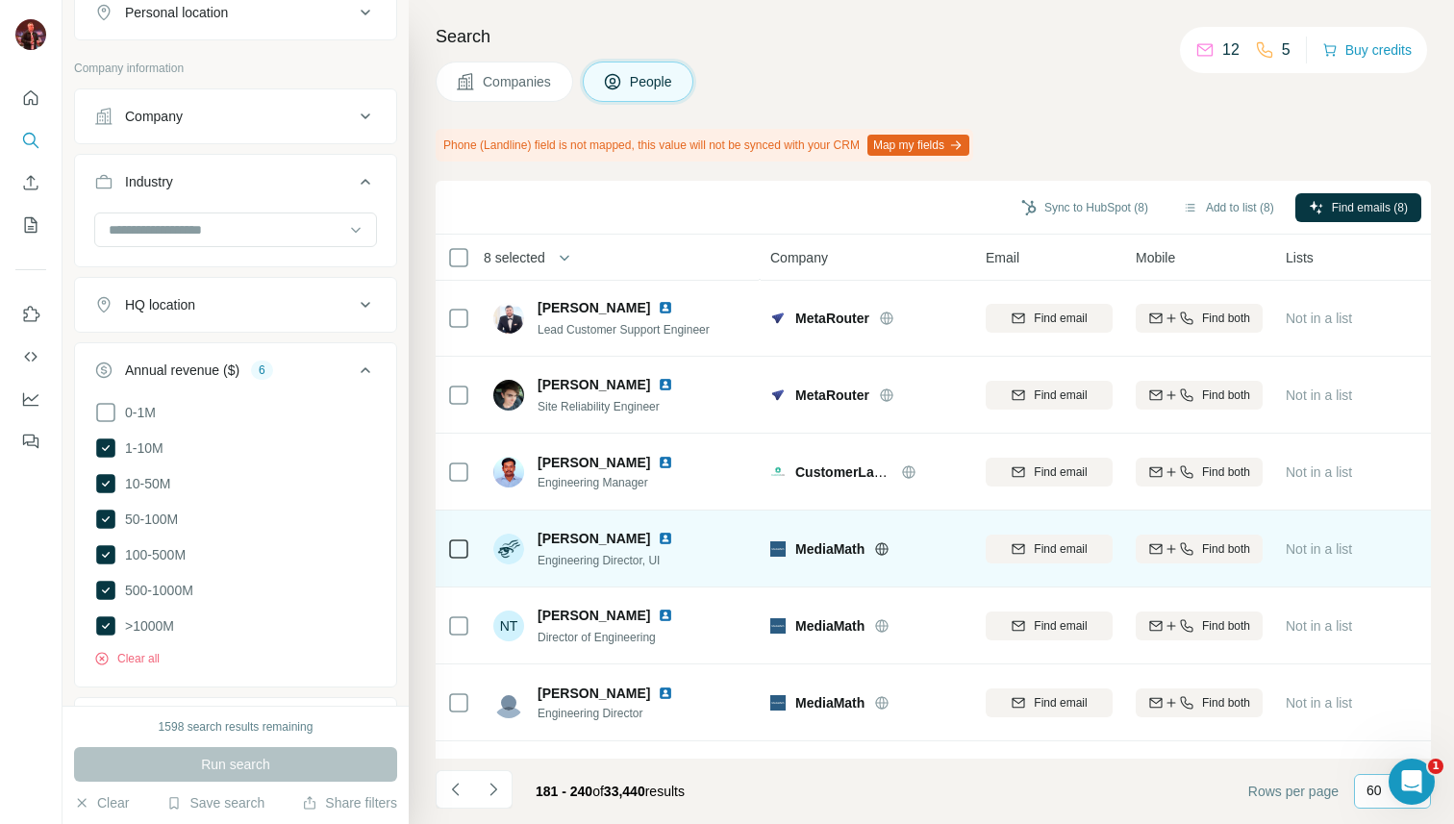
click at [890, 551] on icon at bounding box center [881, 548] width 15 height 15
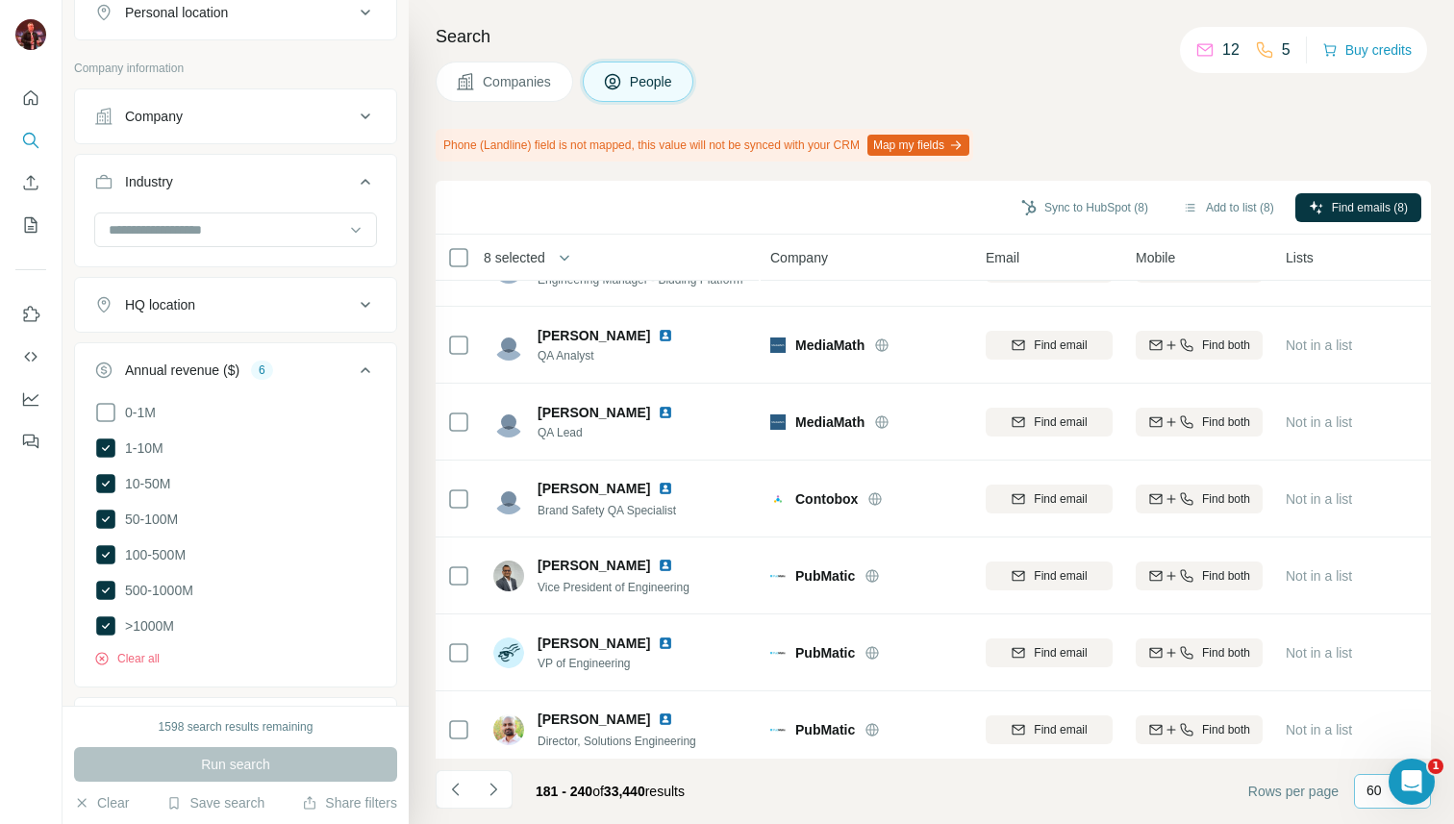
scroll to position [4139, 0]
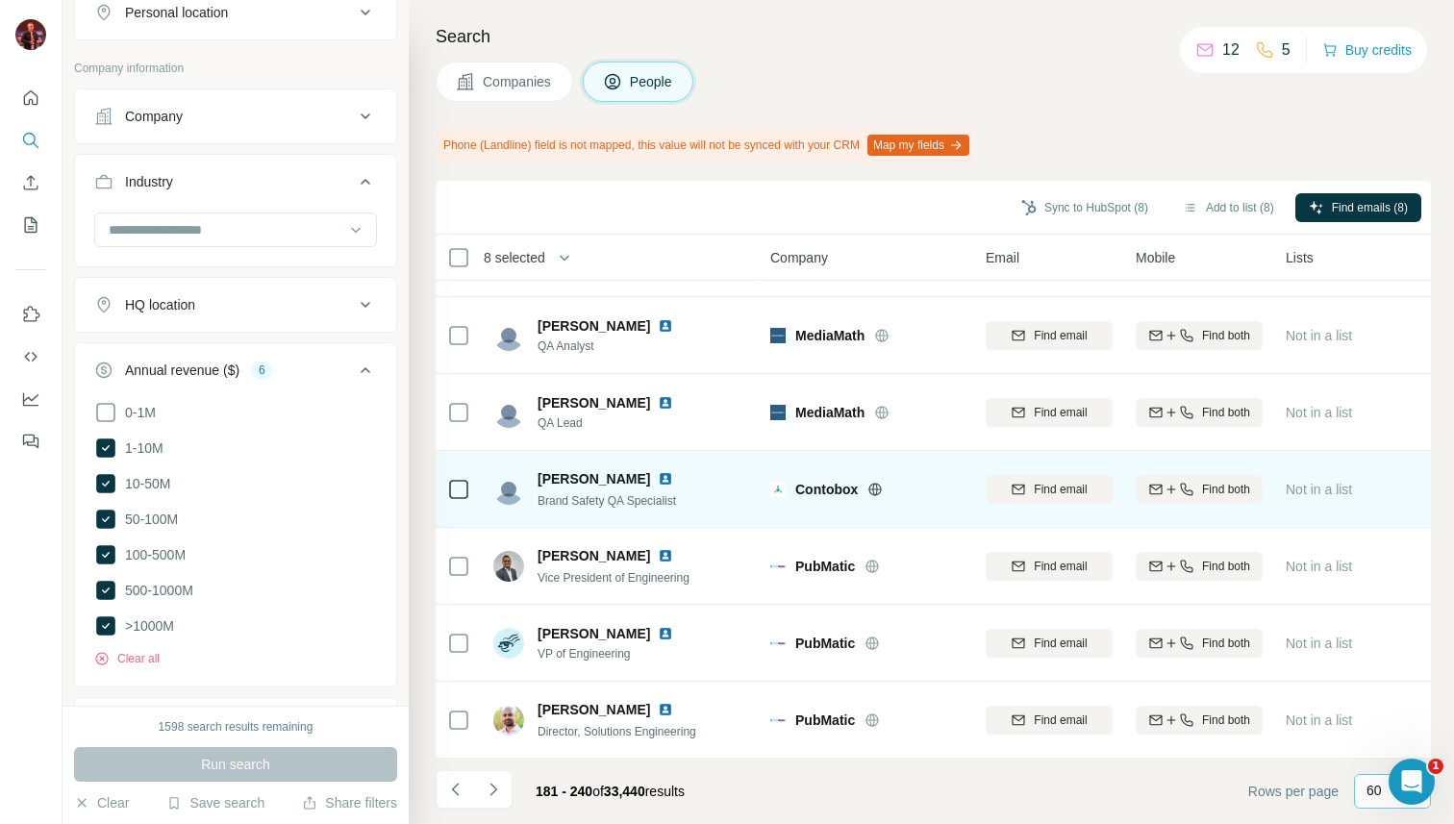
click at [874, 491] on icon at bounding box center [875, 489] width 5 height 13
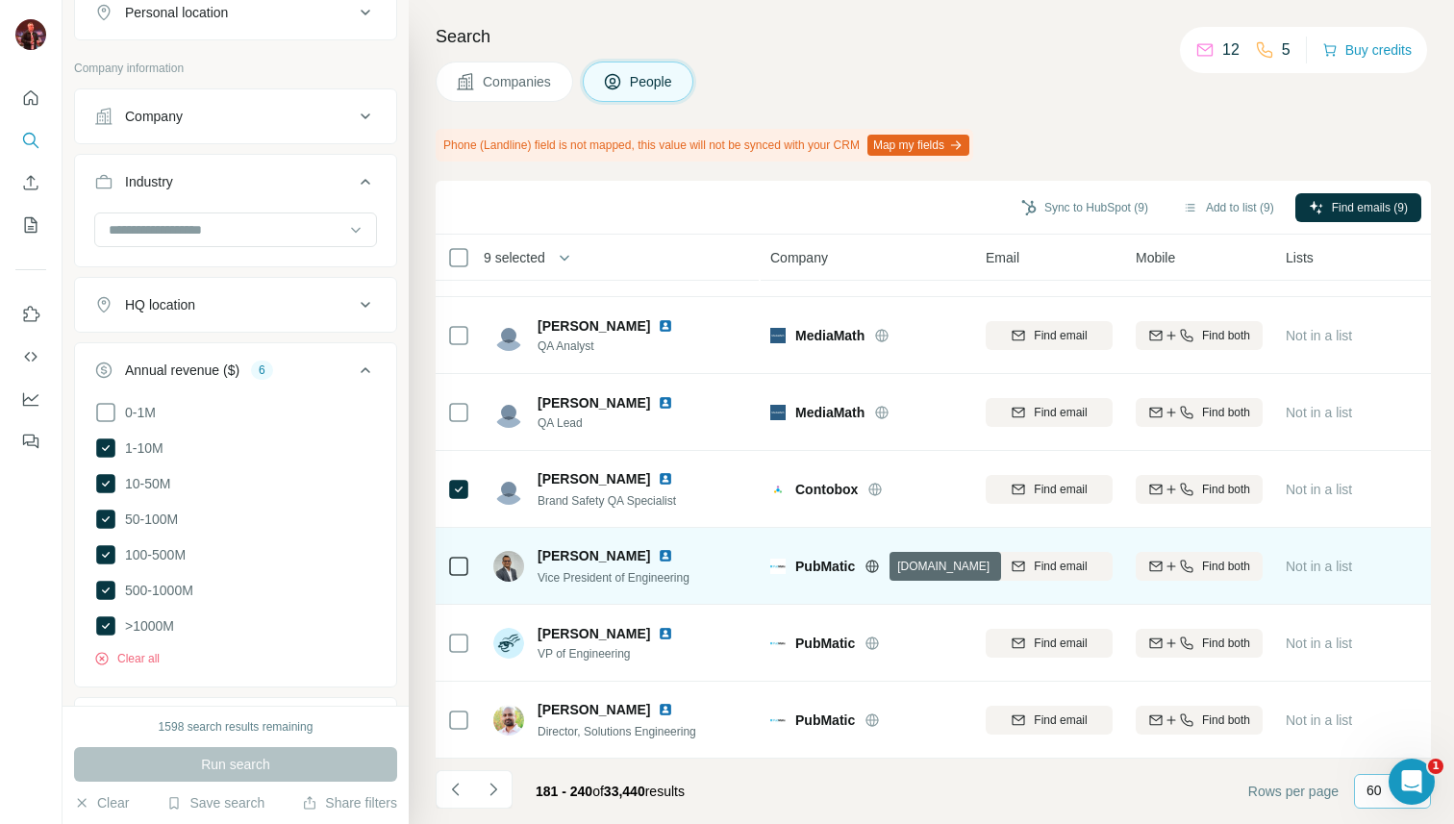
click at [877, 566] on icon at bounding box center [872, 566] width 15 height 15
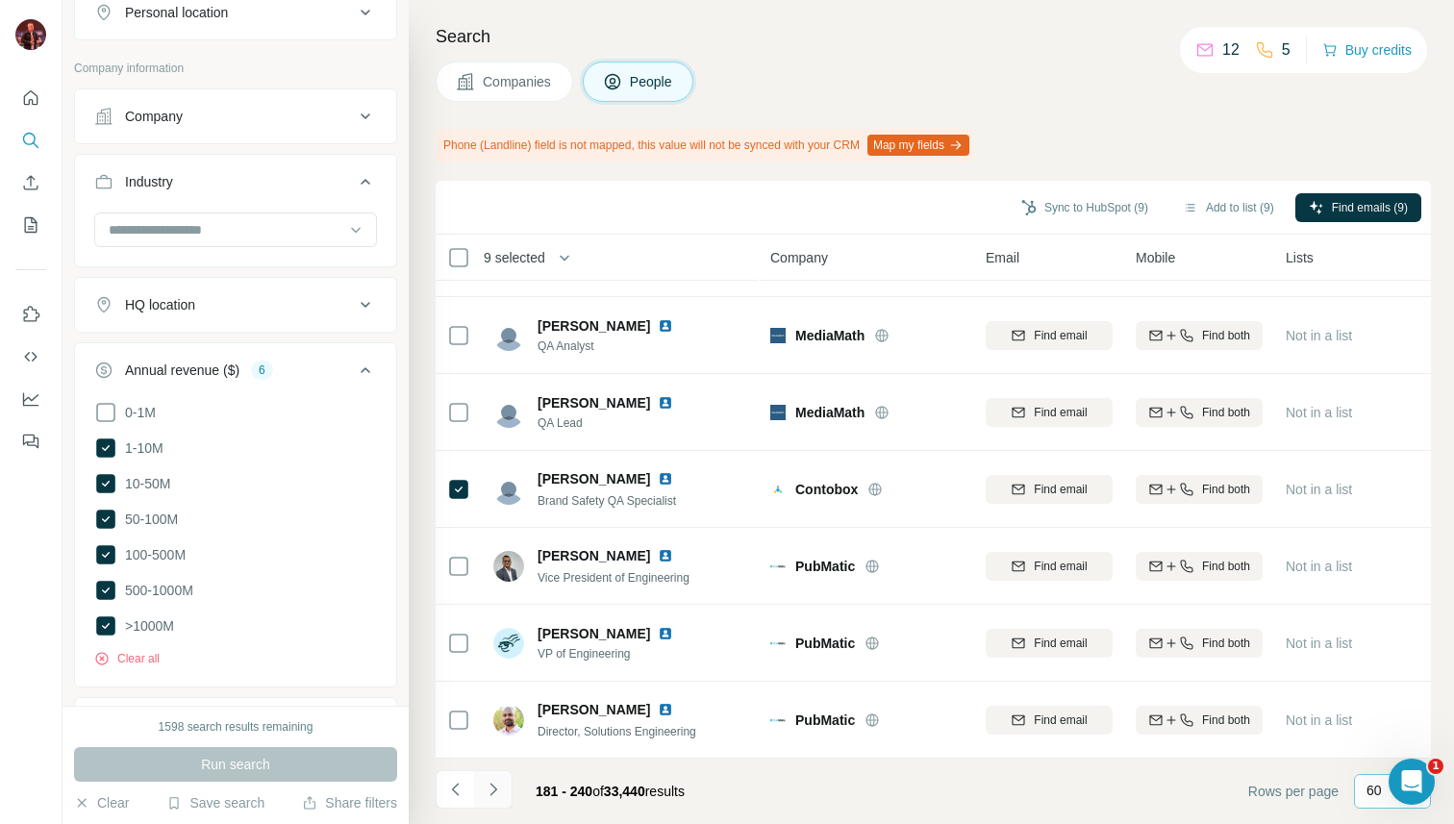
click at [491, 786] on icon "Navigate to next page" at bounding box center [493, 789] width 19 height 19
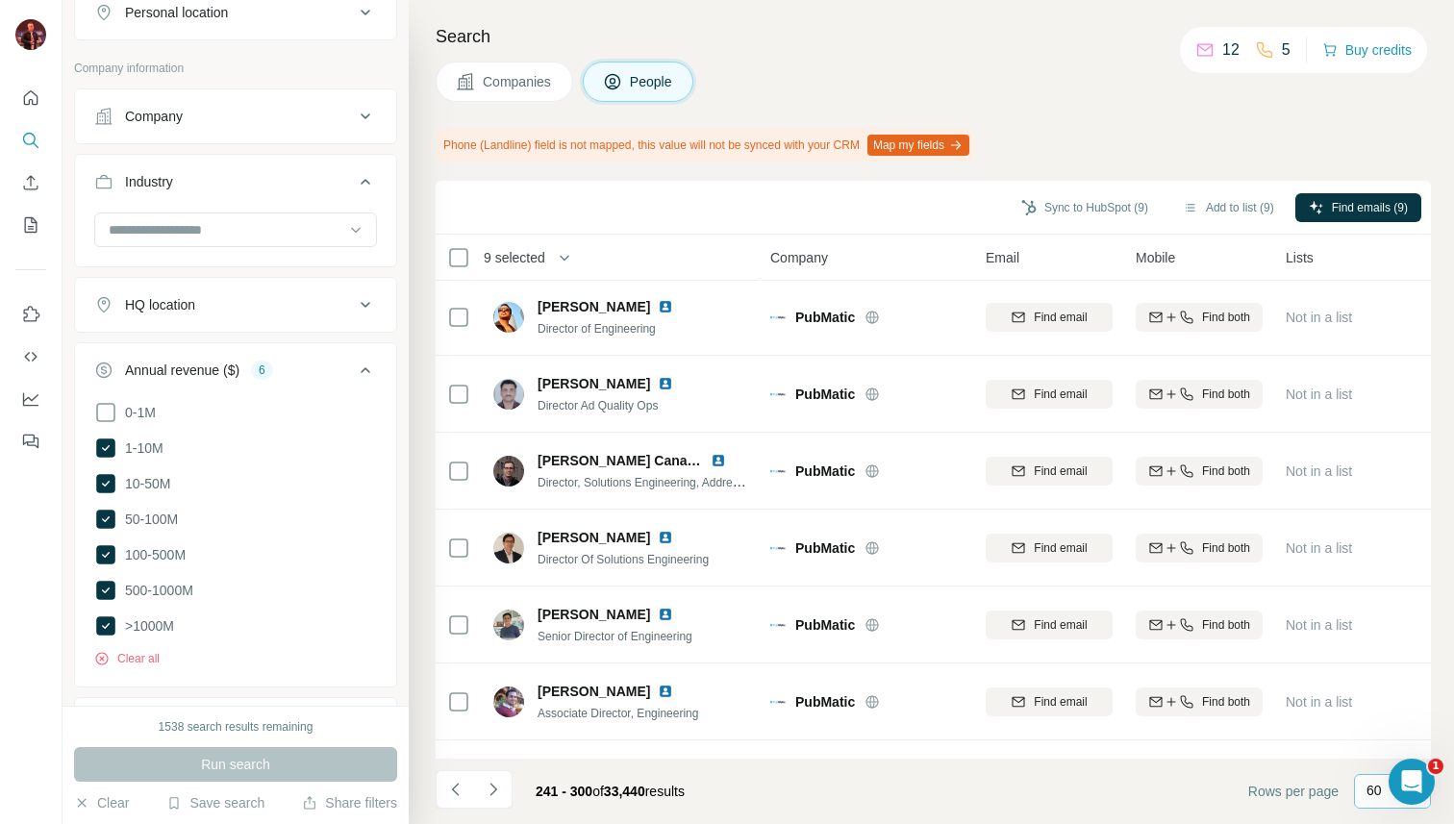
scroll to position [0, 0]
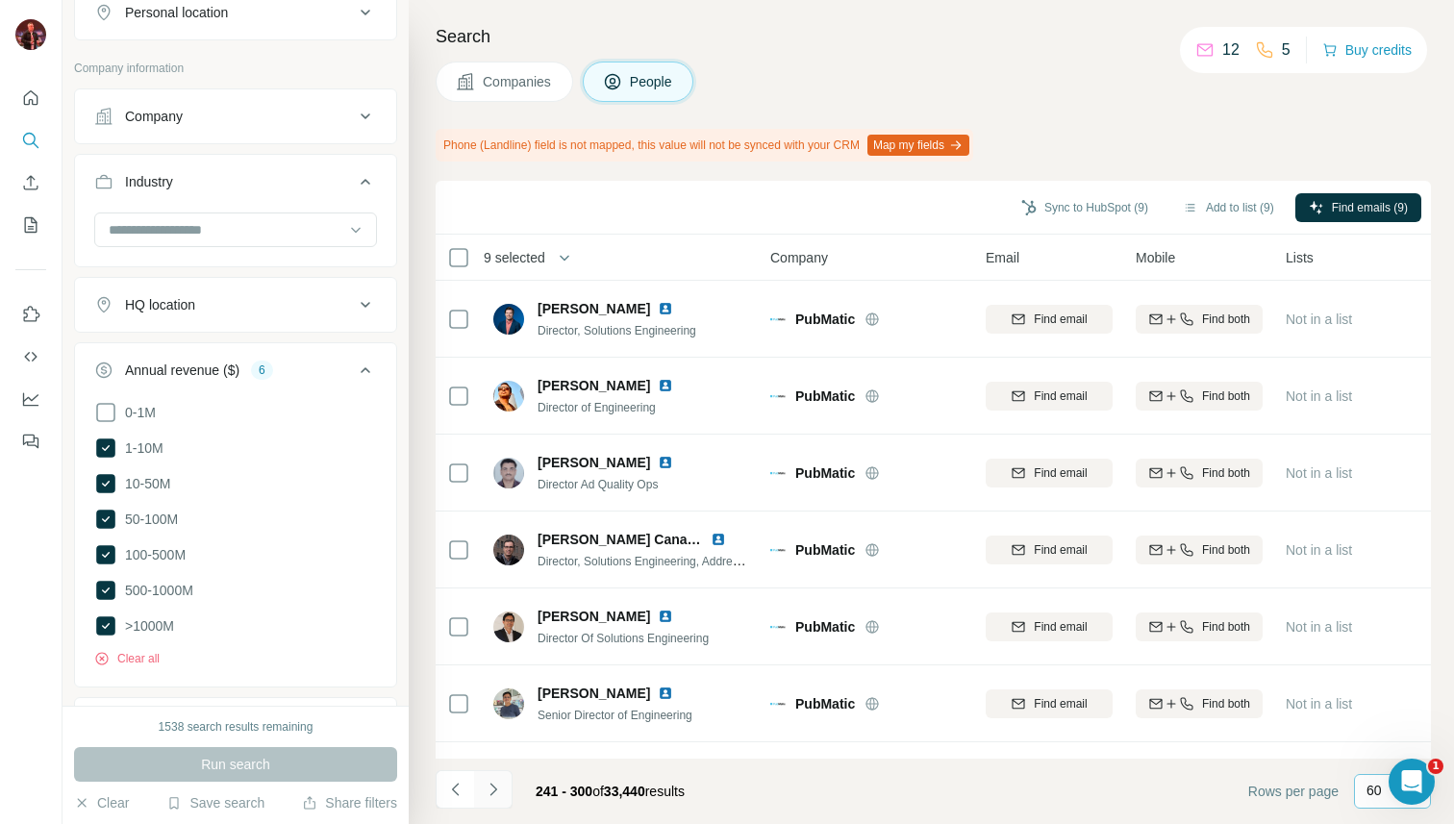
click at [499, 782] on icon "Navigate to next page" at bounding box center [493, 789] width 19 height 19
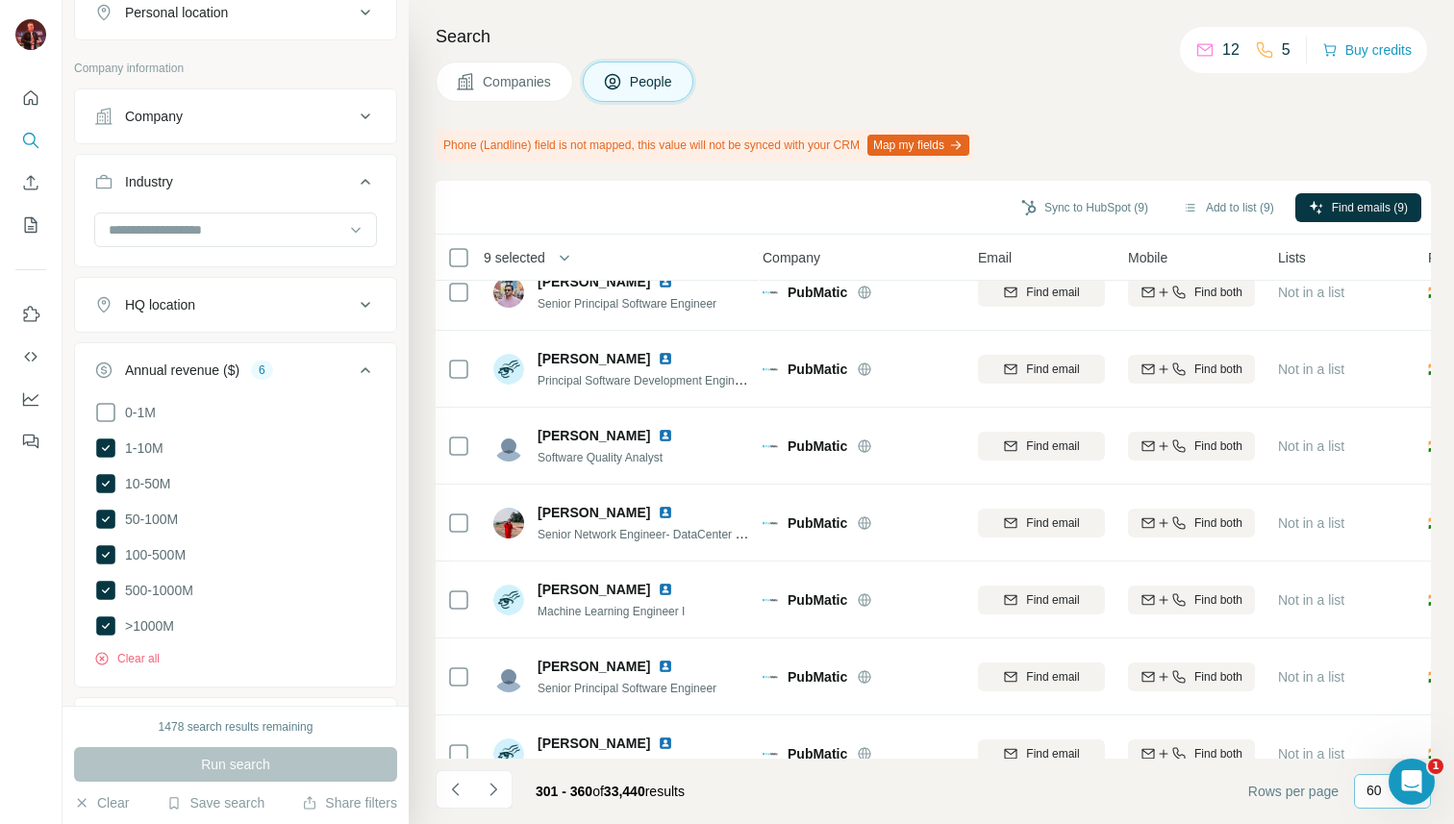
scroll to position [4139, 8]
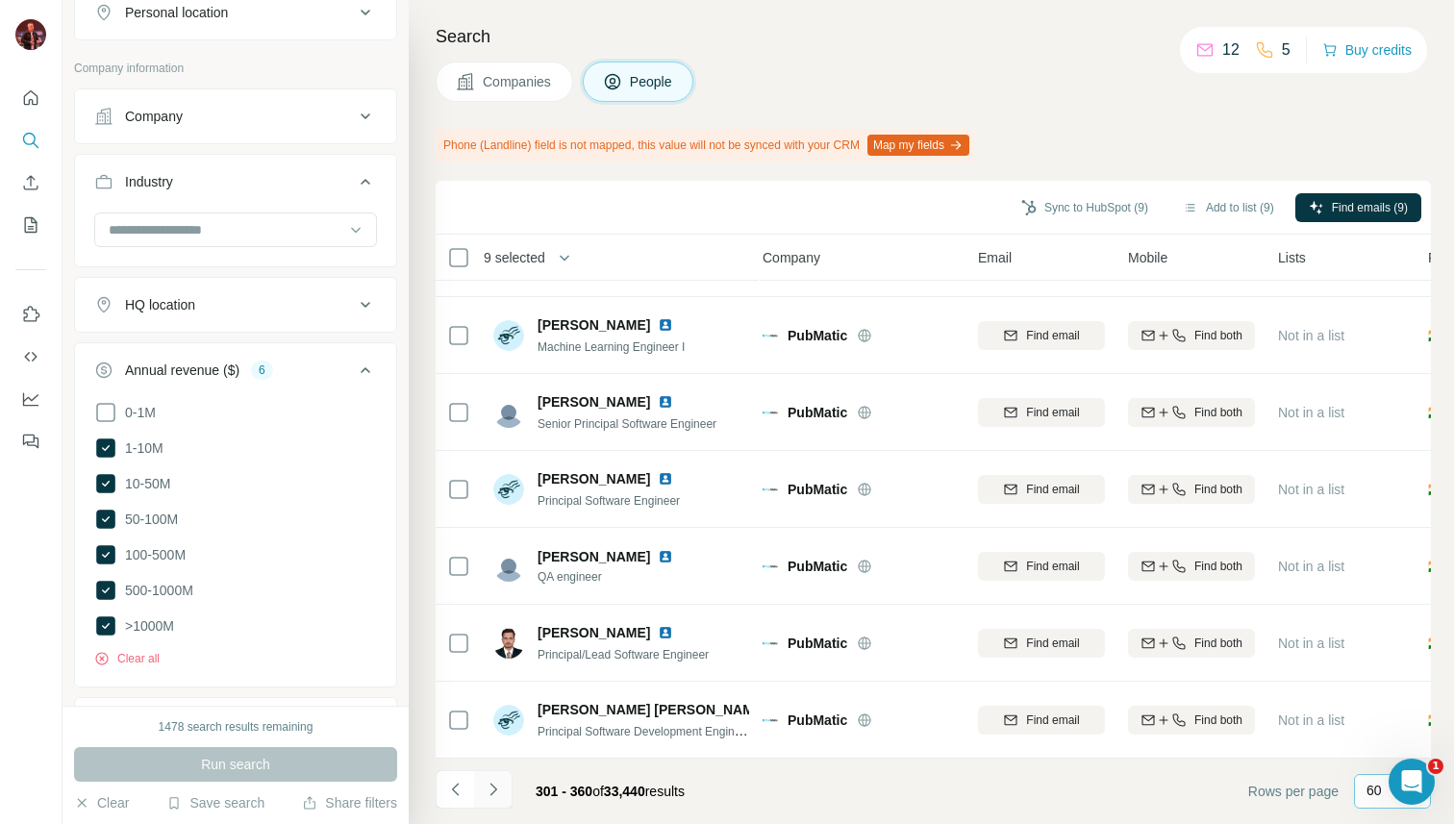
click at [496, 793] on icon "Navigate to next page" at bounding box center [493, 789] width 19 height 19
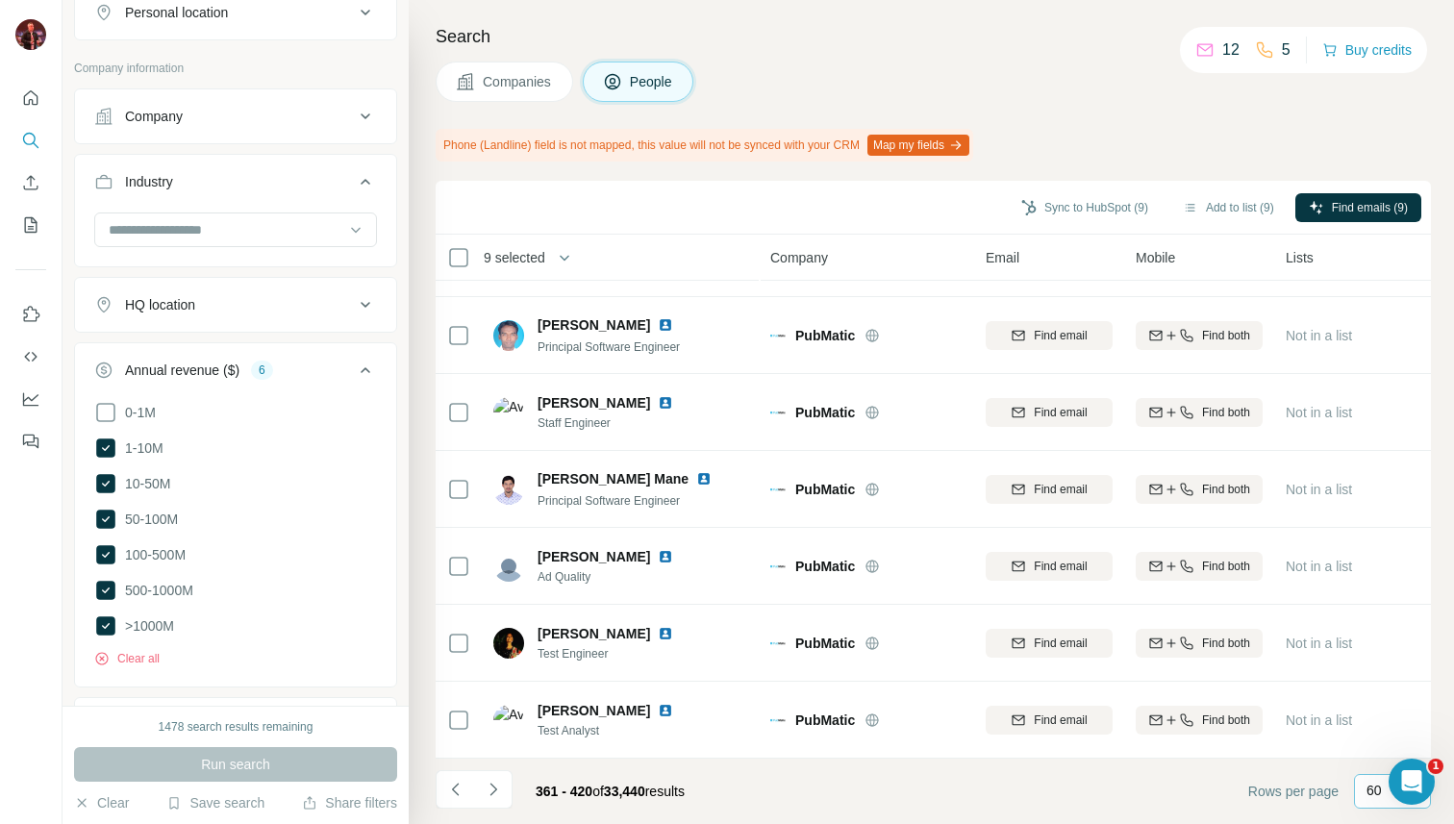
scroll to position [4139, 0]
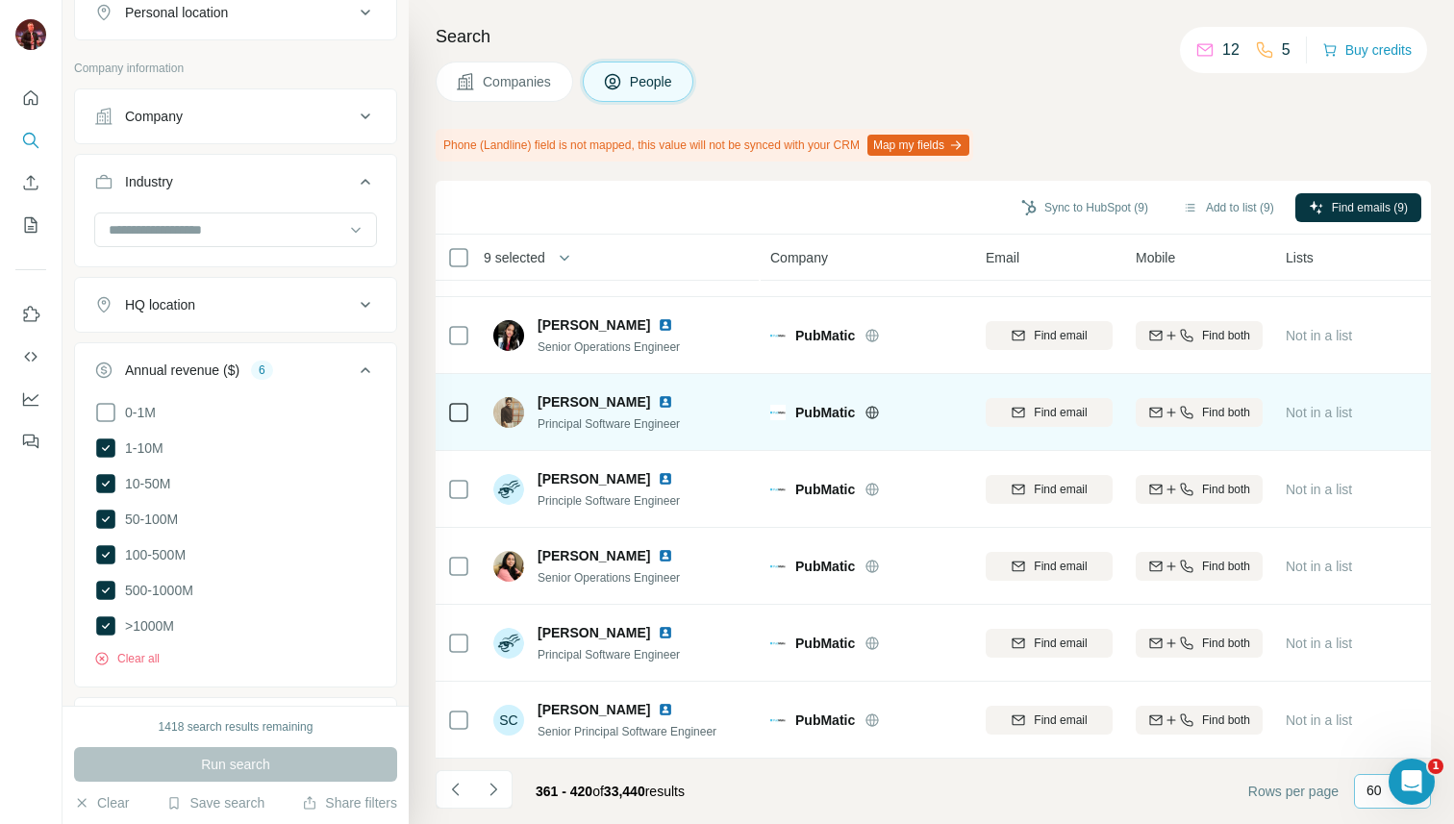
click at [944, 414] on div "PubMatic" at bounding box center [878, 412] width 167 height 19
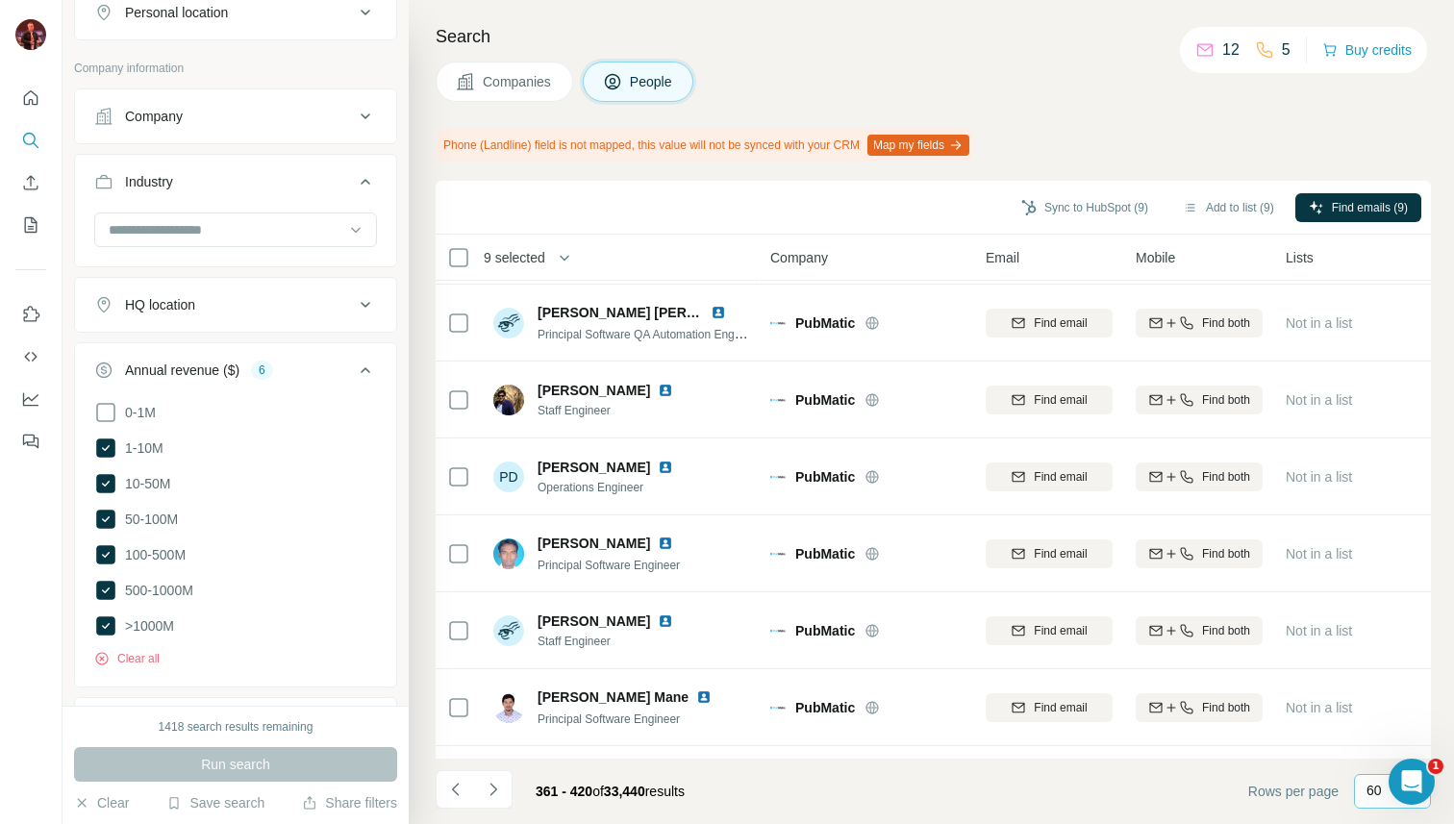
scroll to position [0, 0]
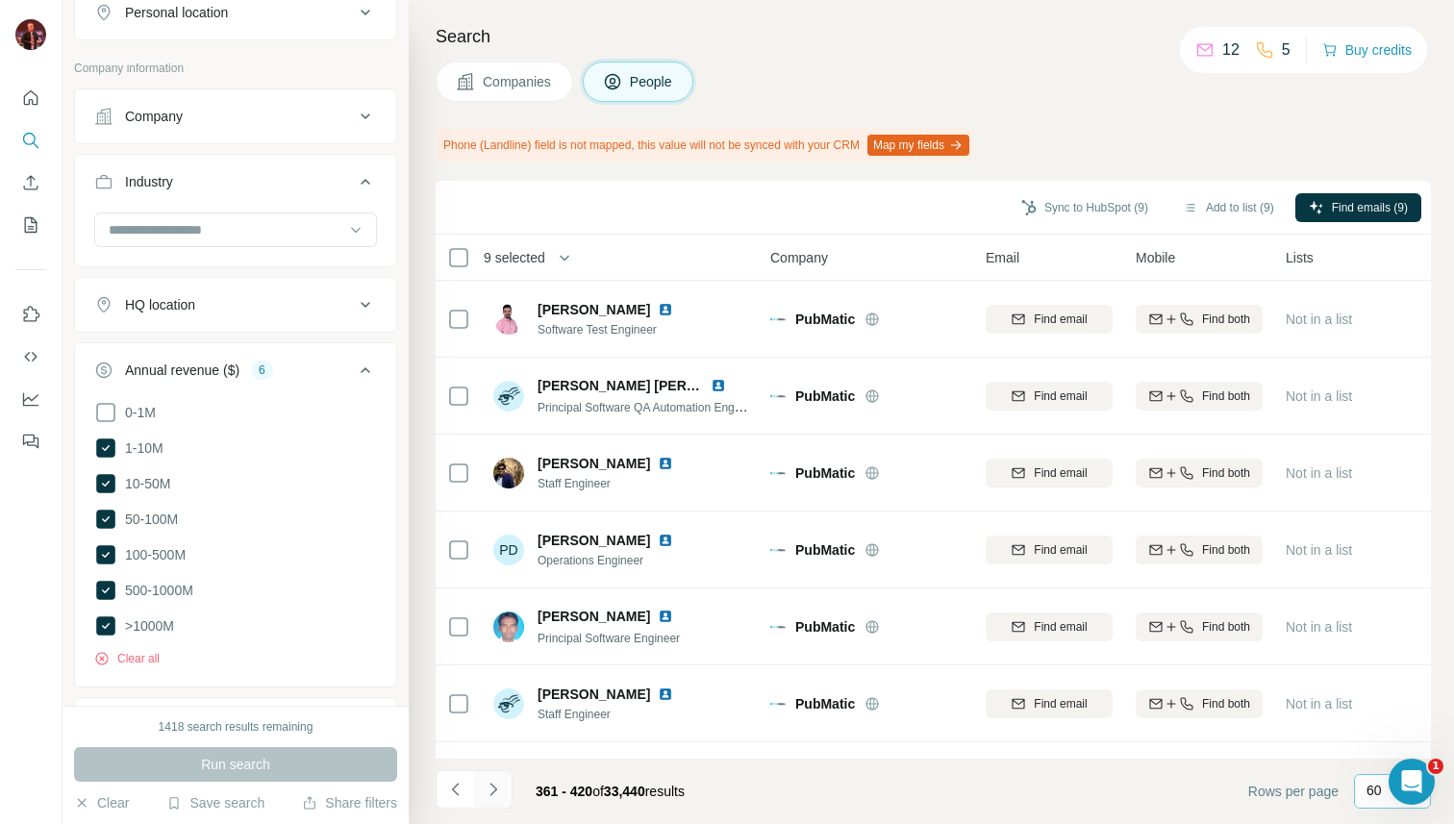
click at [498, 777] on button "Navigate to next page" at bounding box center [493, 789] width 38 height 38
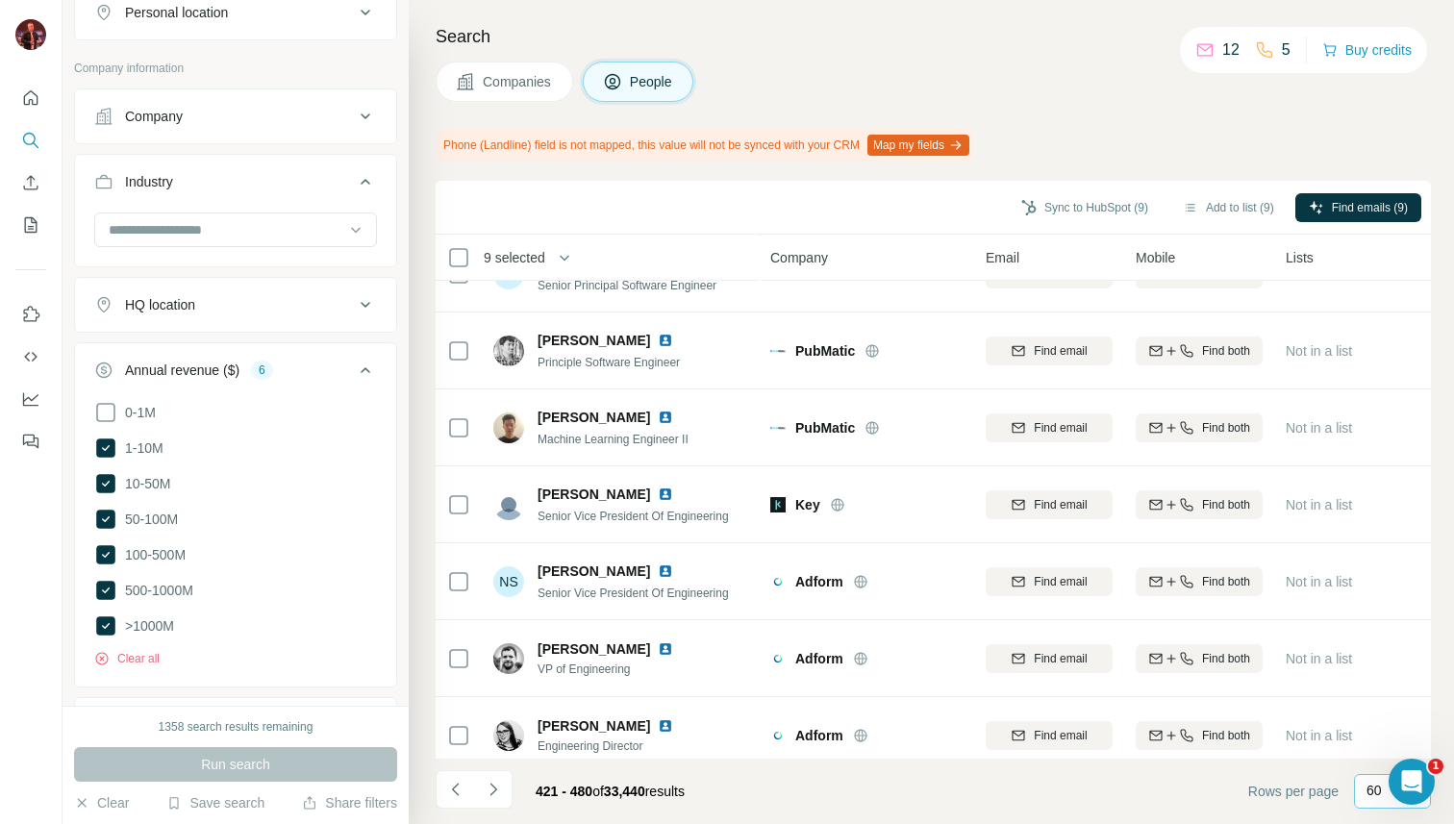
scroll to position [1679, 0]
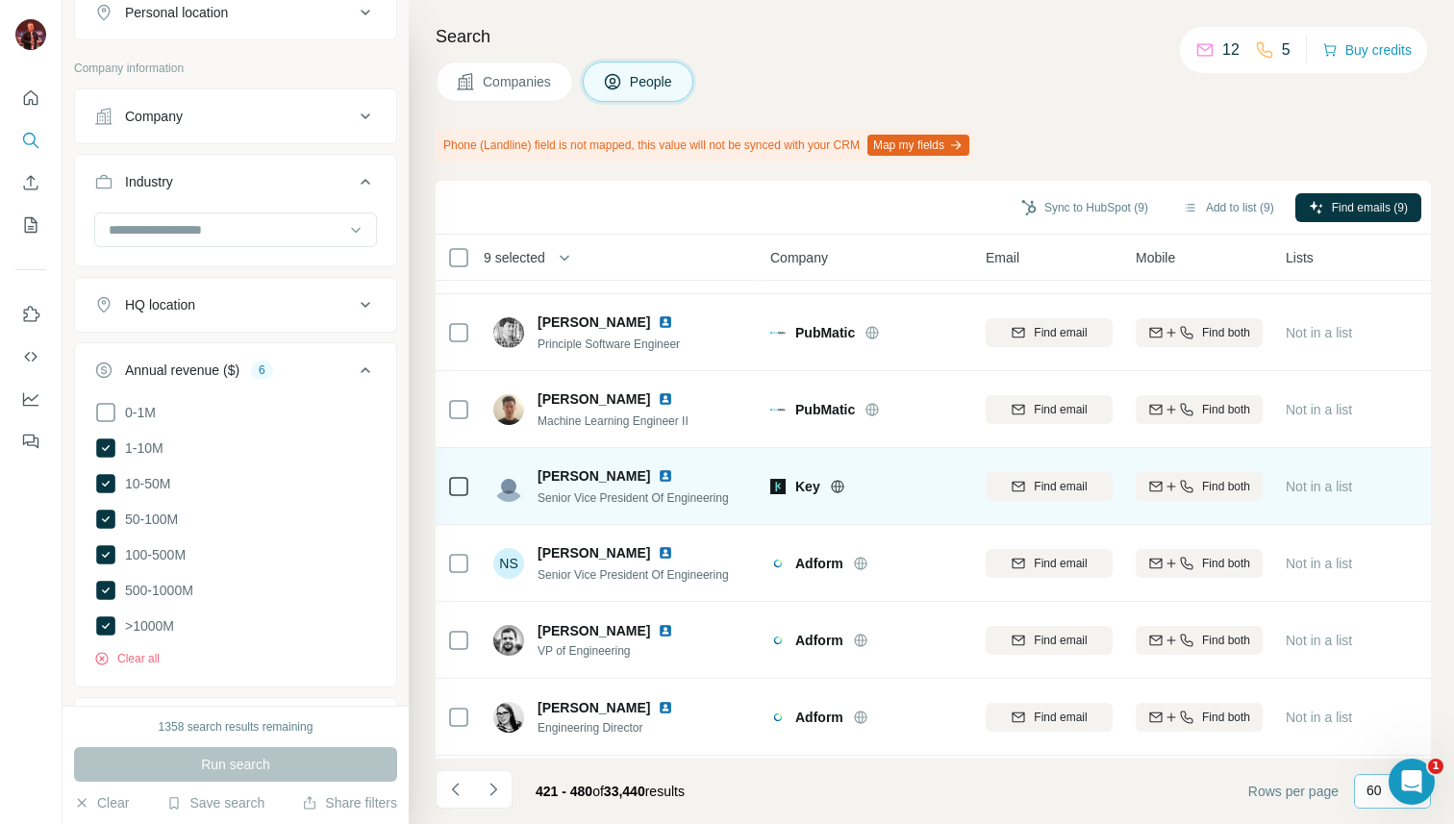
click at [841, 488] on icon at bounding box center [837, 486] width 15 height 15
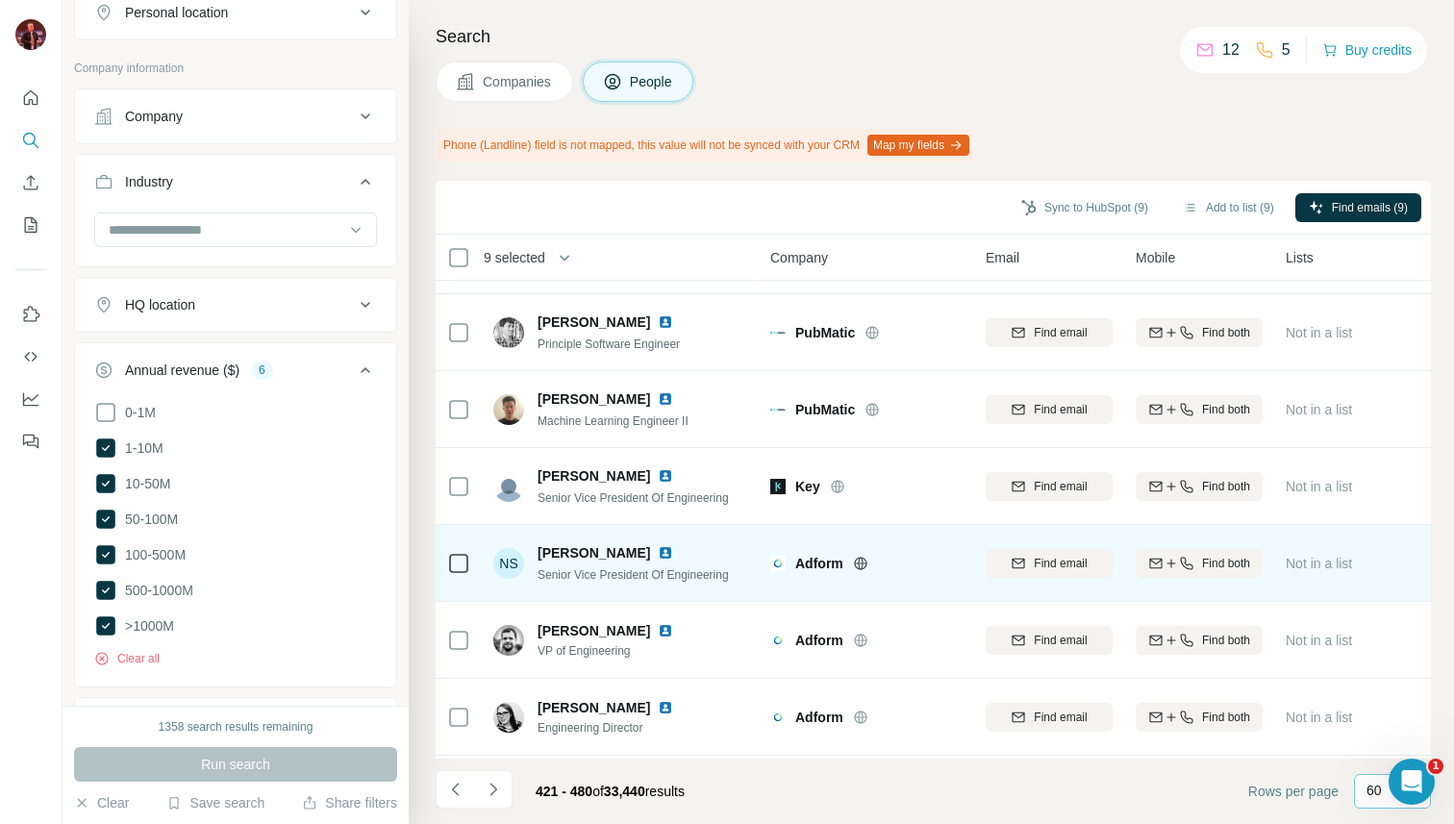
click at [865, 563] on icon at bounding box center [860, 563] width 13 height 1
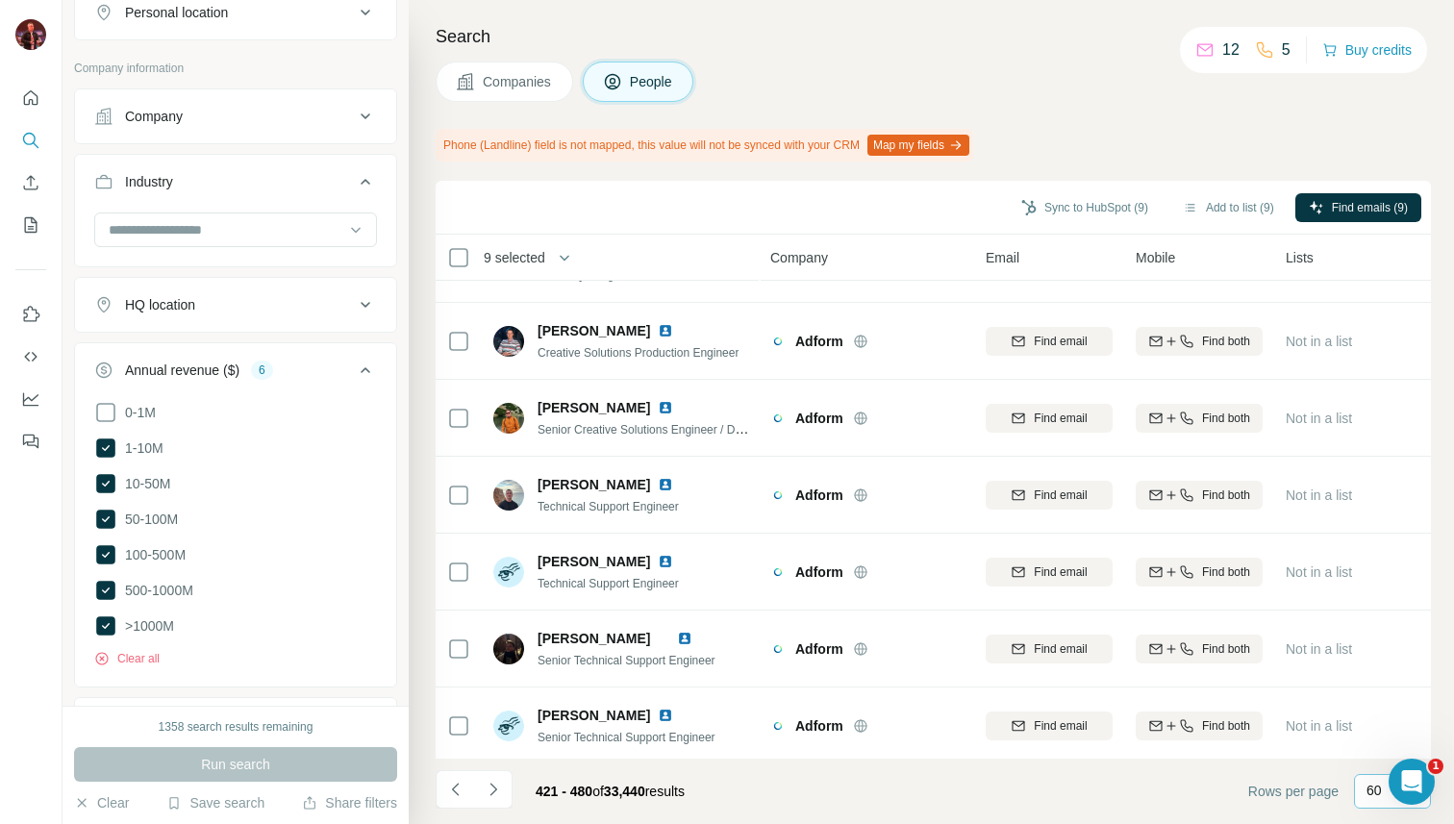
scroll to position [4139, 0]
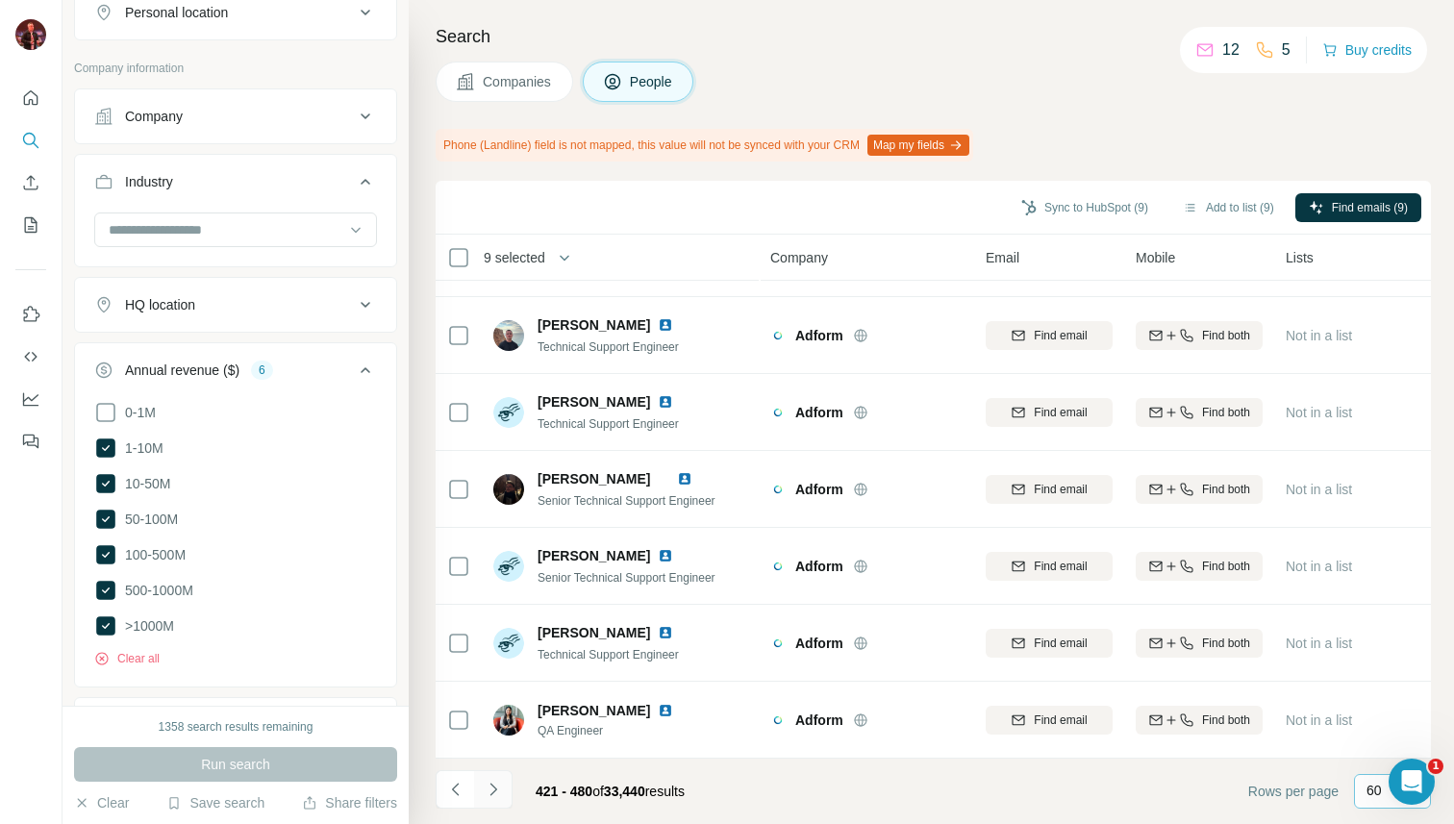
click at [493, 785] on icon "Navigate to next page" at bounding box center [493, 789] width 19 height 19
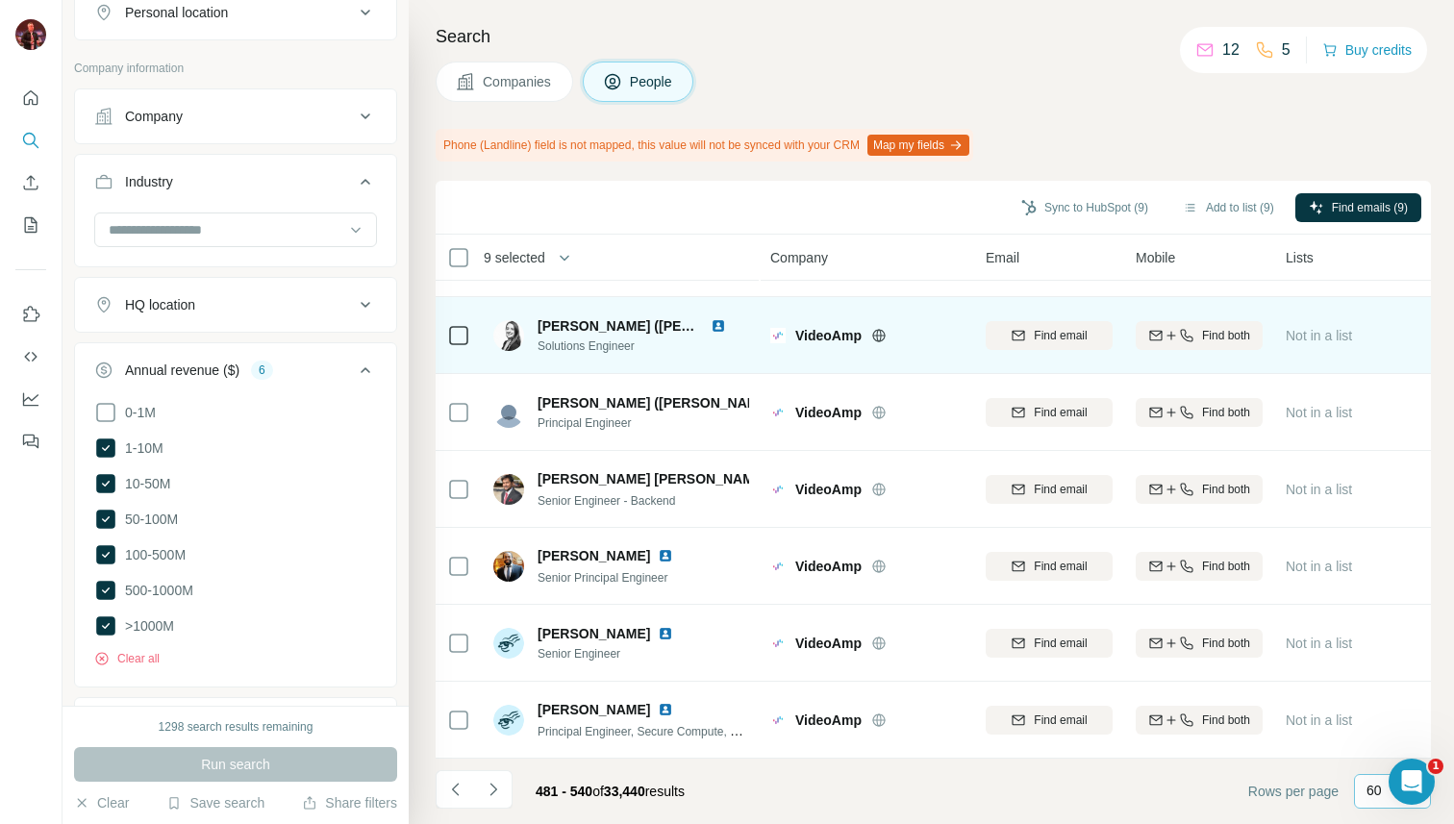
click at [883, 334] on icon at bounding box center [878, 335] width 15 height 15
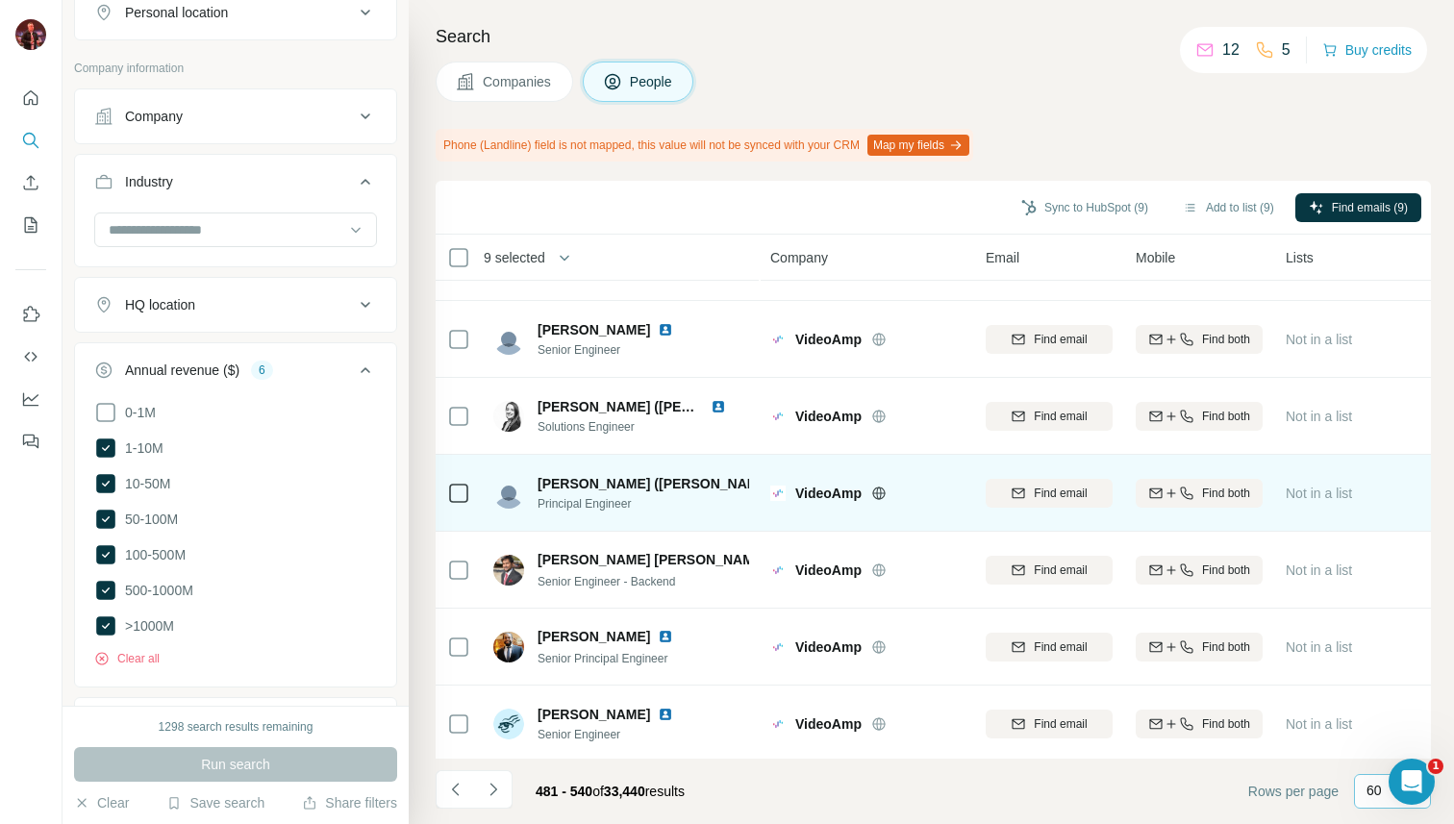
scroll to position [3708, 0]
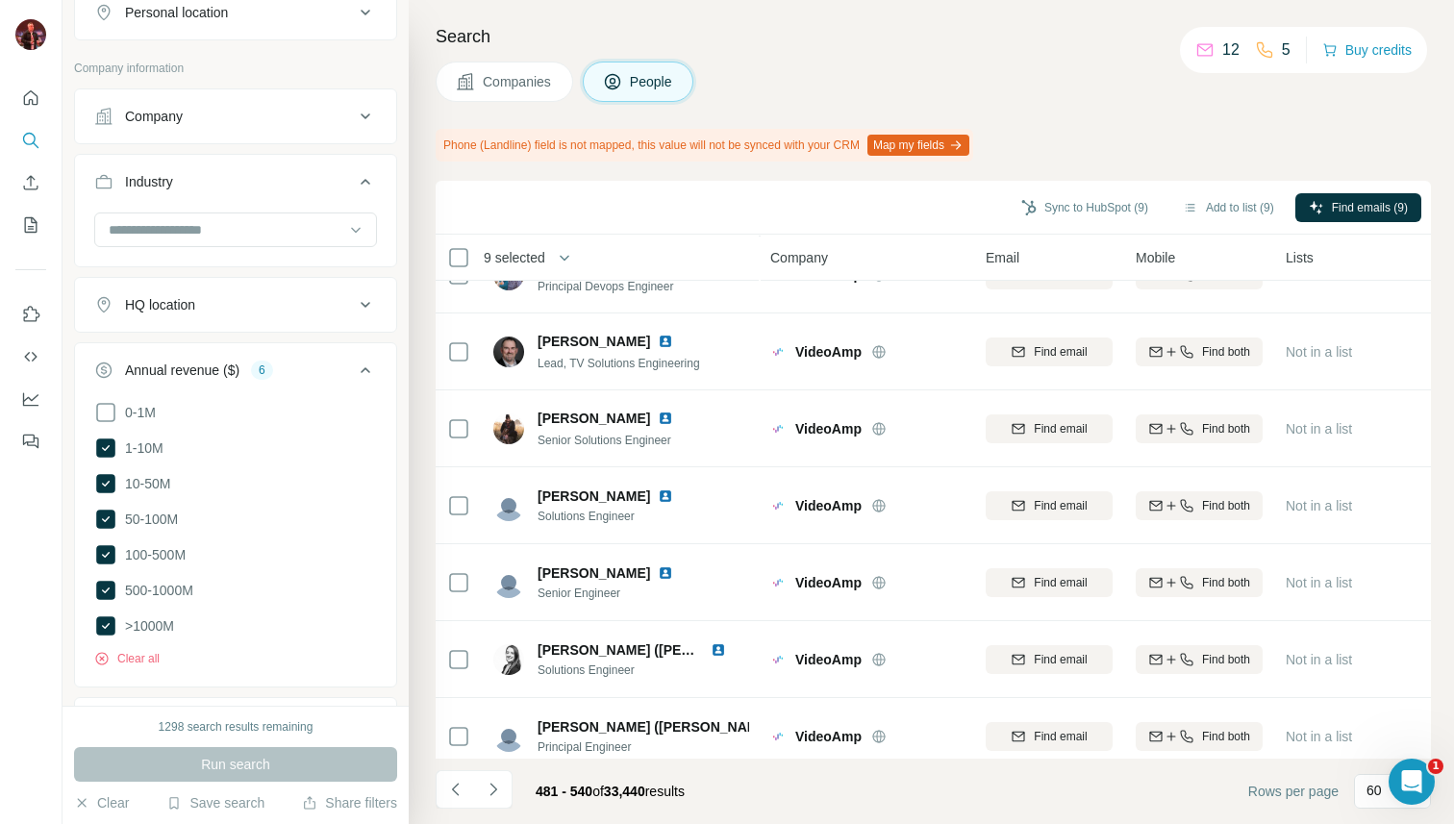
scroll to position [4139, 0]
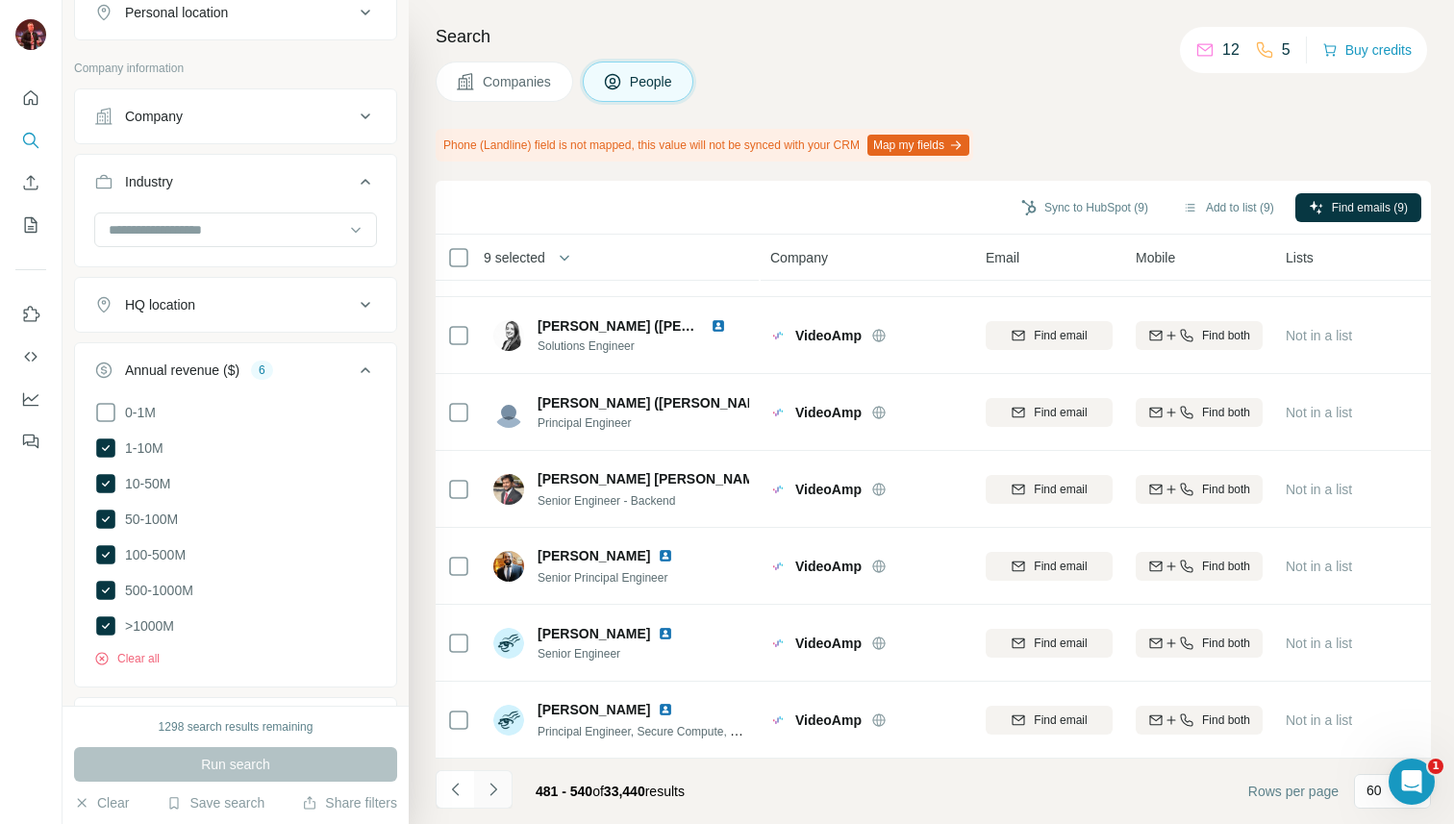
click at [495, 786] on icon "Navigate to next page" at bounding box center [493, 789] width 19 height 19
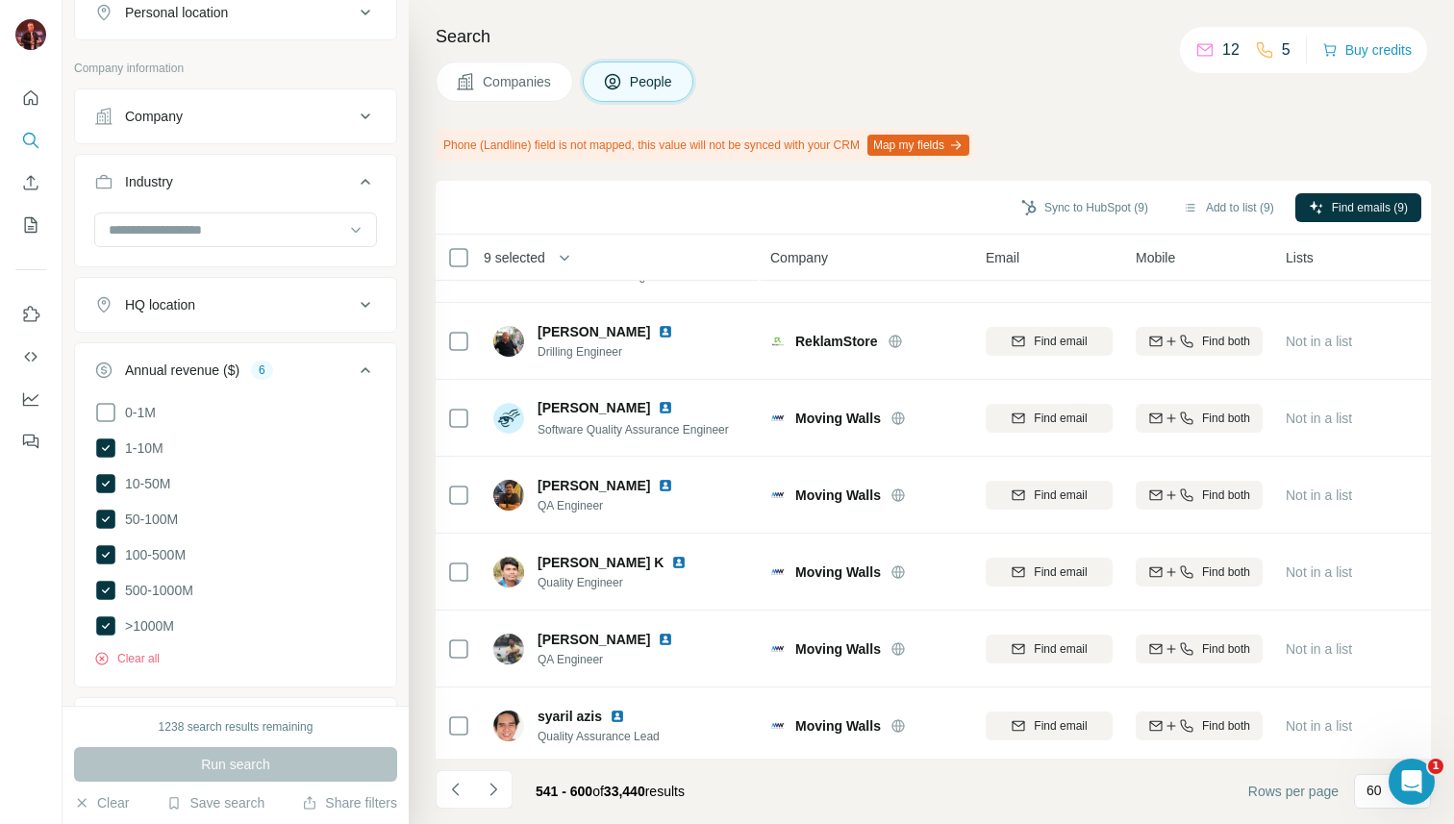
scroll to position [916, 0]
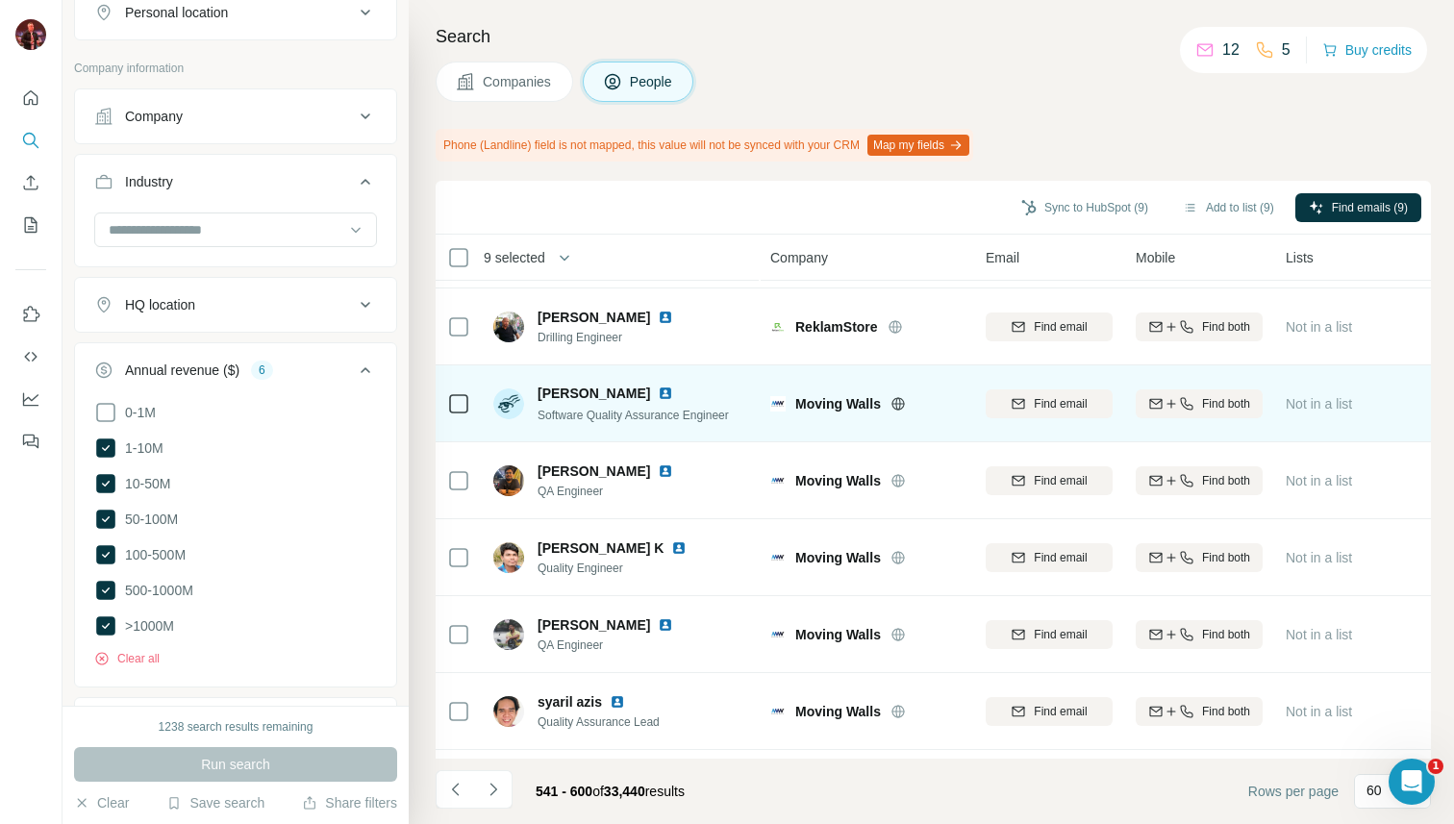
click at [897, 400] on icon at bounding box center [897, 403] width 5 height 13
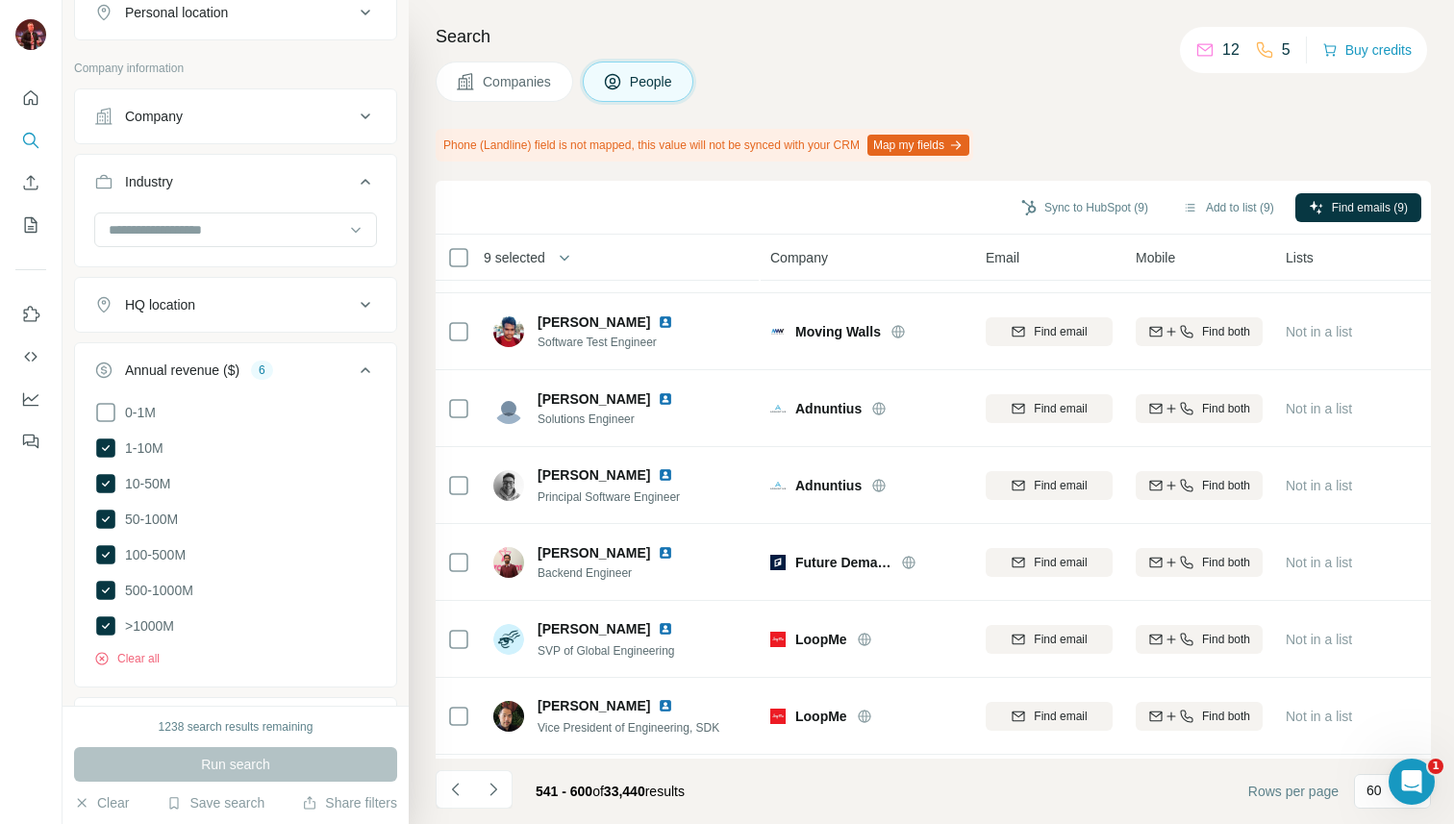
scroll to position [1373, 0]
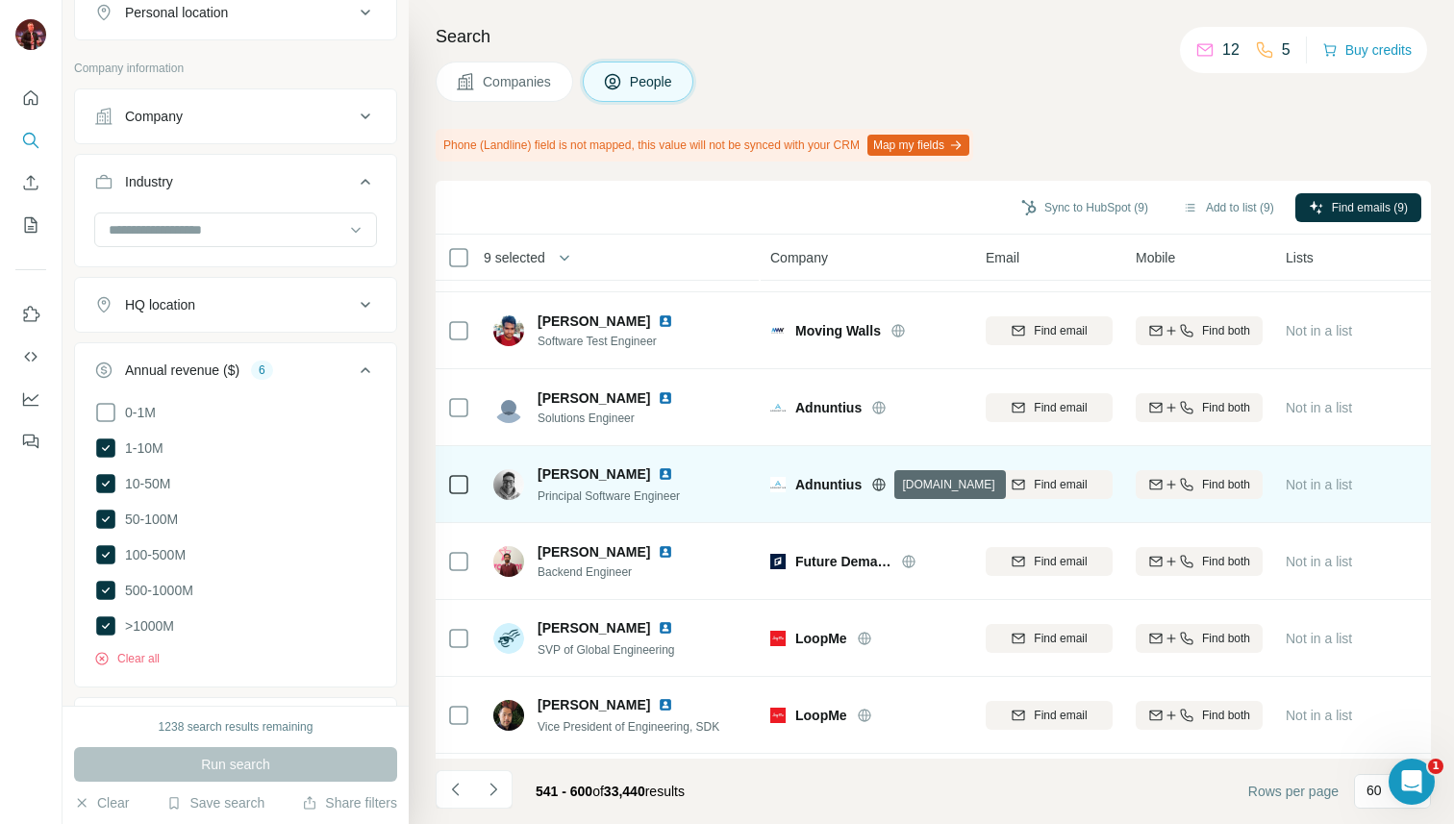
click at [877, 483] on icon at bounding box center [879, 484] width 5 height 13
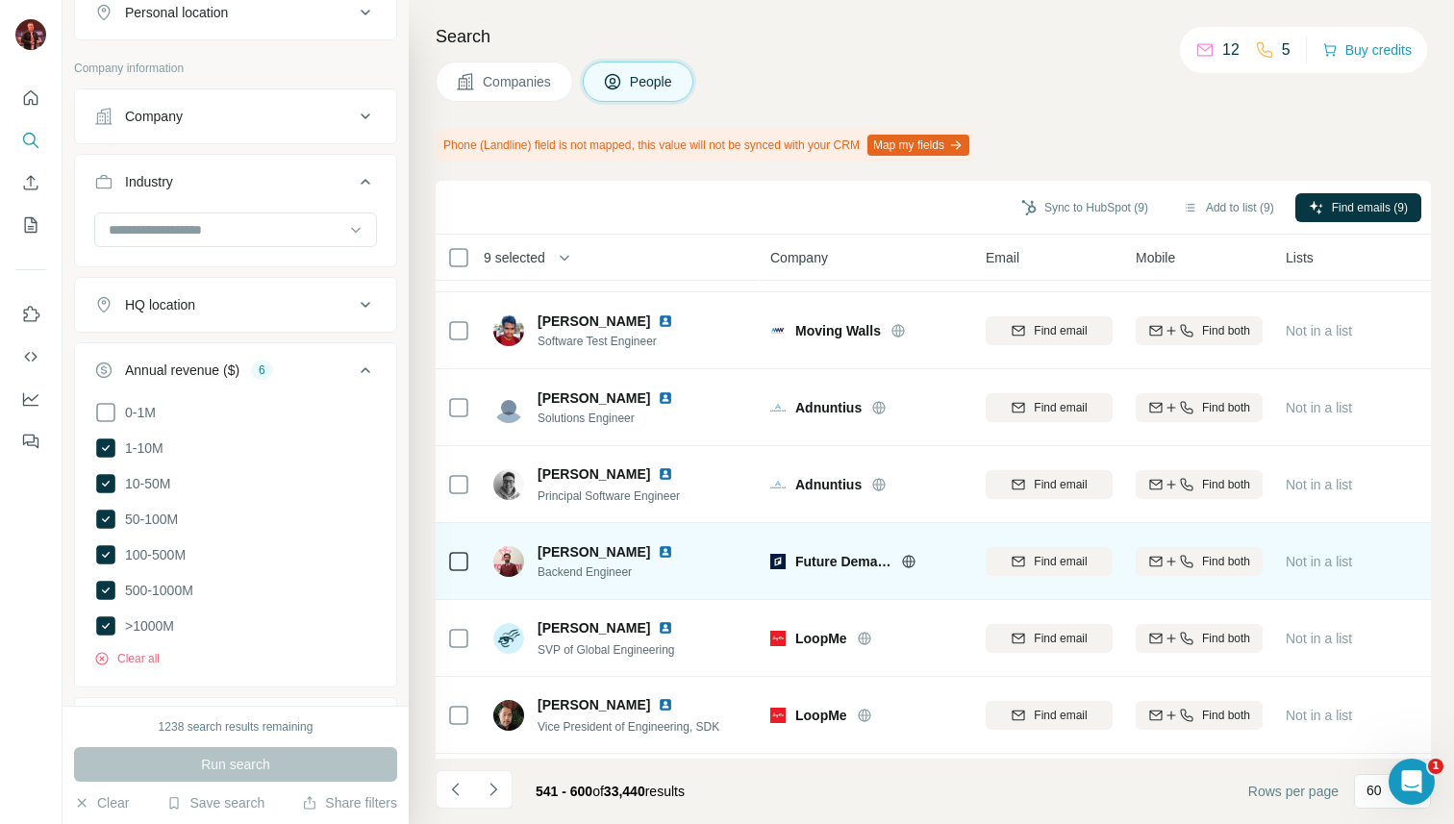
click at [912, 560] on icon at bounding box center [908, 561] width 15 height 15
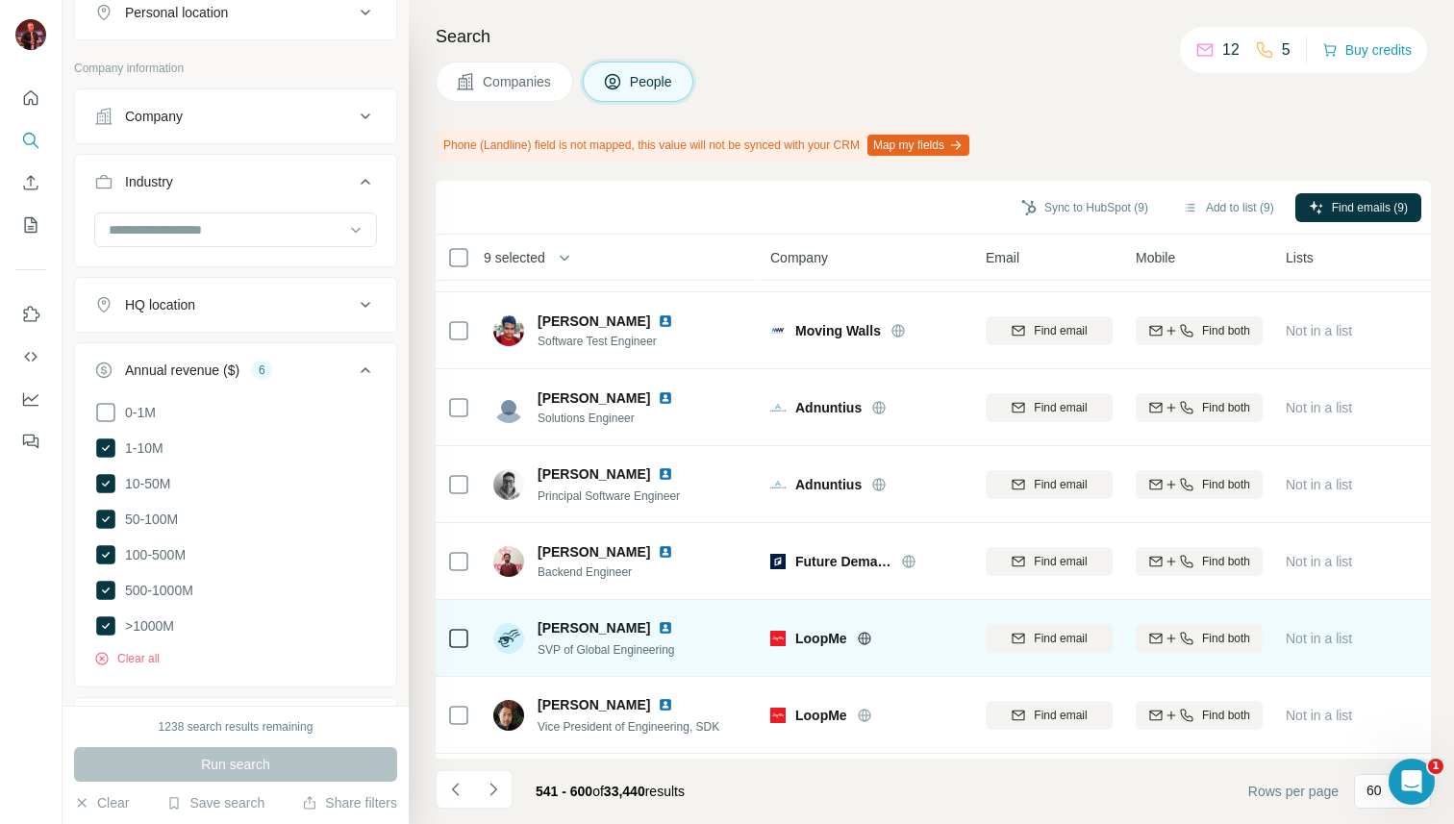
click at [868, 632] on icon at bounding box center [864, 638] width 13 height 13
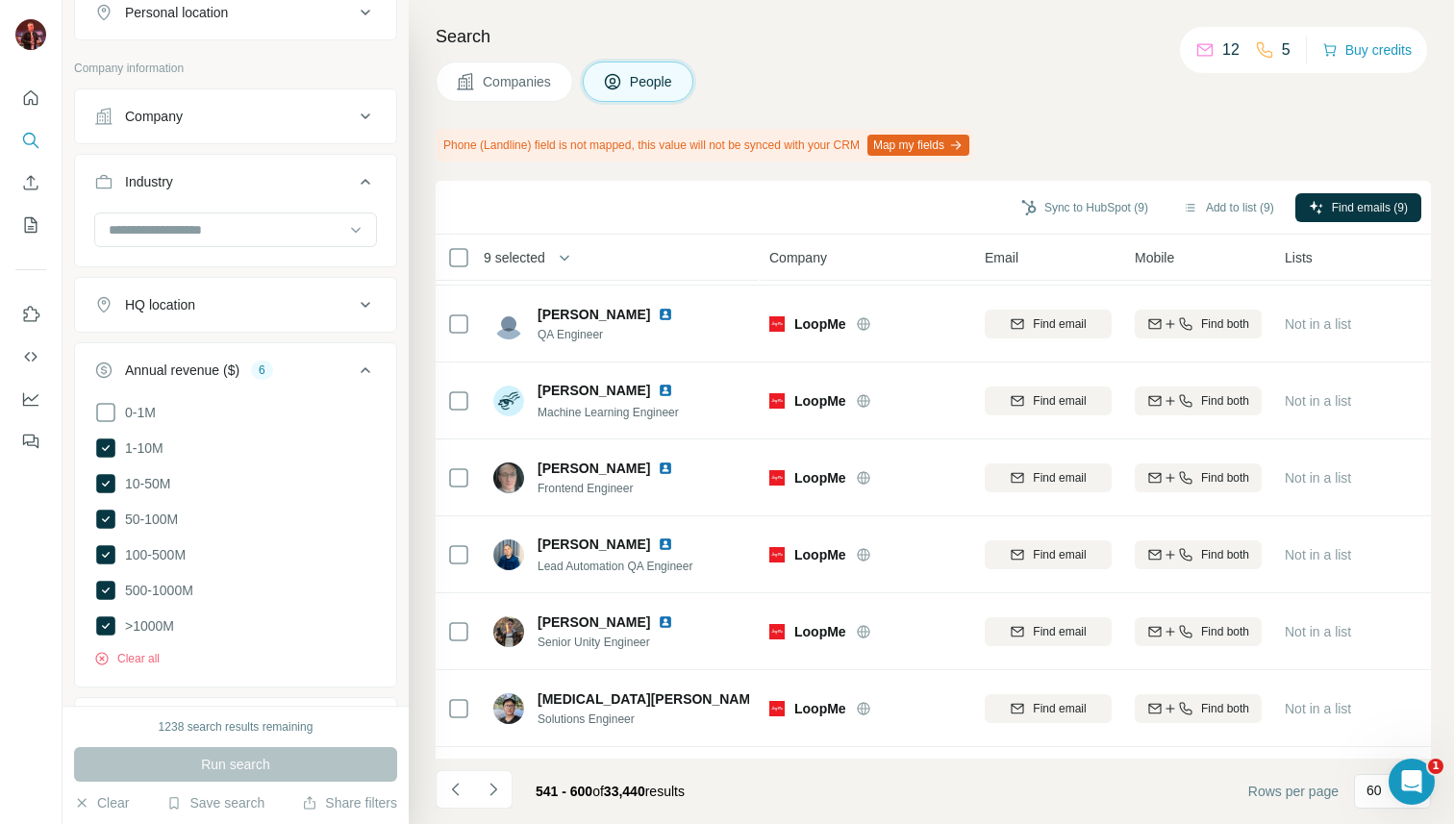
scroll to position [4139, 1]
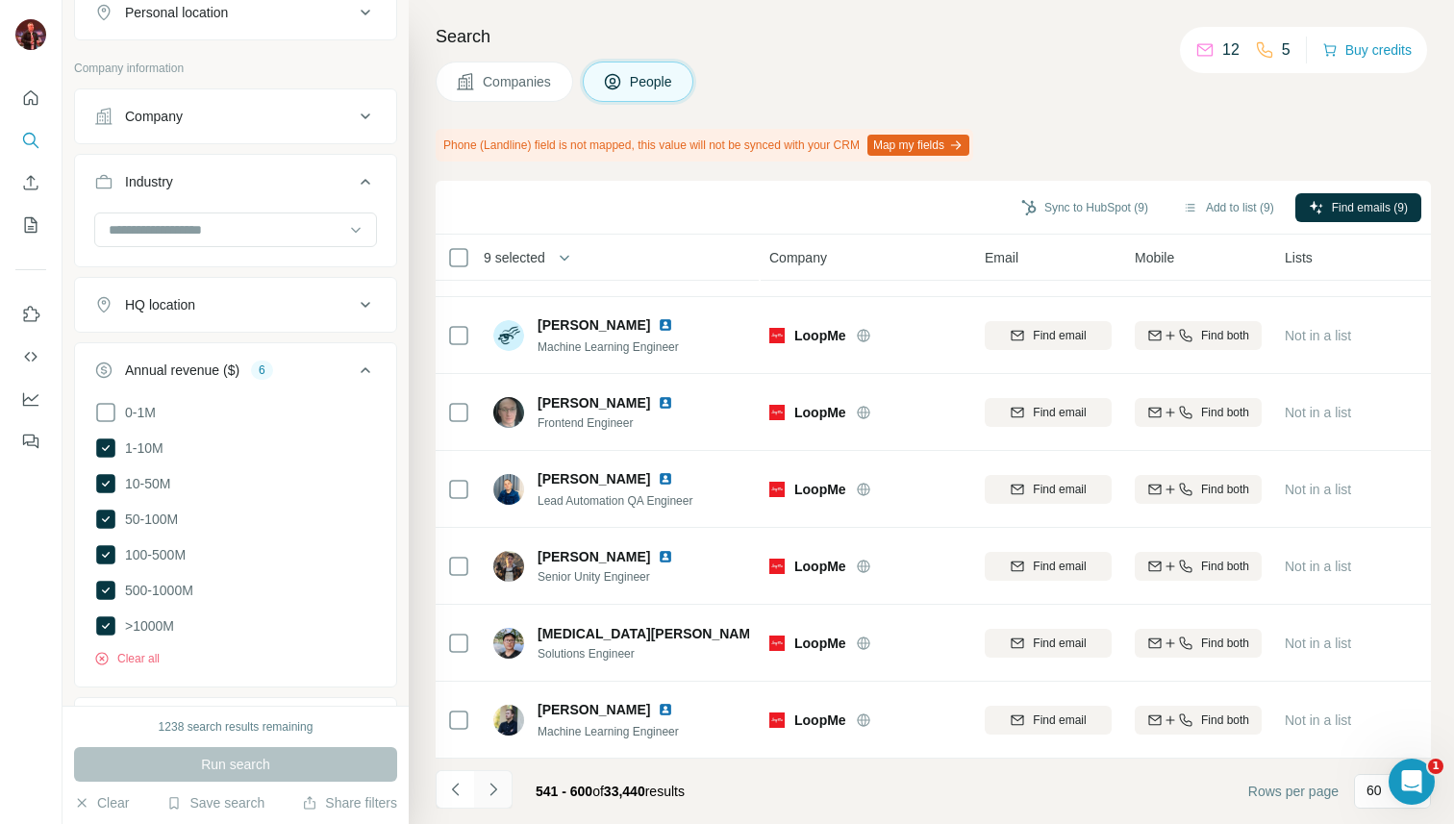
click at [486, 797] on icon "Navigate to next page" at bounding box center [493, 789] width 19 height 19
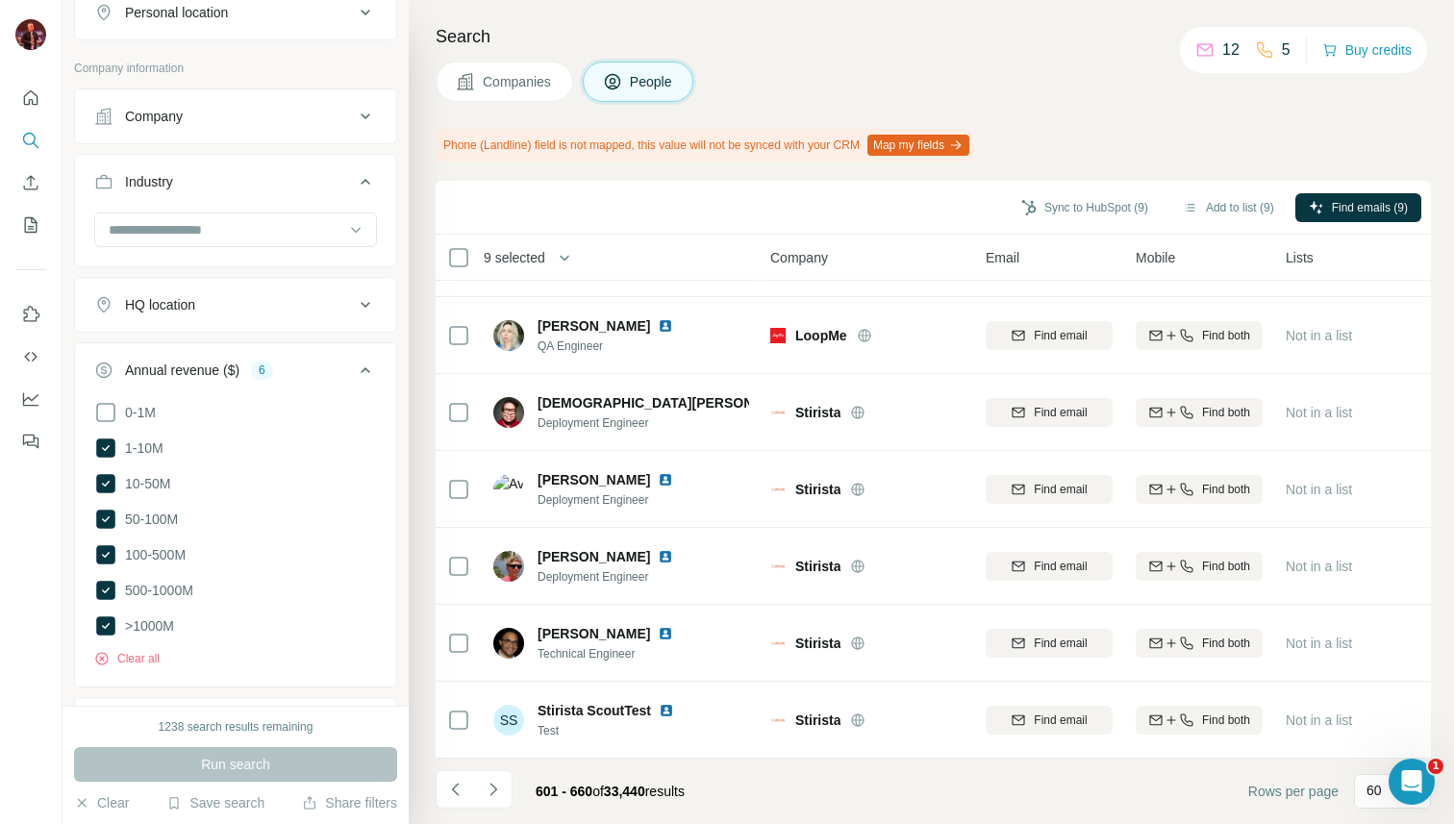
scroll to position [4139, 0]
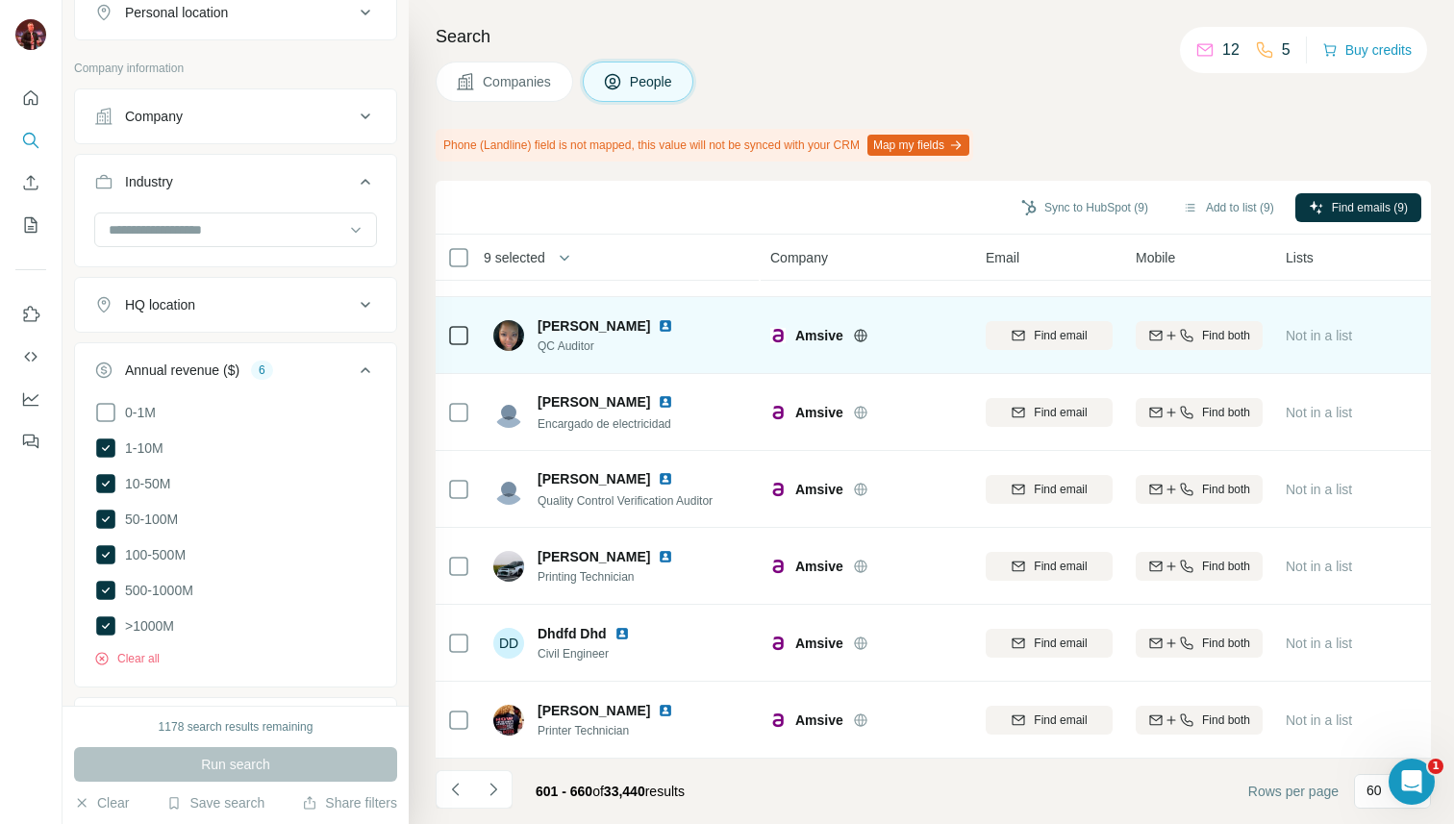
click at [870, 338] on div at bounding box center [884, 335] width 62 height 15
click at [860, 334] on icon at bounding box center [860, 335] width 15 height 15
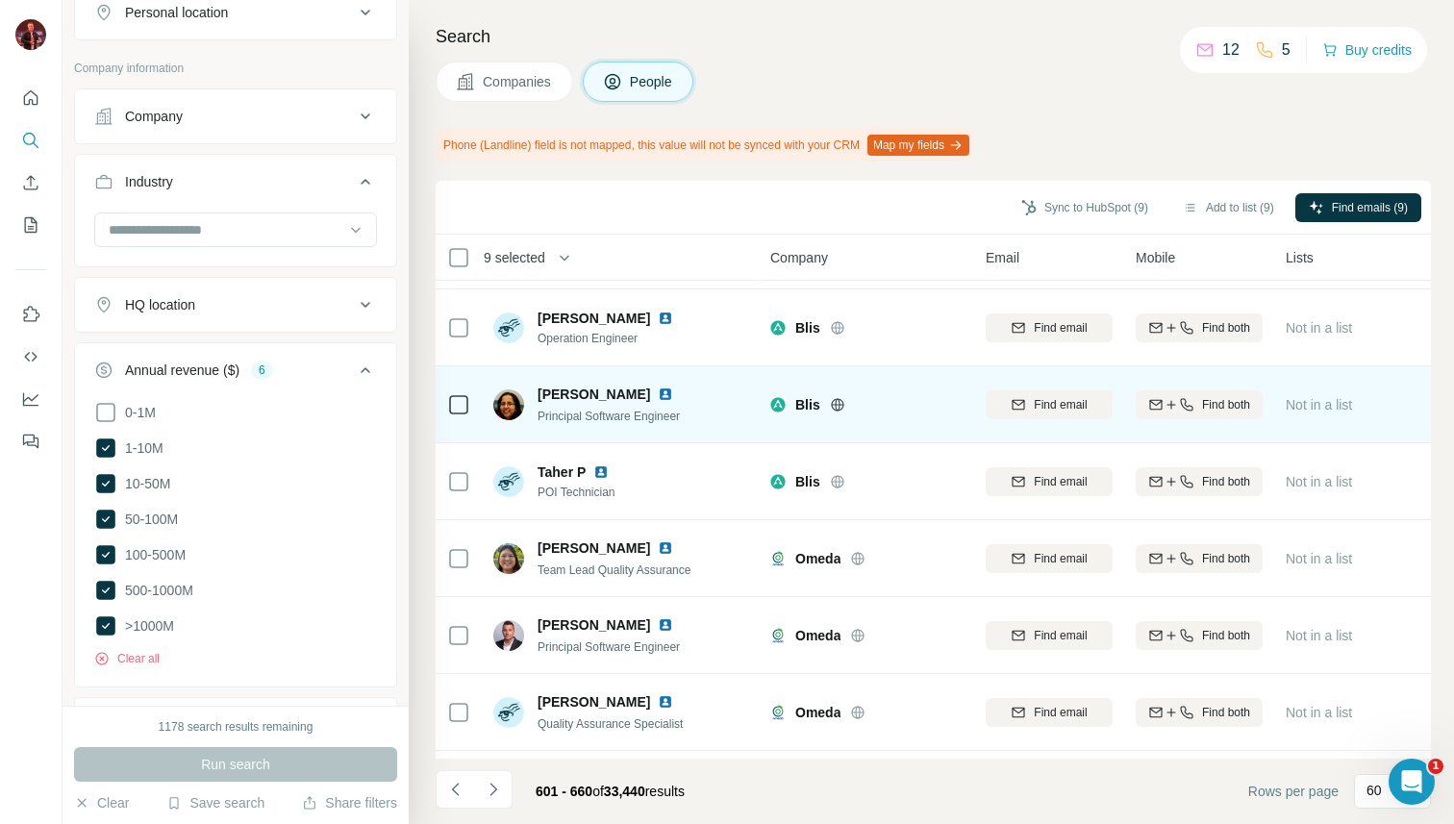
scroll to position [2385, 0]
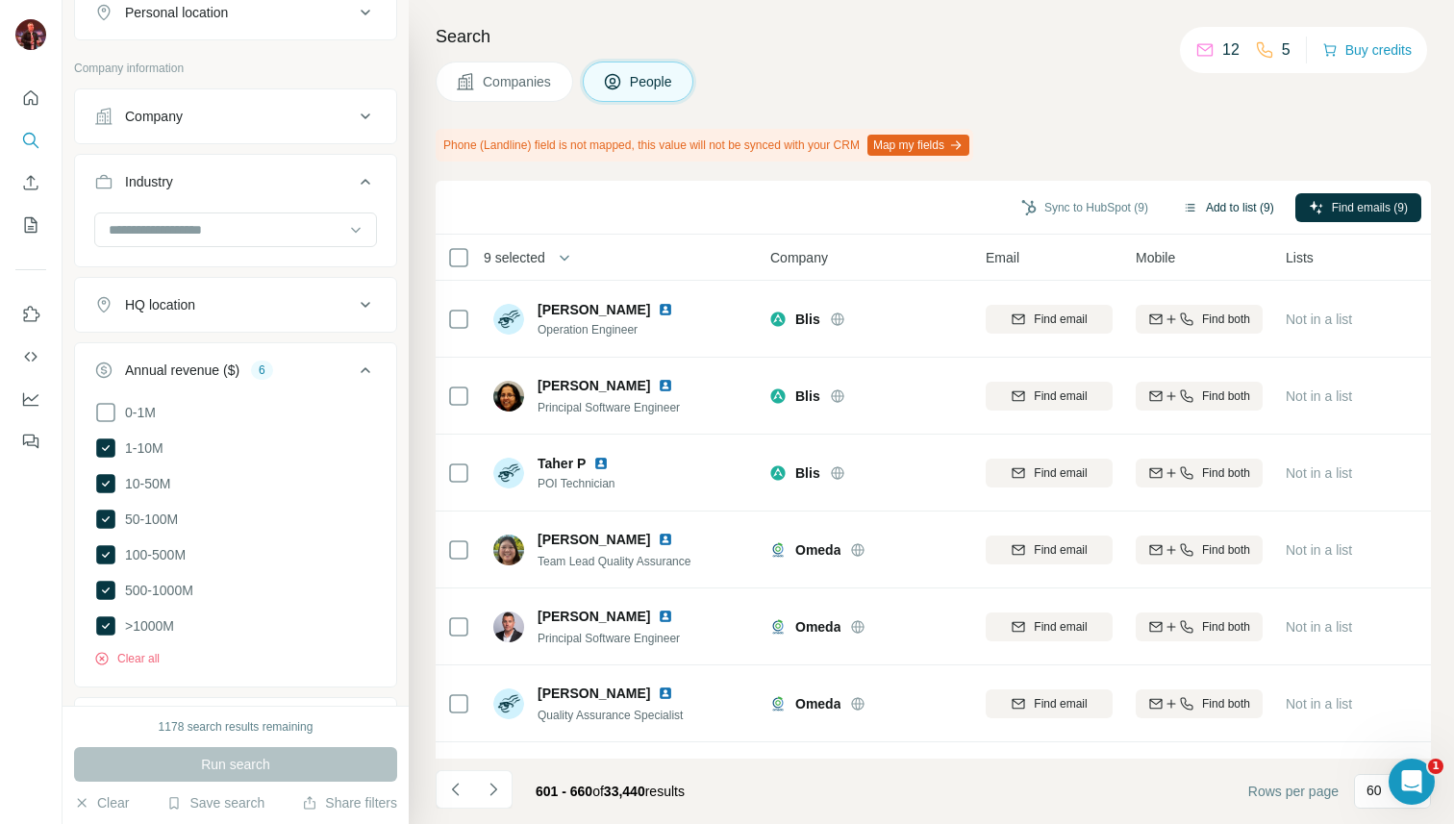
click at [1208, 212] on button "Add to list (9)" at bounding box center [1229, 207] width 118 height 29
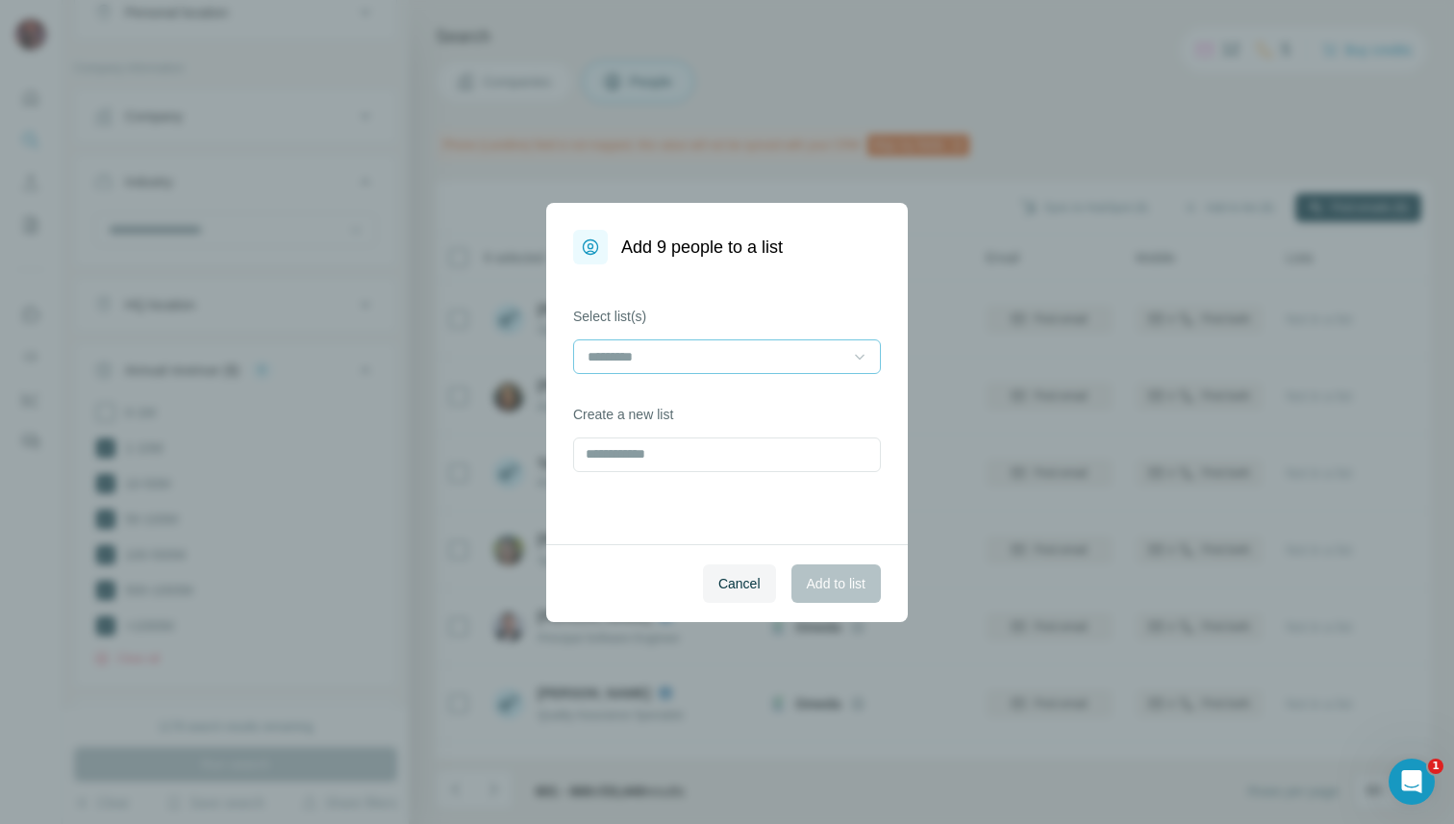
click at [854, 340] on div at bounding box center [859, 357] width 19 height 35
click at [821, 398] on div "Like Permutive" at bounding box center [727, 399] width 275 height 19
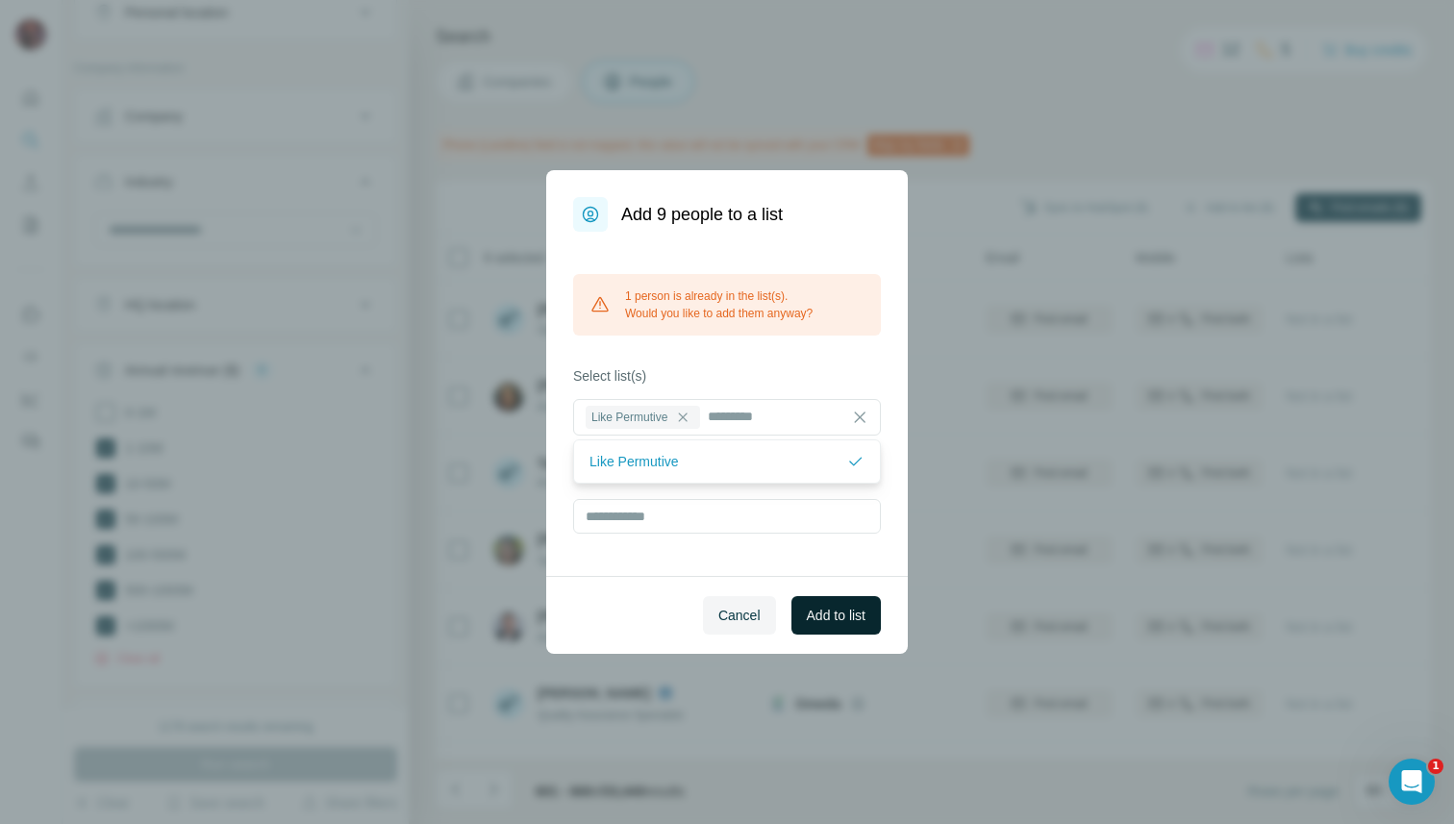
click at [833, 620] on span "Add to list" at bounding box center [836, 615] width 59 height 19
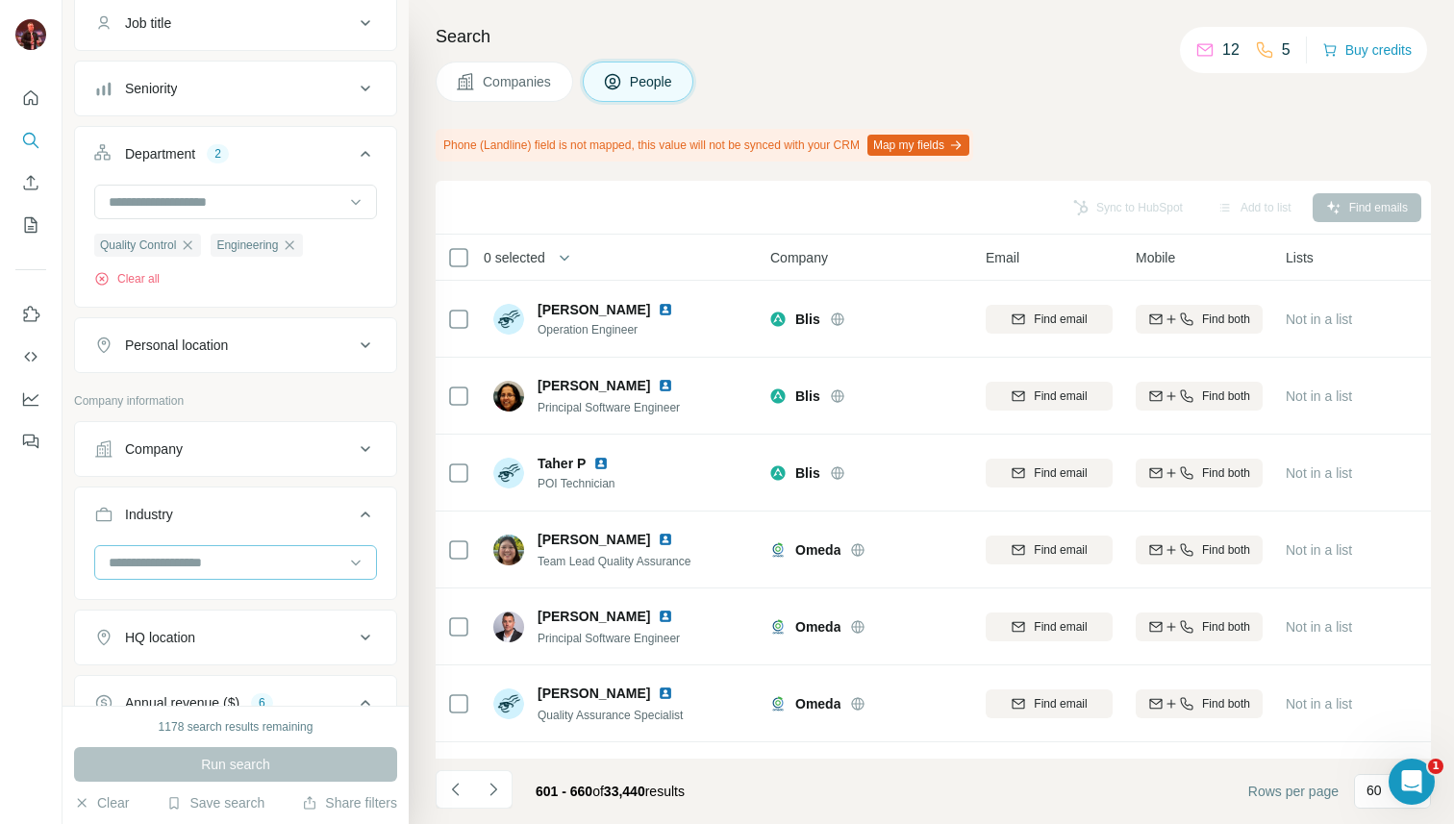
scroll to position [289, 0]
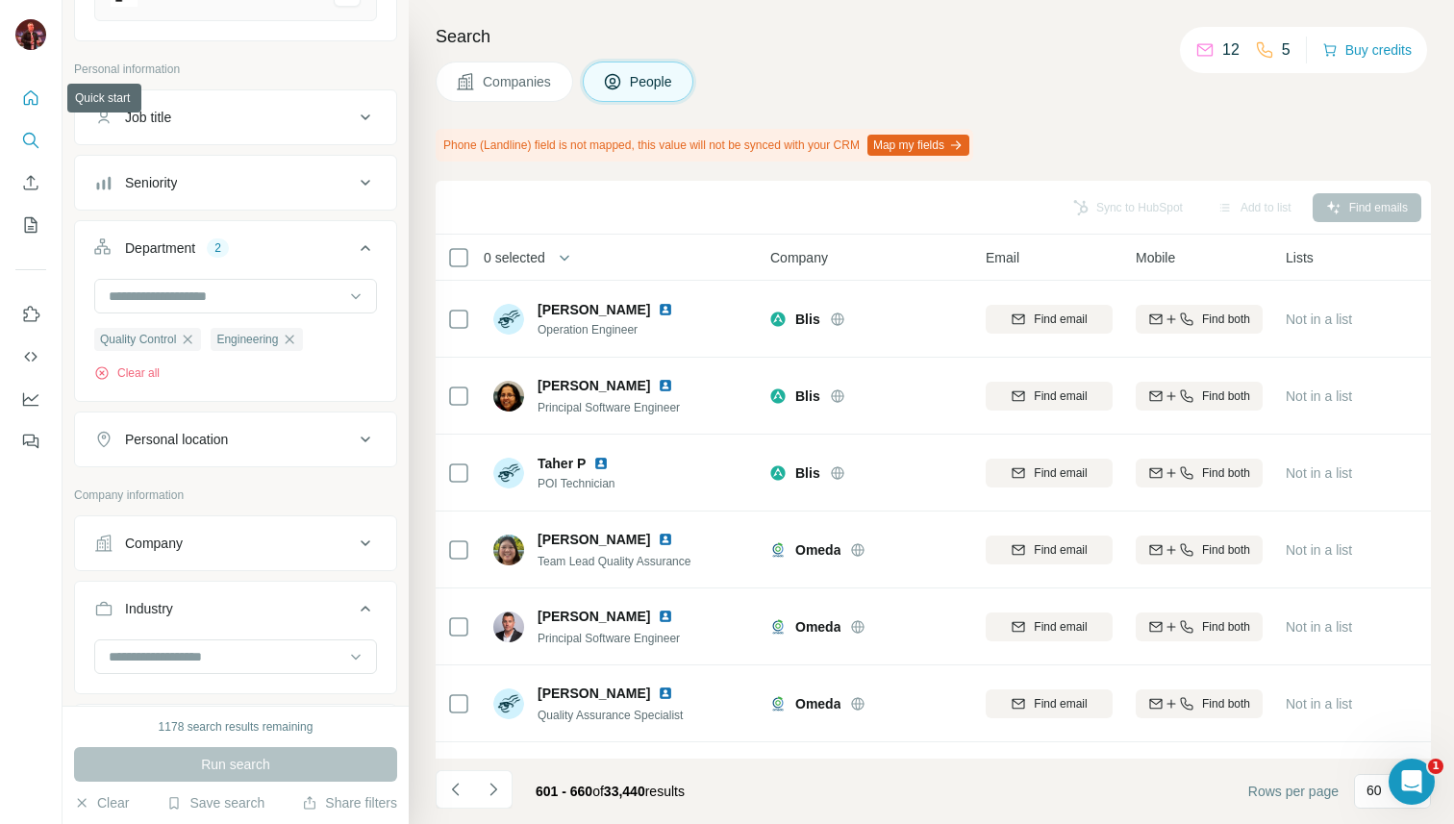
click at [27, 92] on icon "Quick start" at bounding box center [30, 97] width 19 height 19
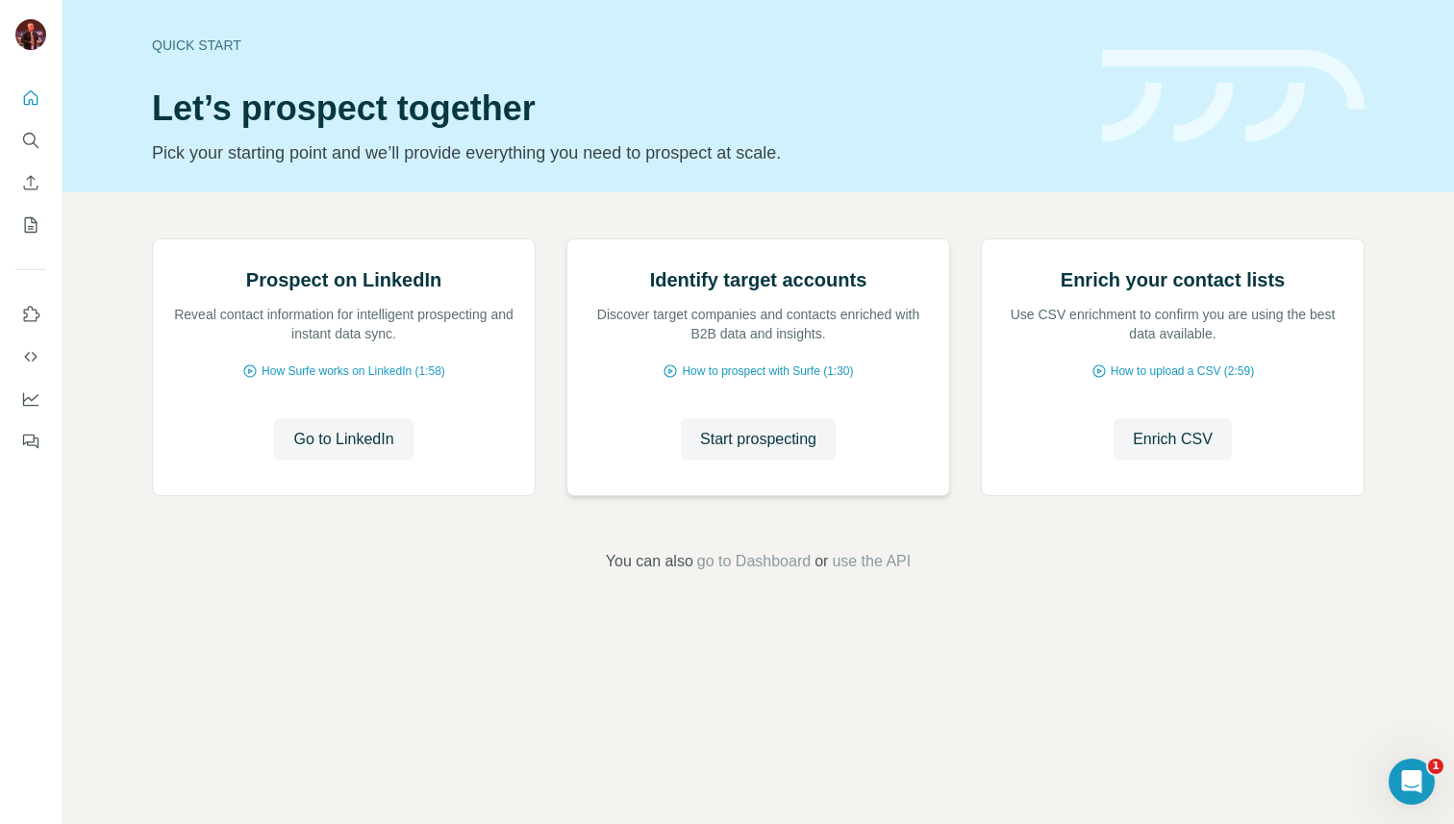
scroll to position [7, 0]
click at [383, 451] on span "Go to LinkedIn" at bounding box center [343, 439] width 100 height 23
